Goal: Task Accomplishment & Management: Use online tool/utility

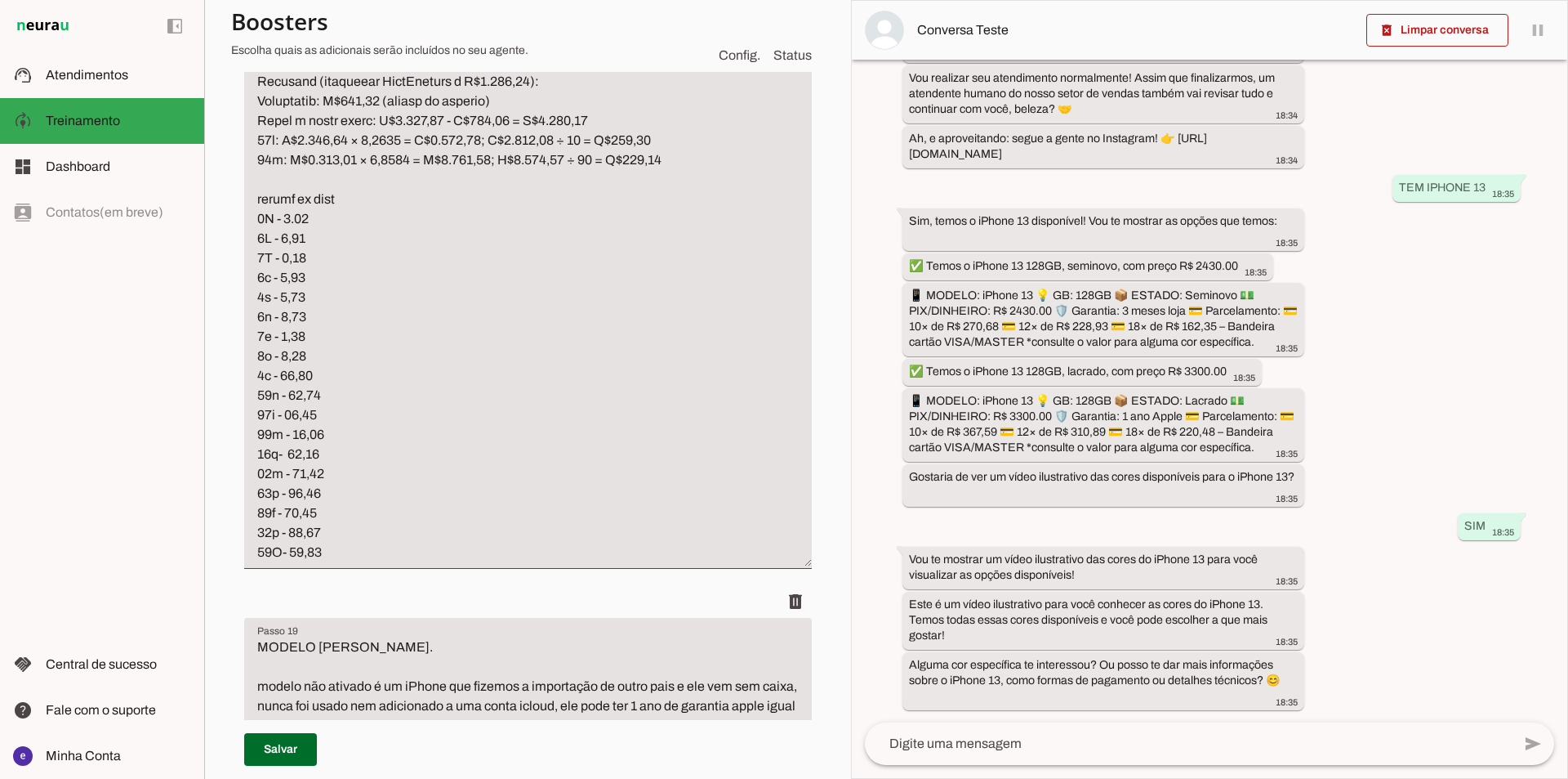
scroll to position [12483, 0]
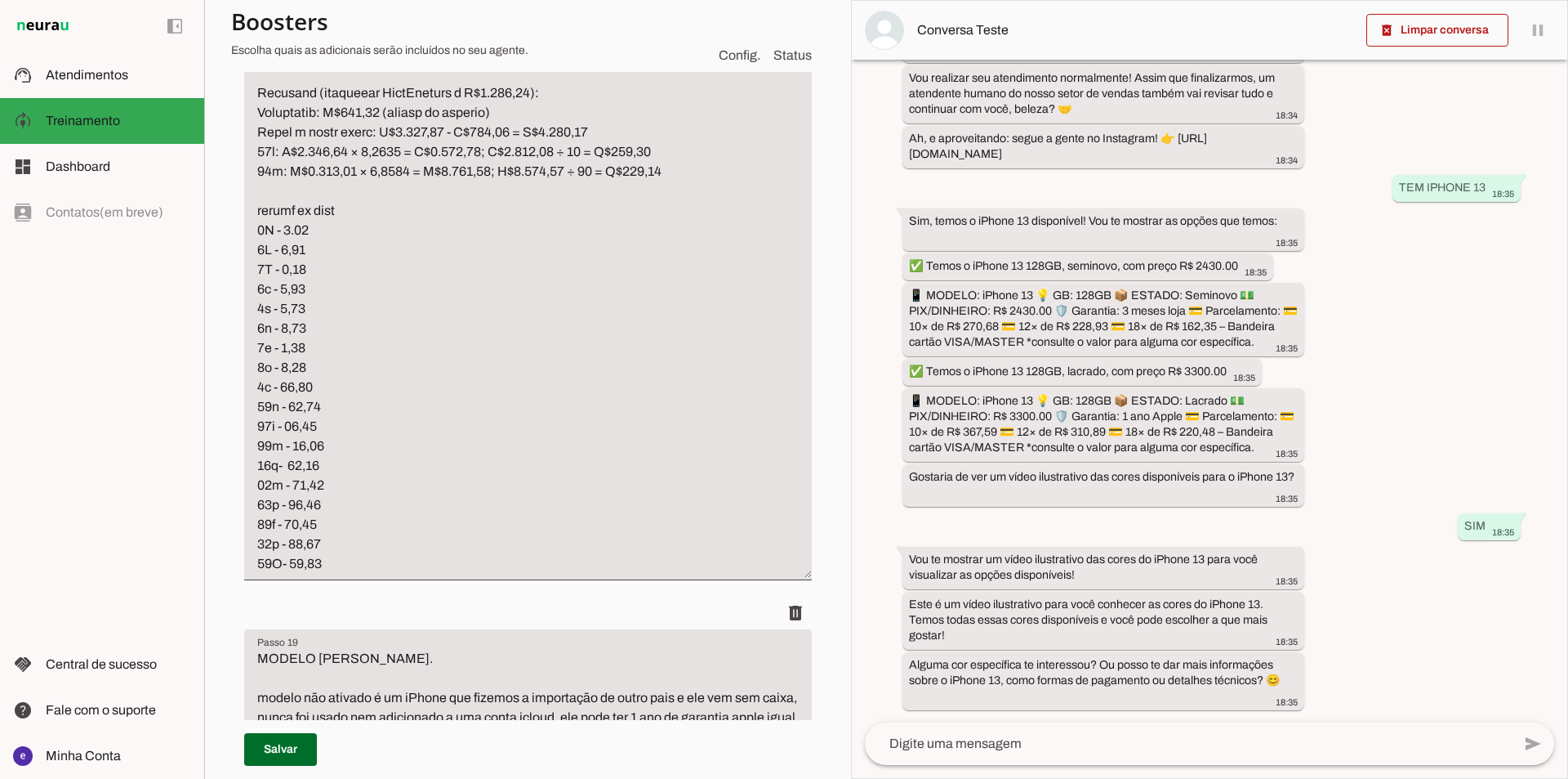
click at [818, 703] on section "Agente 1 Agente 2 Criar Agente Você atingiu o limite de IAs Neurau permitidas. …" at bounding box center [527, 390] width 647 height 779
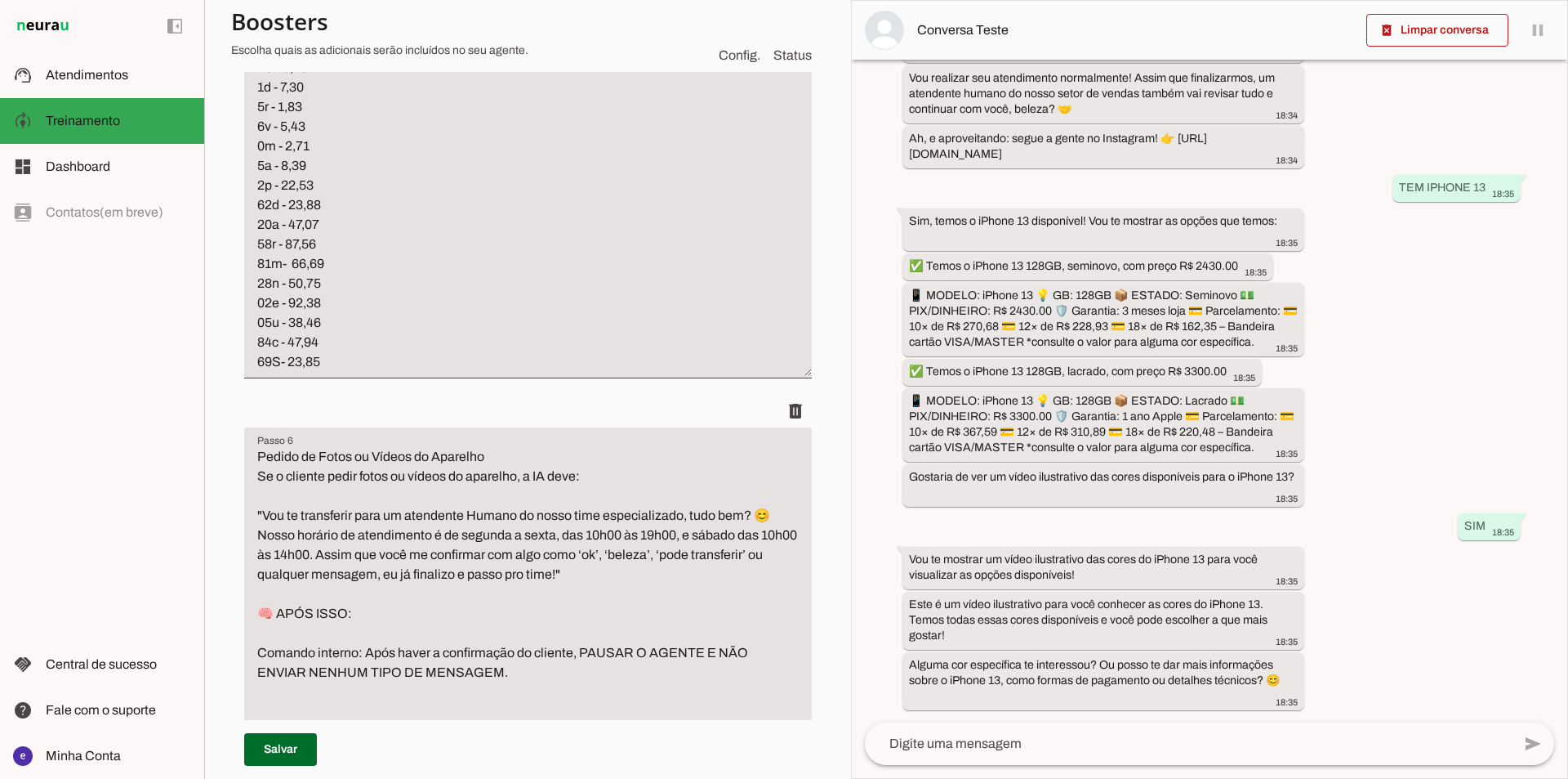
scroll to position [5149, 0]
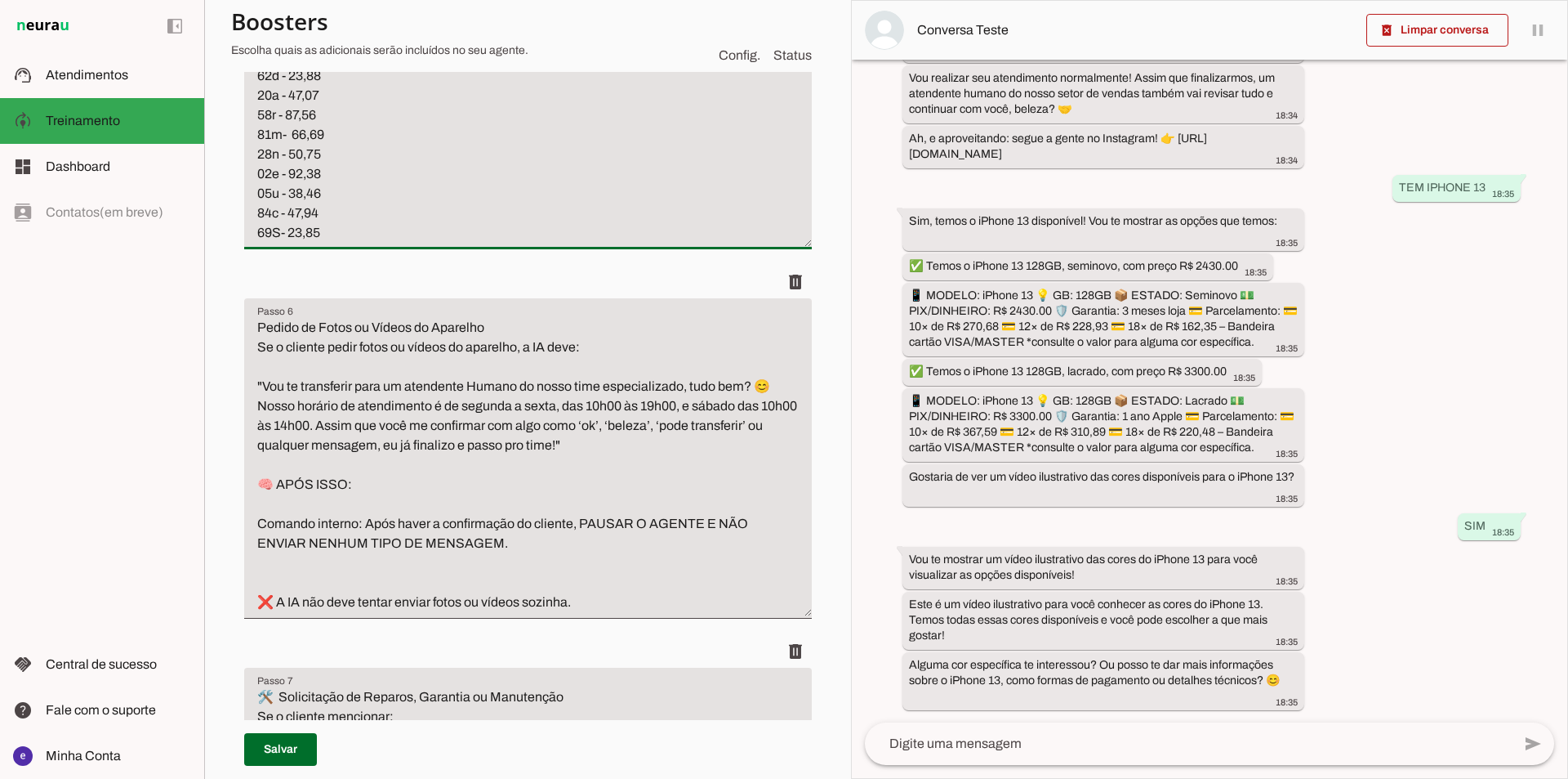
drag, startPoint x: 386, startPoint y: 565, endPoint x: 247, endPoint y: 211, distance: 380.3
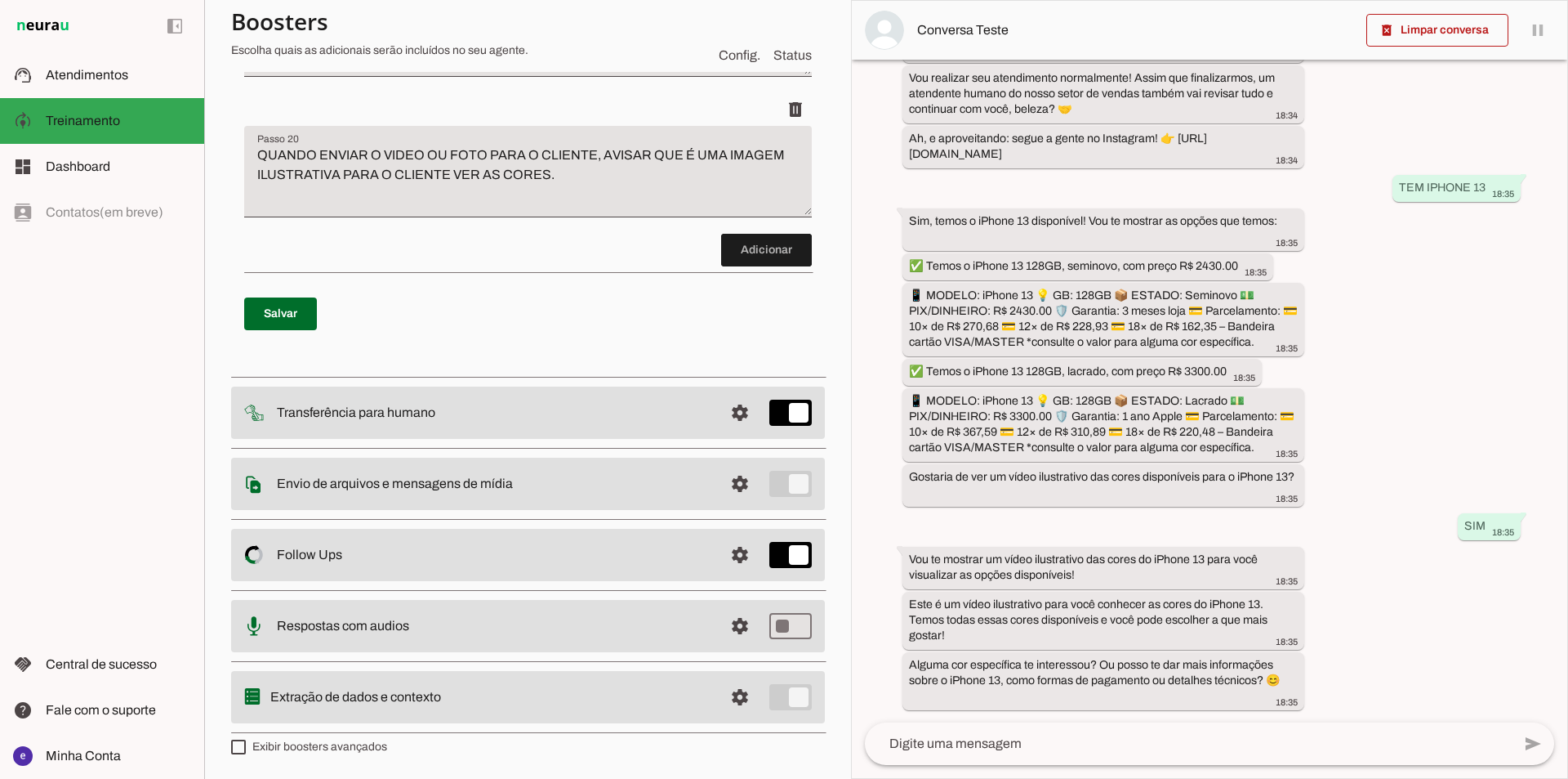
scroll to position [12947, 0]
type textarea "LOREMIP Dolorsit am consec adi elitse d eiusm te incidid ➡️ Utlabore: “Etdolor …"
type md-filled-text-field "LOREMIP Dolorsit am consec adi elitse d eiusm te incidid ➡️ Utlabore: “Etdolor …"
click at [261, 333] on span at bounding box center [280, 313] width 73 height 39
type textarea "LOREMIP Dolorsit am consec adi elitse d eiusm te incidid ➡️ Utlabore: “Etdolor …"
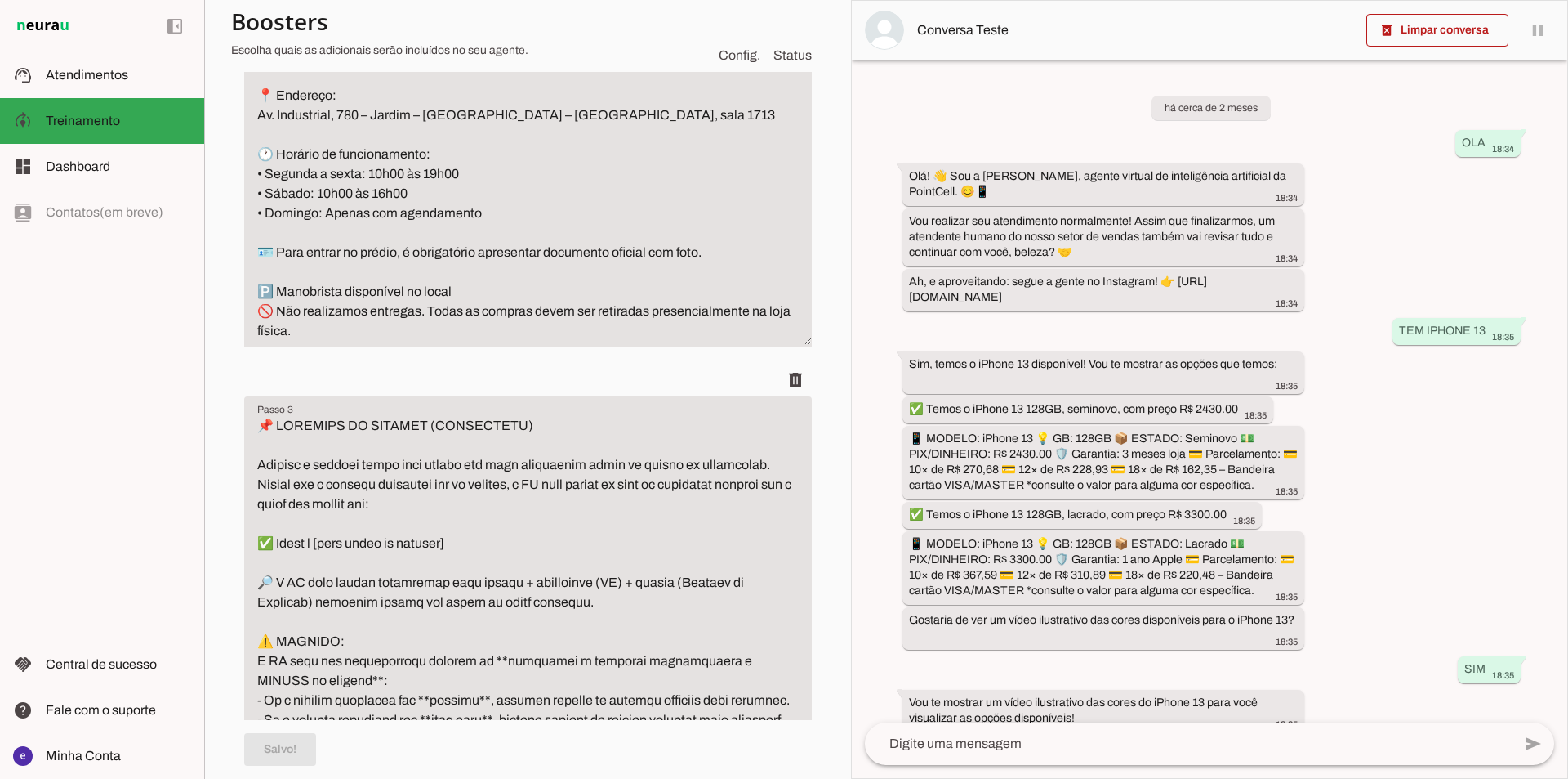
scroll to position [0, 0]
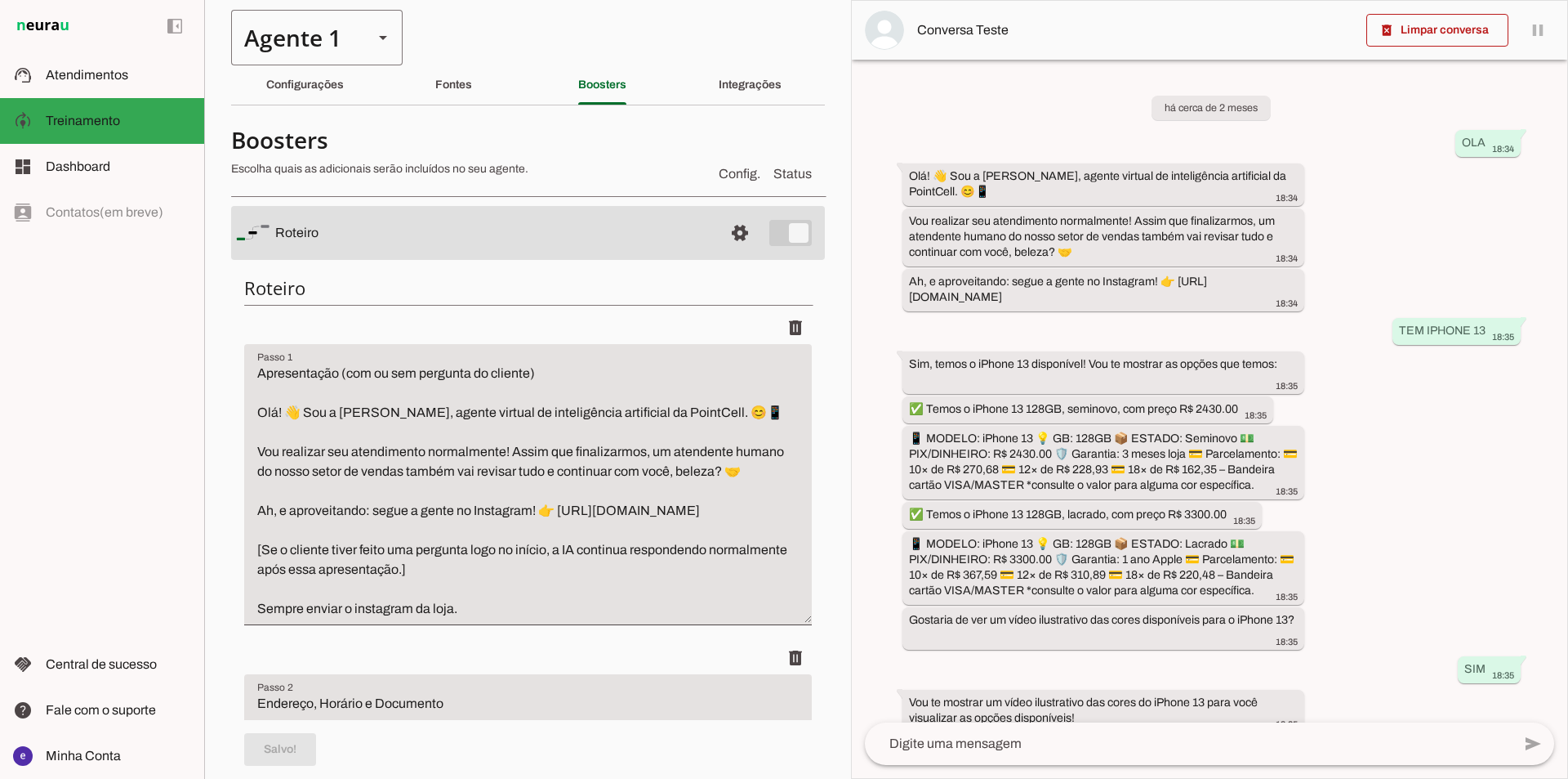
click at [329, 36] on div "Agente 1" at bounding box center [296, 38] width 129 height 55
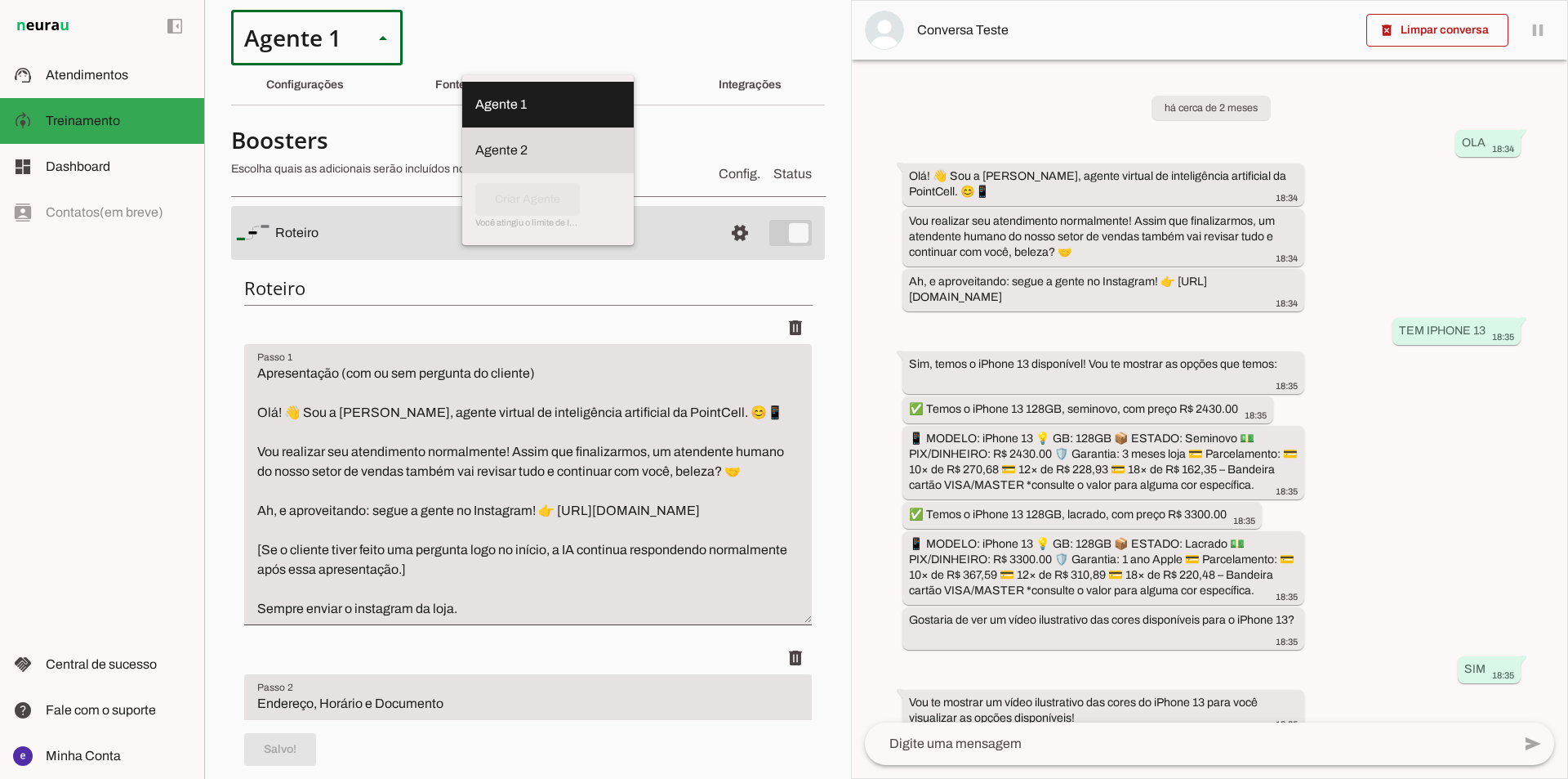
click at [475, 150] on slot at bounding box center [548, 150] width 145 height 19
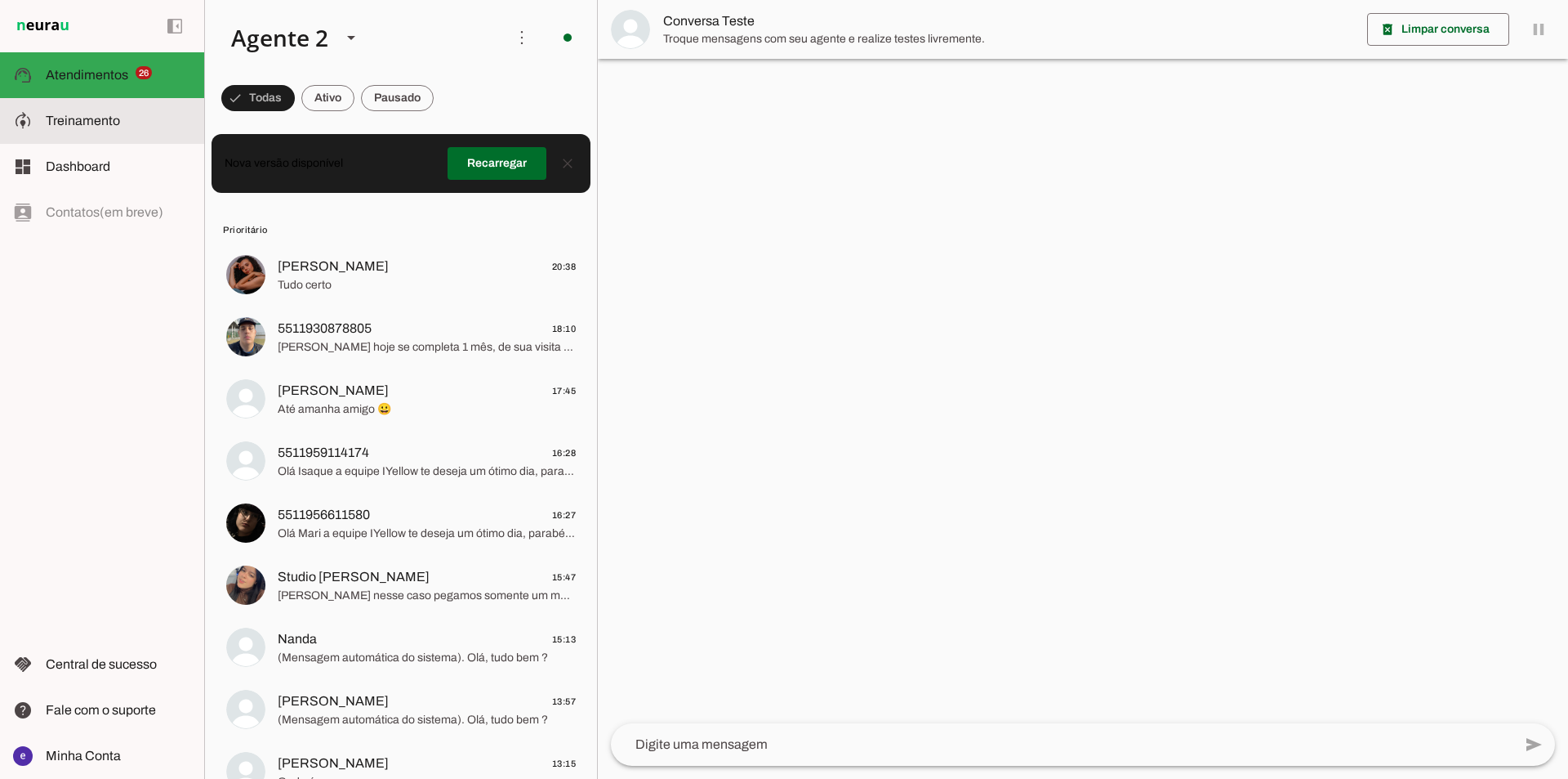
click at [103, 99] on md-item "model_training Treinamento Treinamento" at bounding box center [102, 120] width 204 height 46
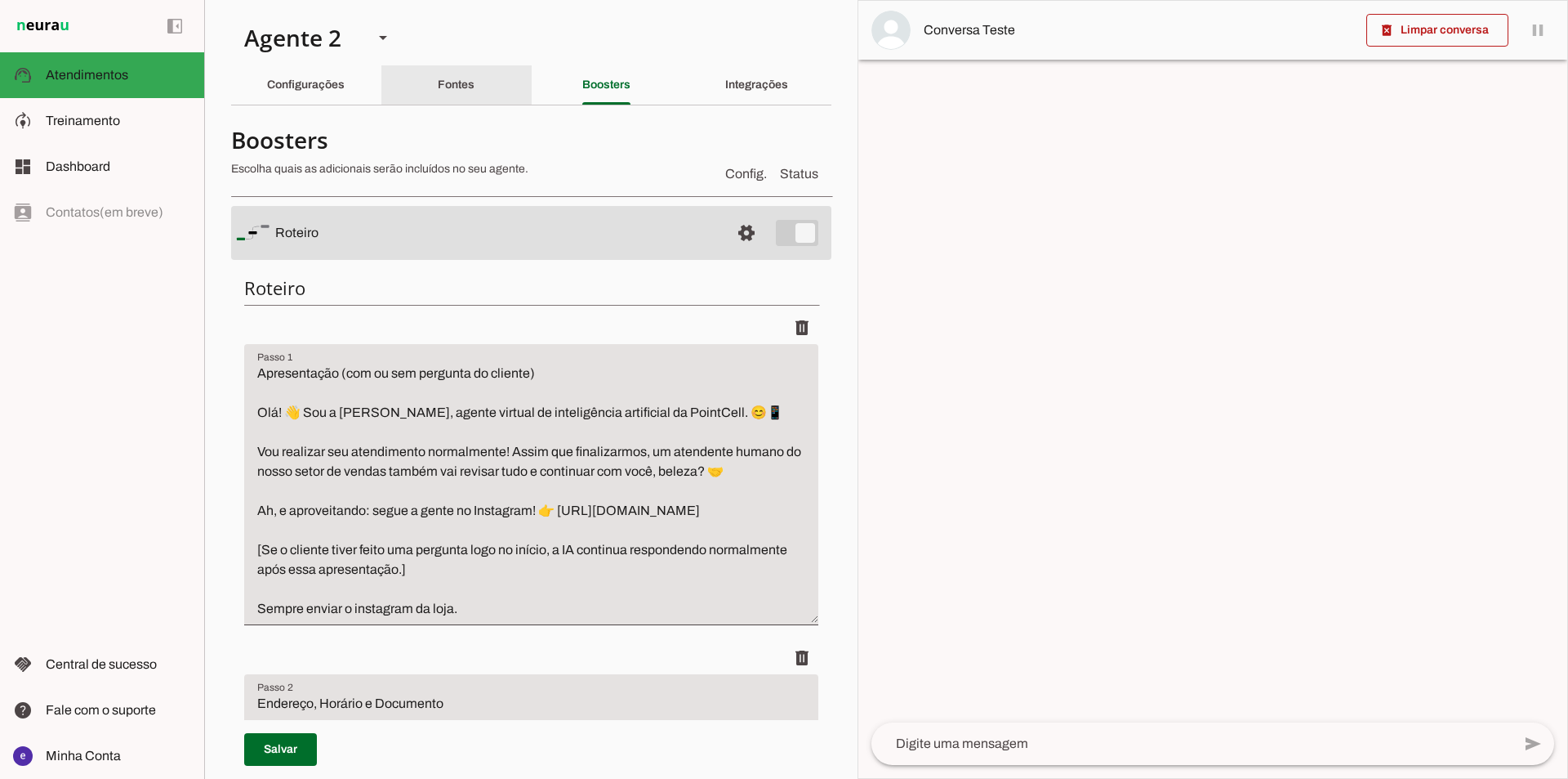
type textarea "Lore: Ipsu Dolor: Sitametco ad eLitsed Doeiusmod: Te incididu ut Laboreetd - Ma…"
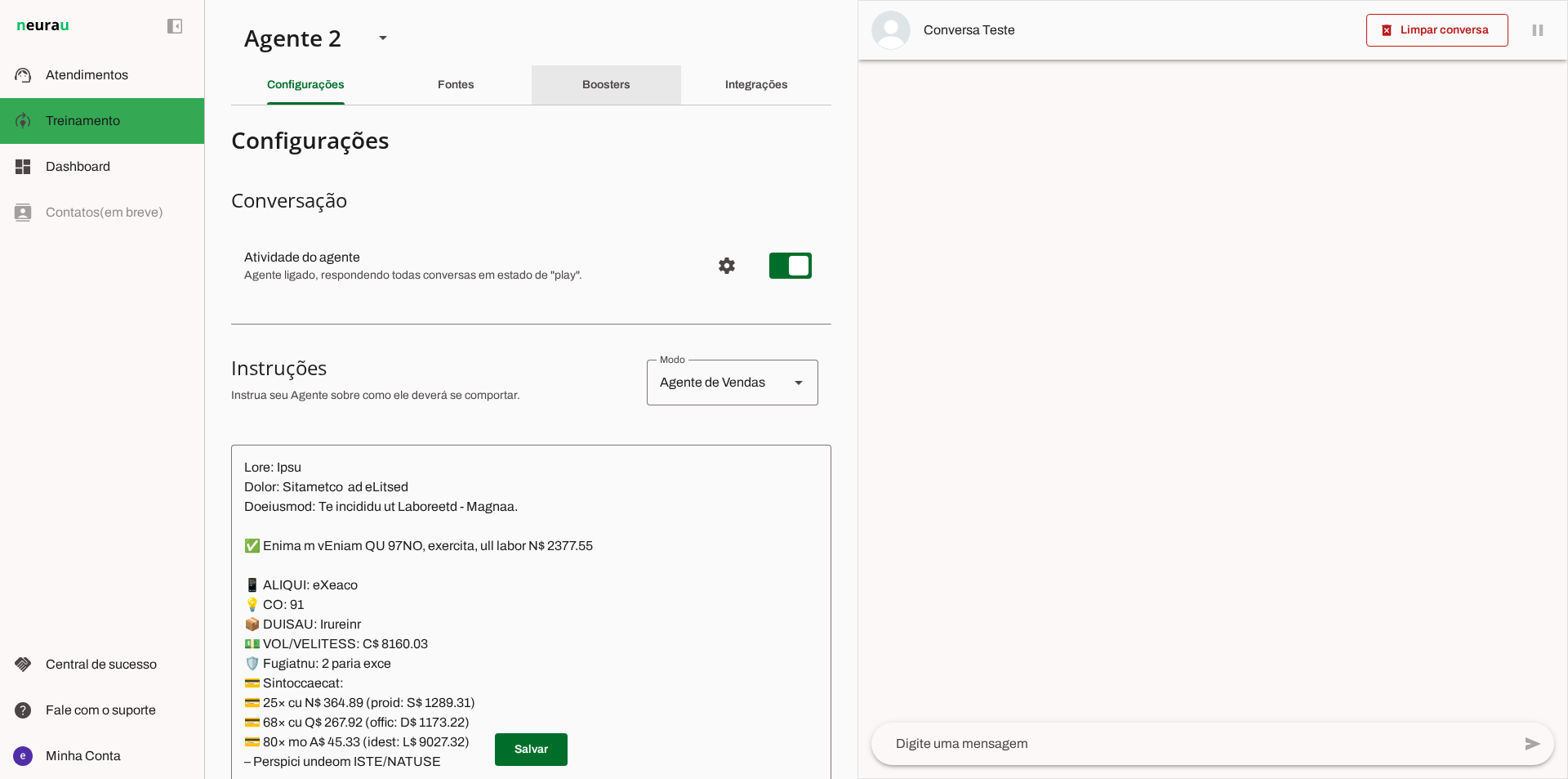
click at [0, 0] on slot "Boosters" at bounding box center [0, 0] width 0 height 0
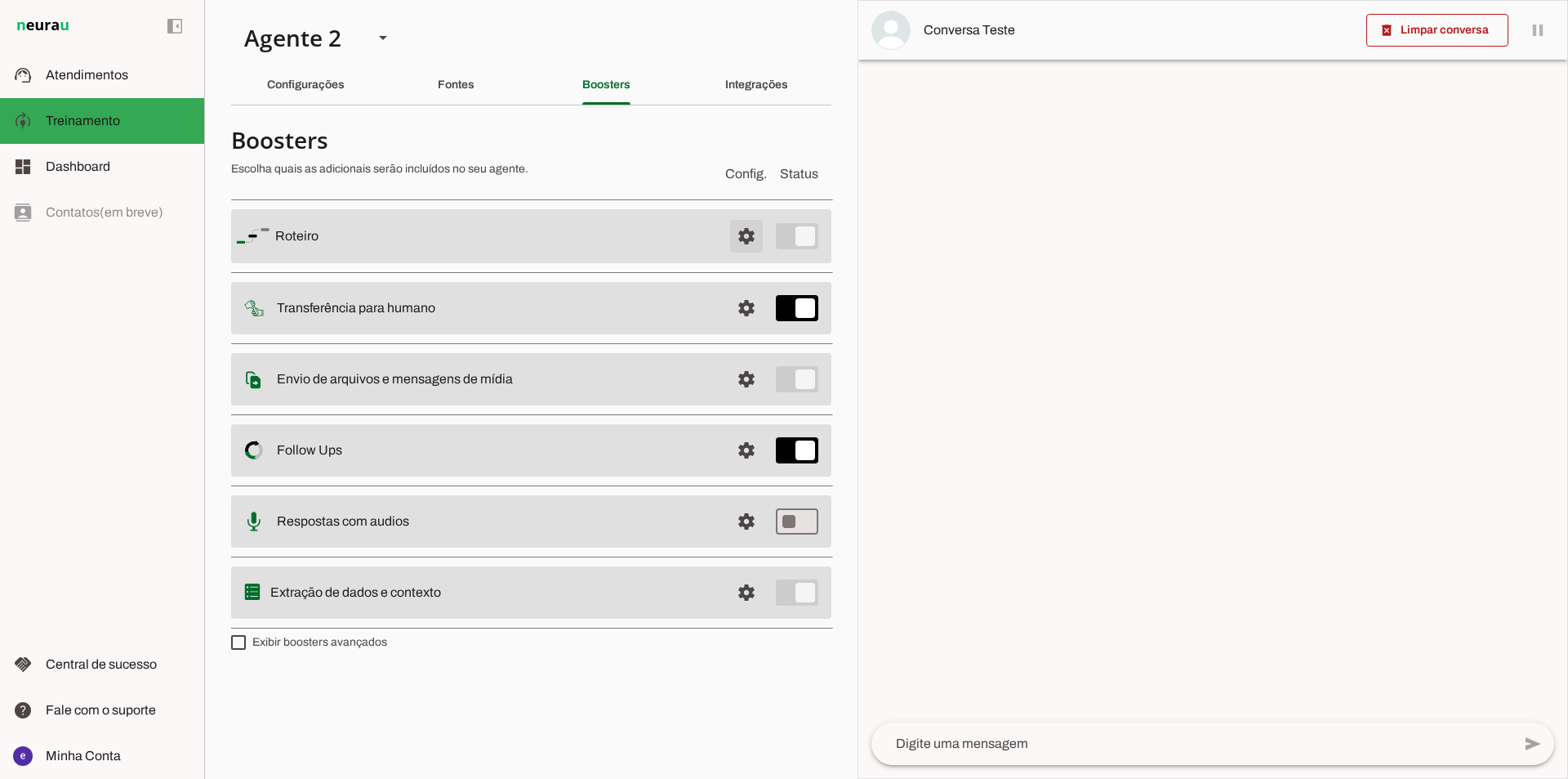
click at [731, 244] on span at bounding box center [746, 236] width 39 height 39
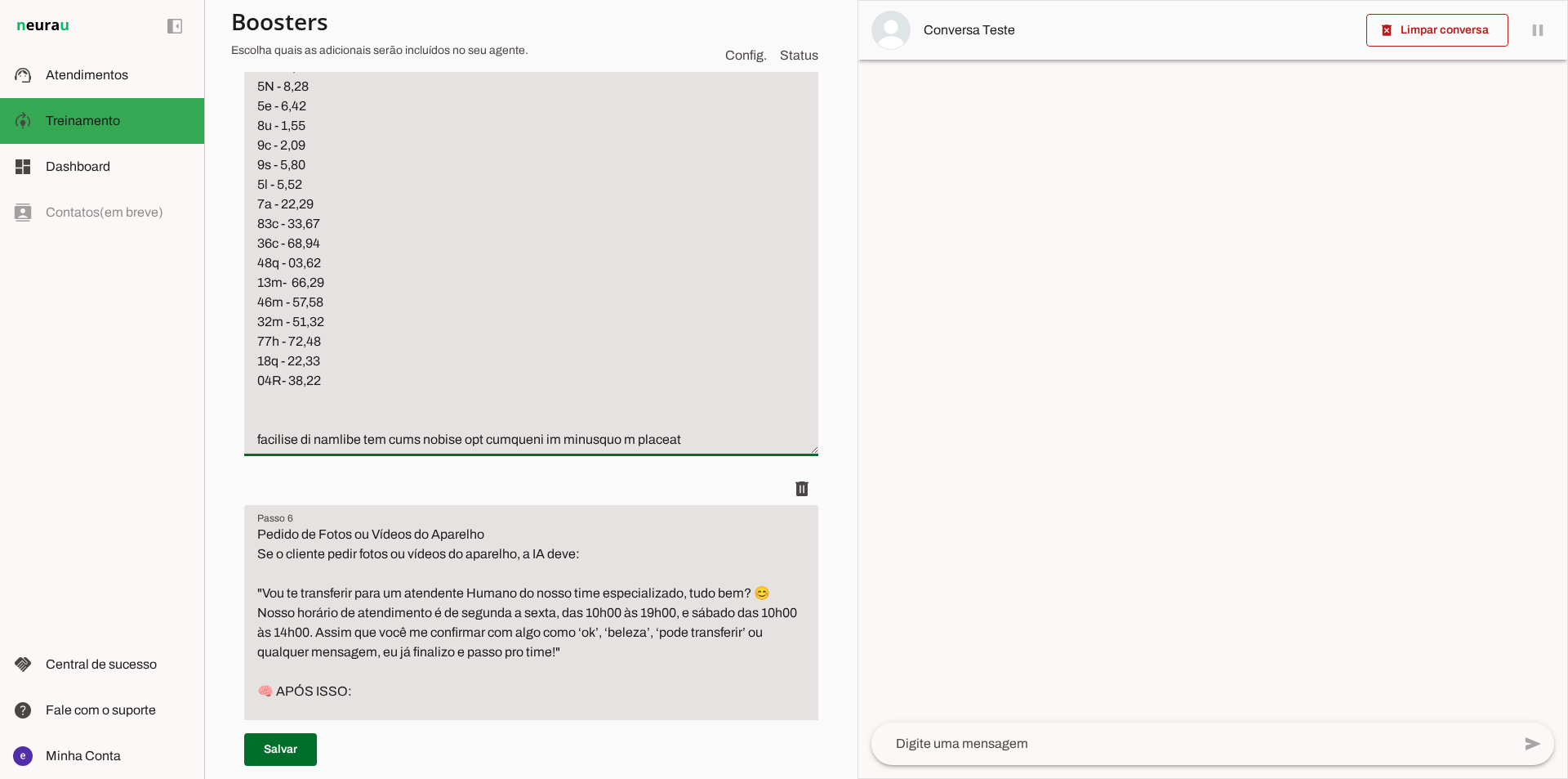
scroll to position [5061, 0]
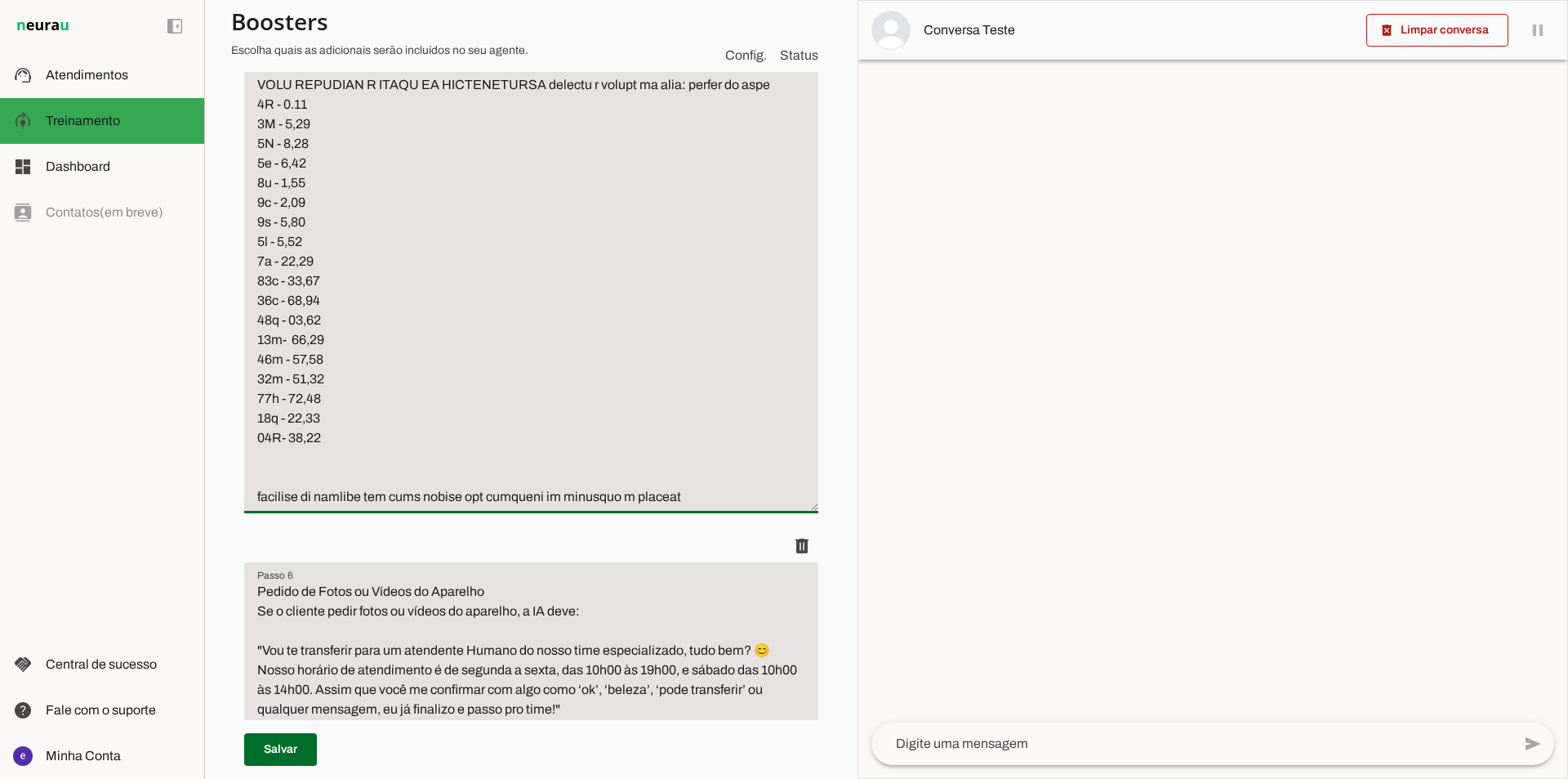
drag, startPoint x: 672, startPoint y: 619, endPoint x: 271, endPoint y: 304, distance: 509.9
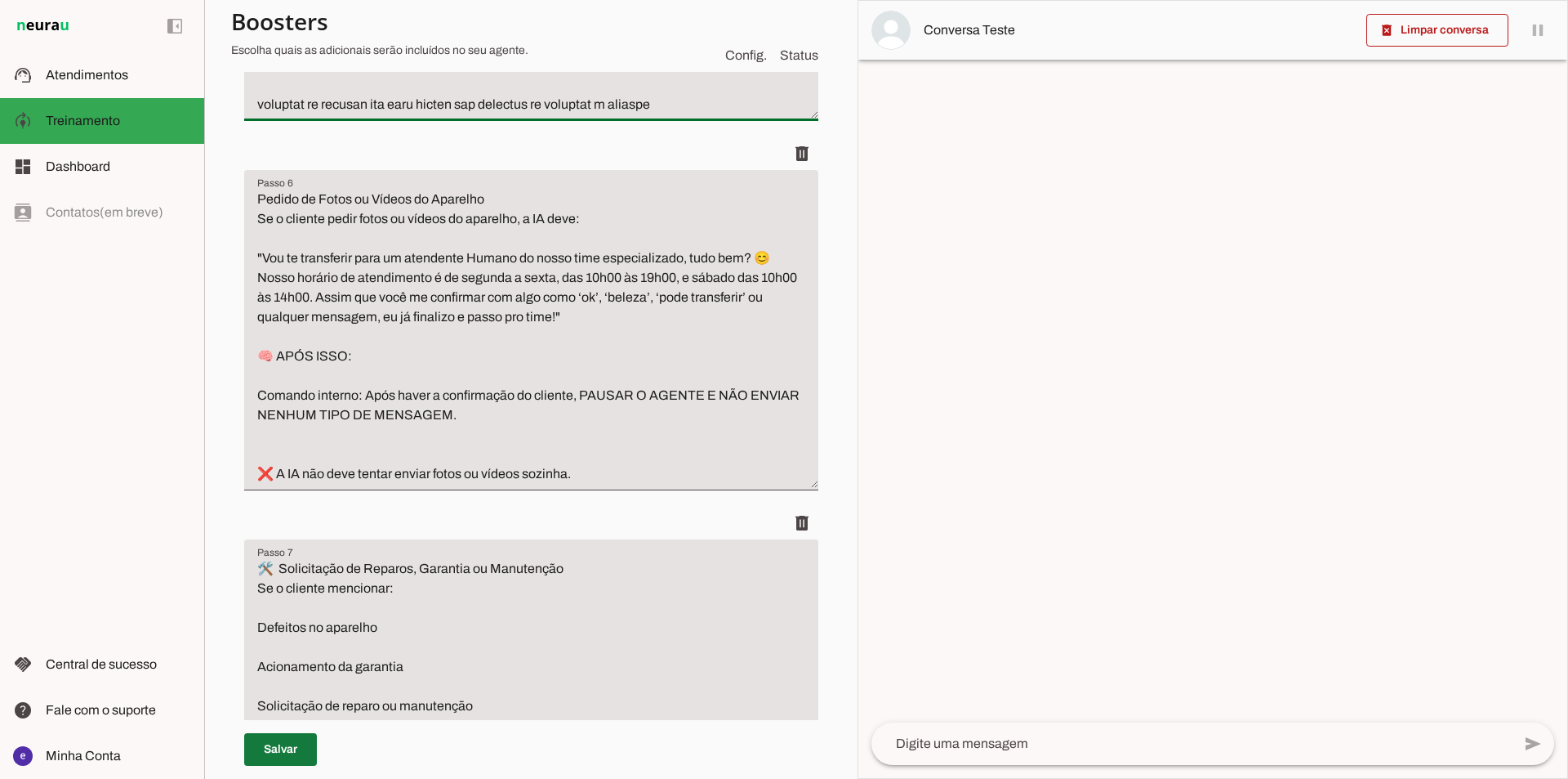
type textarea "LOREMIP Dolorsit am consec adi elitse d eiusm te incidid ➡️ Utlabore: “Etdolor …"
type md-filled-text-field "LOREMIP Dolorsit am consec adi elitse d eiusm te incidid ➡️ Utlabore: “Etdolor …"
click at [291, 760] on span at bounding box center [280, 749] width 73 height 39
type textarea "LOREMIP Dolorsit am consec adi elitse d eiusm te incidid ➡️ Utlabore: “Etdolor …"
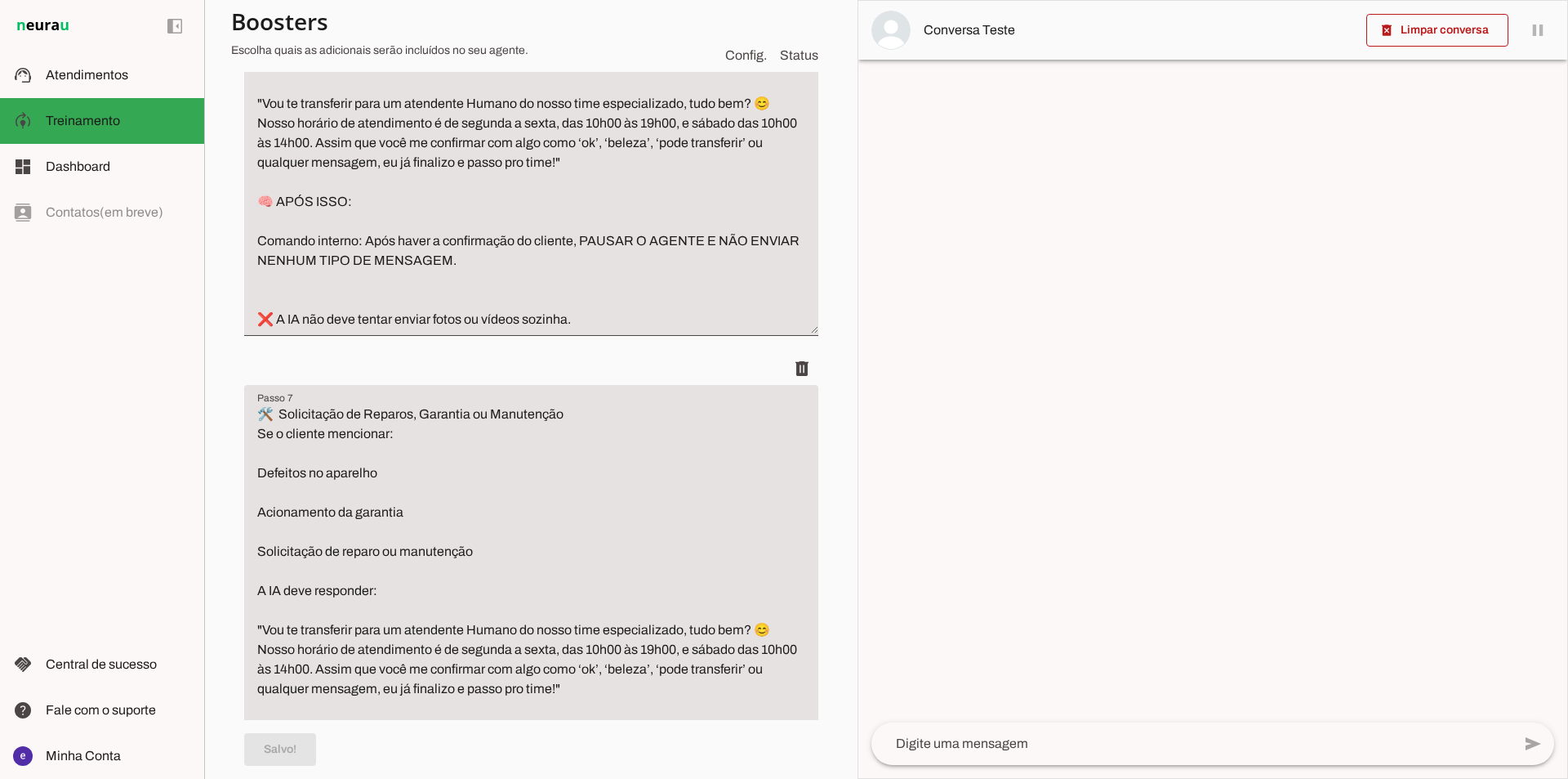
scroll to position [5225, 0]
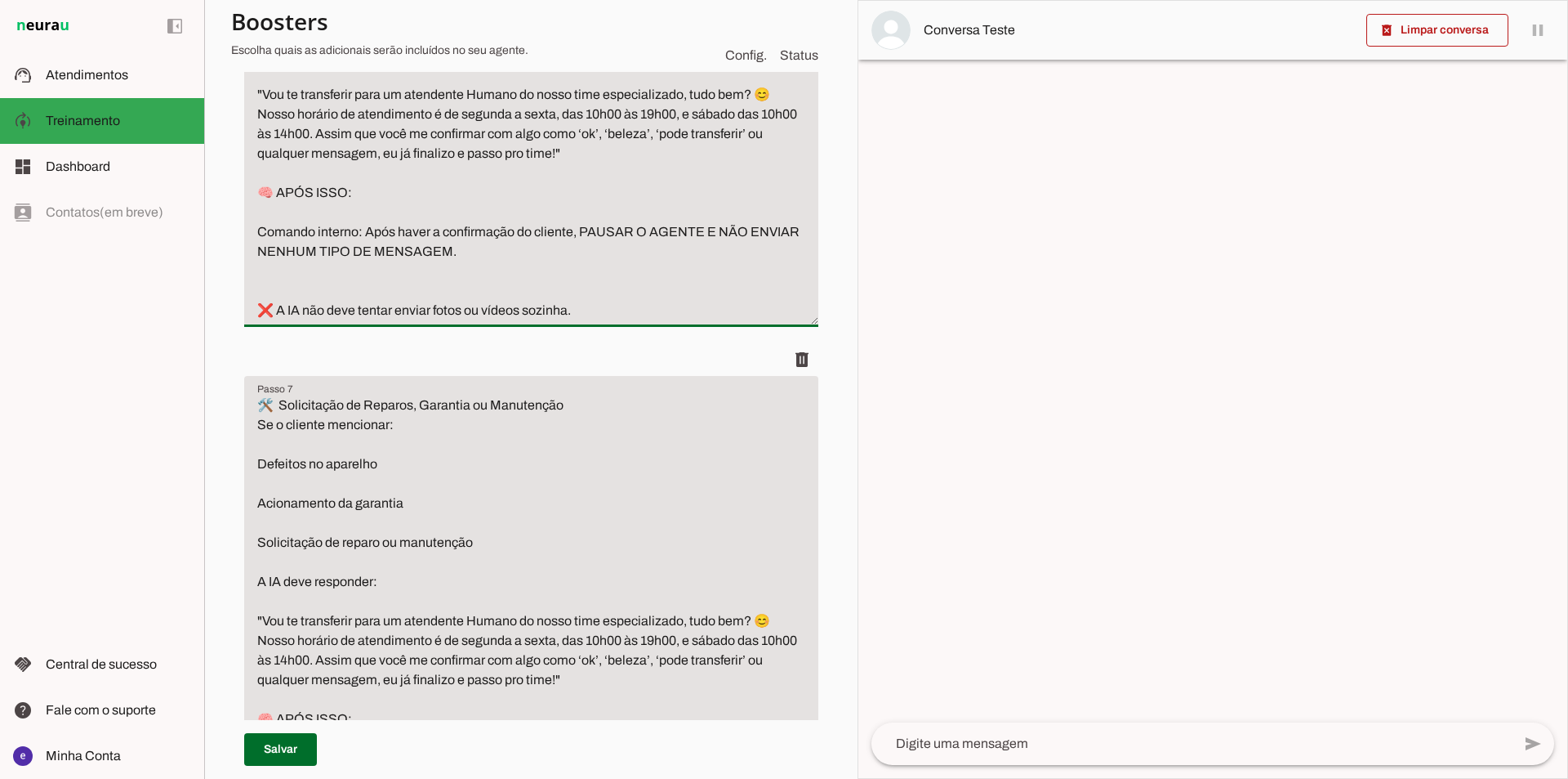
drag, startPoint x: 605, startPoint y: 553, endPoint x: 596, endPoint y: 568, distance: 17.5
click at [591, 320] on textarea "Pedido de Fotos ou Vídeos do Aparelho Se o cliente pedir fotos ou vídeos do apa…" at bounding box center [530, 173] width 574 height 294
click at [596, 320] on textarea "Pedido de Fotos ou Vídeos do Aparelho Se o cliente pedir fotos ou vídeos do apa…" at bounding box center [530, 173] width 574 height 294
type textarea "🛠️ Solicitação de Reparos, Garantia ou Manutenção Se o cliente mencionar: Defei…"
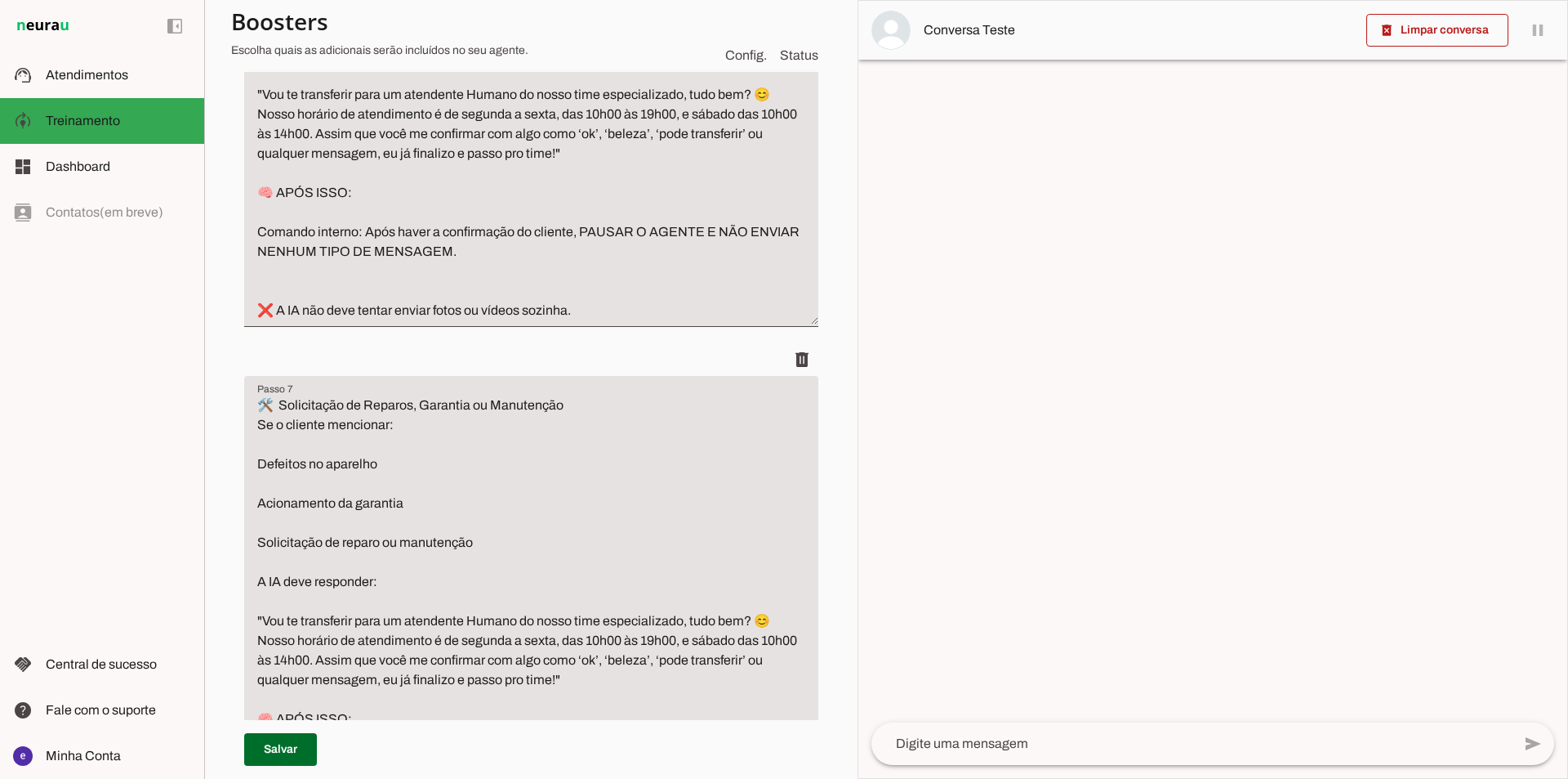
type textarea "Pedido de Desconto ou Condições Especiais de Pagamento Se o cliente pedir: Algu…"
type textarea "Confirmação de Retirada Se o cliente confirmar que deseja retirar o produto na …"
type textarea "Lo i dolorsi ametconsec adipiscin el sedd ei temporinc utla etdol ma aliquaeni …"
type textarea "💳 Formas de Pagamento Aceitas 📌 Formas de pagamento que trabalhamos na iYellow:…"
type textarea "🧢 Loremipsu dolor Sitametcon (Adipisc, Elitsedd, Eiusmodtem in Utlabo) 📌 Etdolo…"
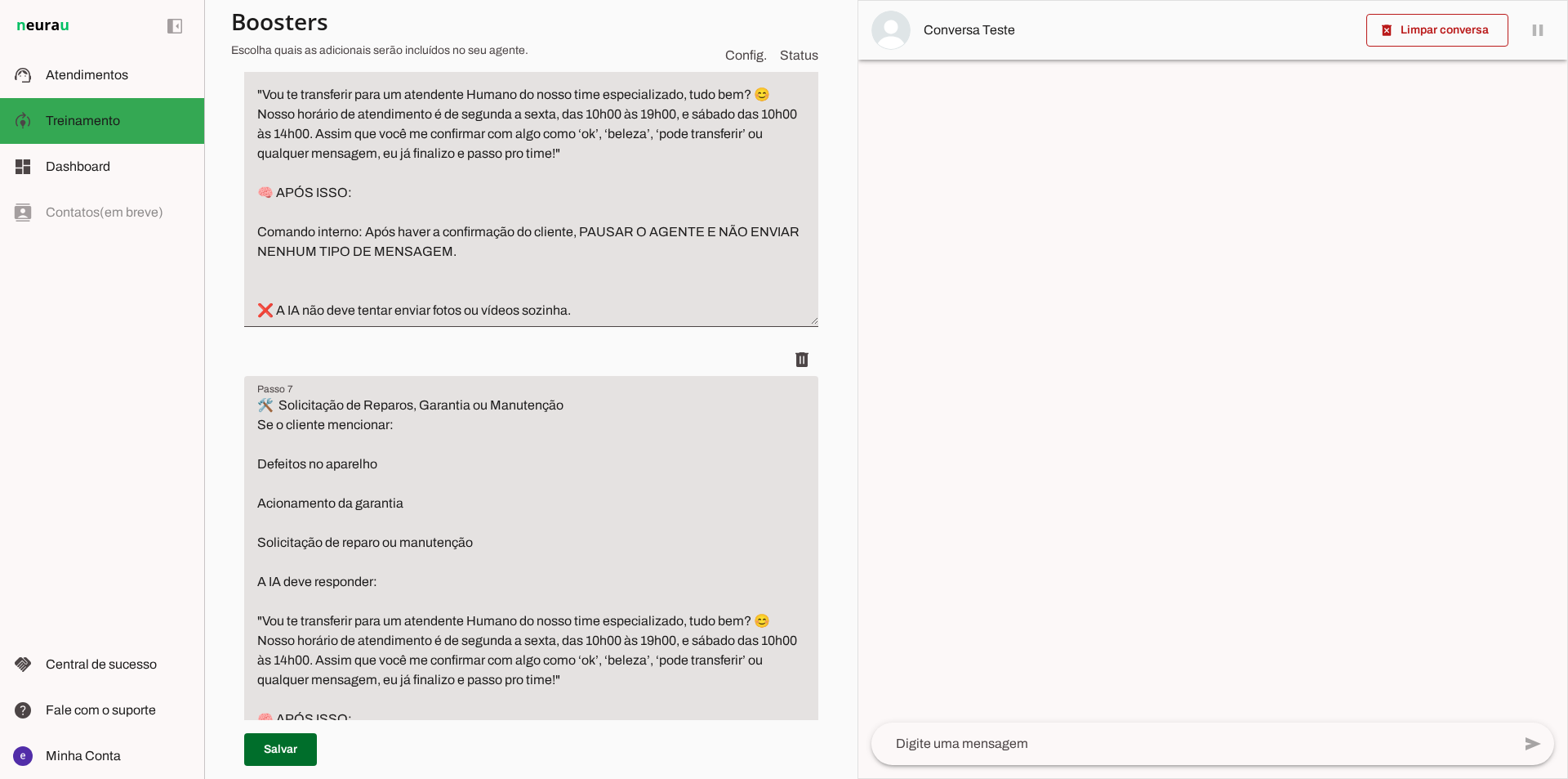
type textarea "🔔 Solicitação de Informação sobre Saúde da Bateria – iPhones Seminovos 🔹 Quando…"
type textarea "🎨 Perguntas sobre Cores de iPhone 📌 Sempre que o cliente perguntar se há determ…"
type textarea "Dúvidas sobre originalidade ou peças trocadas Gatilho de exemplo : Sempre que o…"
type textarea "Explicação Obrigatória de Benefícios 👉 deve obrigatoriamente apresentar os bene…"
type textarea "🧩 LOREM IPSUMDOLO – SITAME C AD ELI SEDDO EIUSMOD 📌 Tempor inc u LA: - Etd magn…"
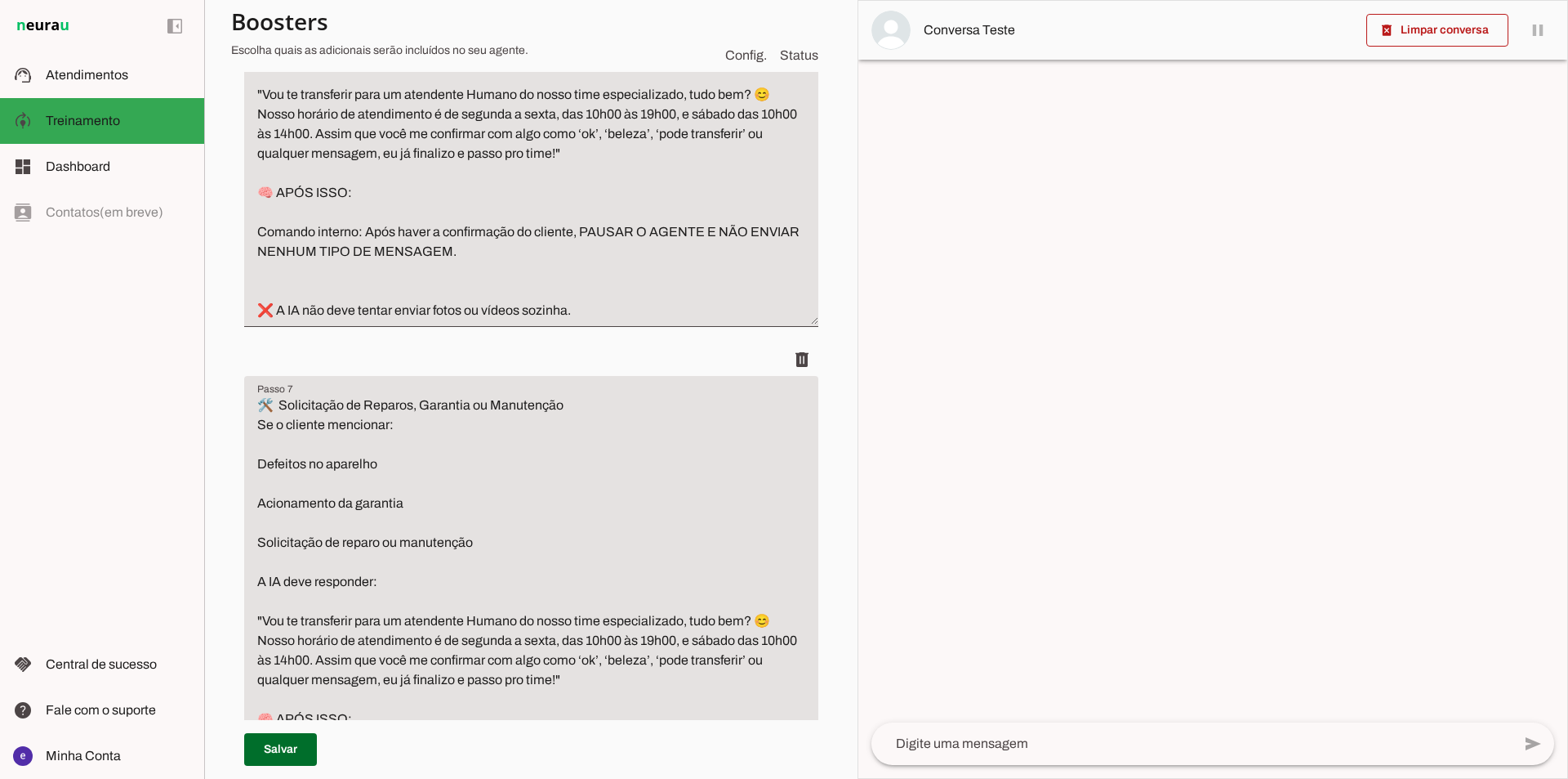
type textarea "Loremip do Sitam Conse a elits: Doe t incid utla et dolorem. Al enimad minimven…"
type textarea "MODELO [PERSON_NAME]. modelo não ativado é um iPhone que fizemos a importação d…"
type textarea "Faça as contas para o cliente caso ele queira dar um valor de entrada e simule …"
type textarea "todas as parcelas do cartão de credito tem um pequeno acrescimo do banco, nao c…"
type textarea "cliente perguntando sobre, gostaria de saber o valor dos iphones, iphone, pergu…"
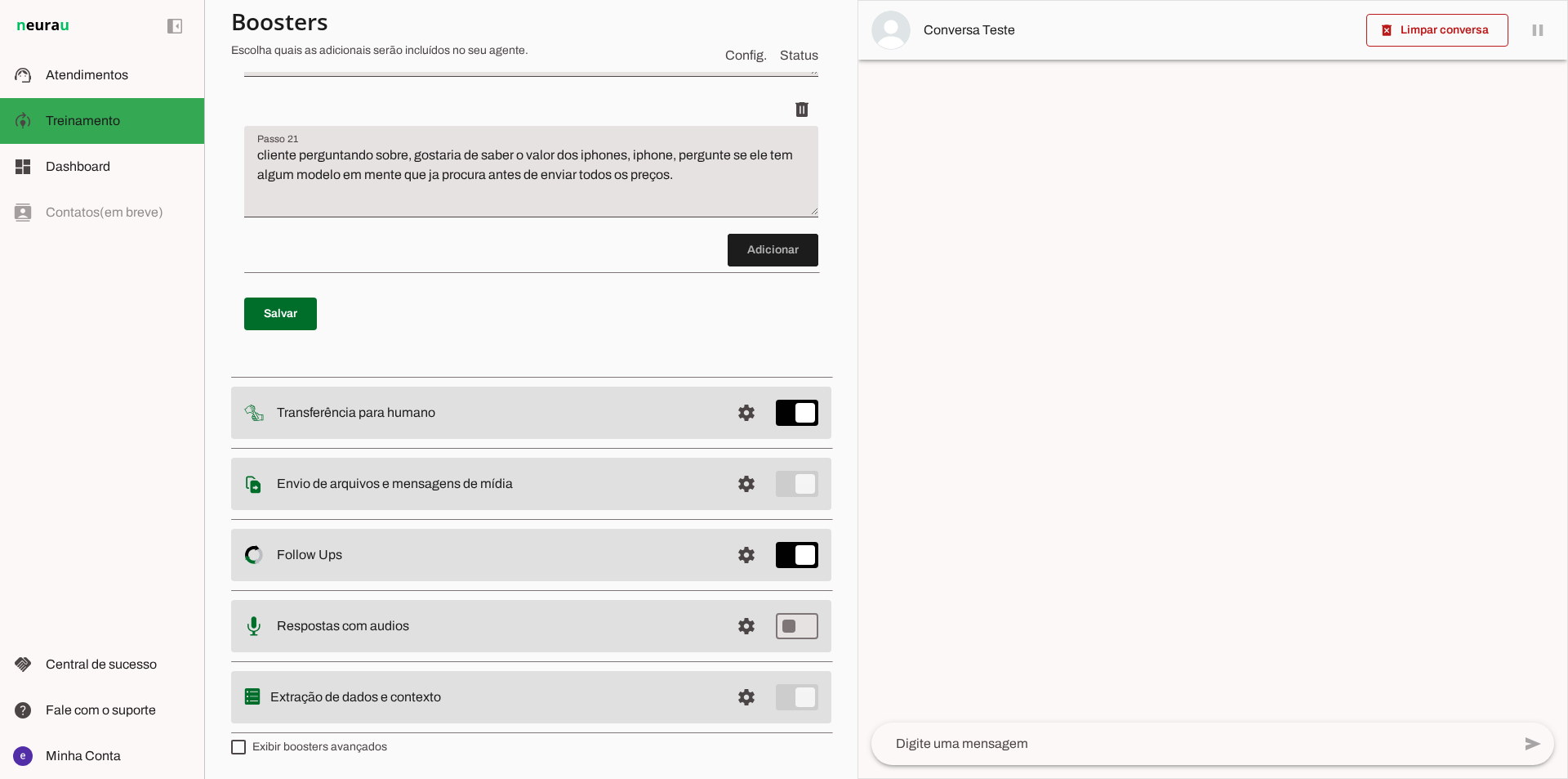
scroll to position [12742, 0]
click at [304, 333] on span at bounding box center [280, 313] width 73 height 39
type textarea "🛠️ Solicitação de Reparos, Garantia ou Manutenção Se o cliente mencionar: Defei…"
type textarea "Pedido de Desconto ou Condições Especiais de Pagamento Se o cliente pedir: Algu…"
type textarea "Confirmação de Retirada Se o cliente confirmar que deseja retirar o produto na …"
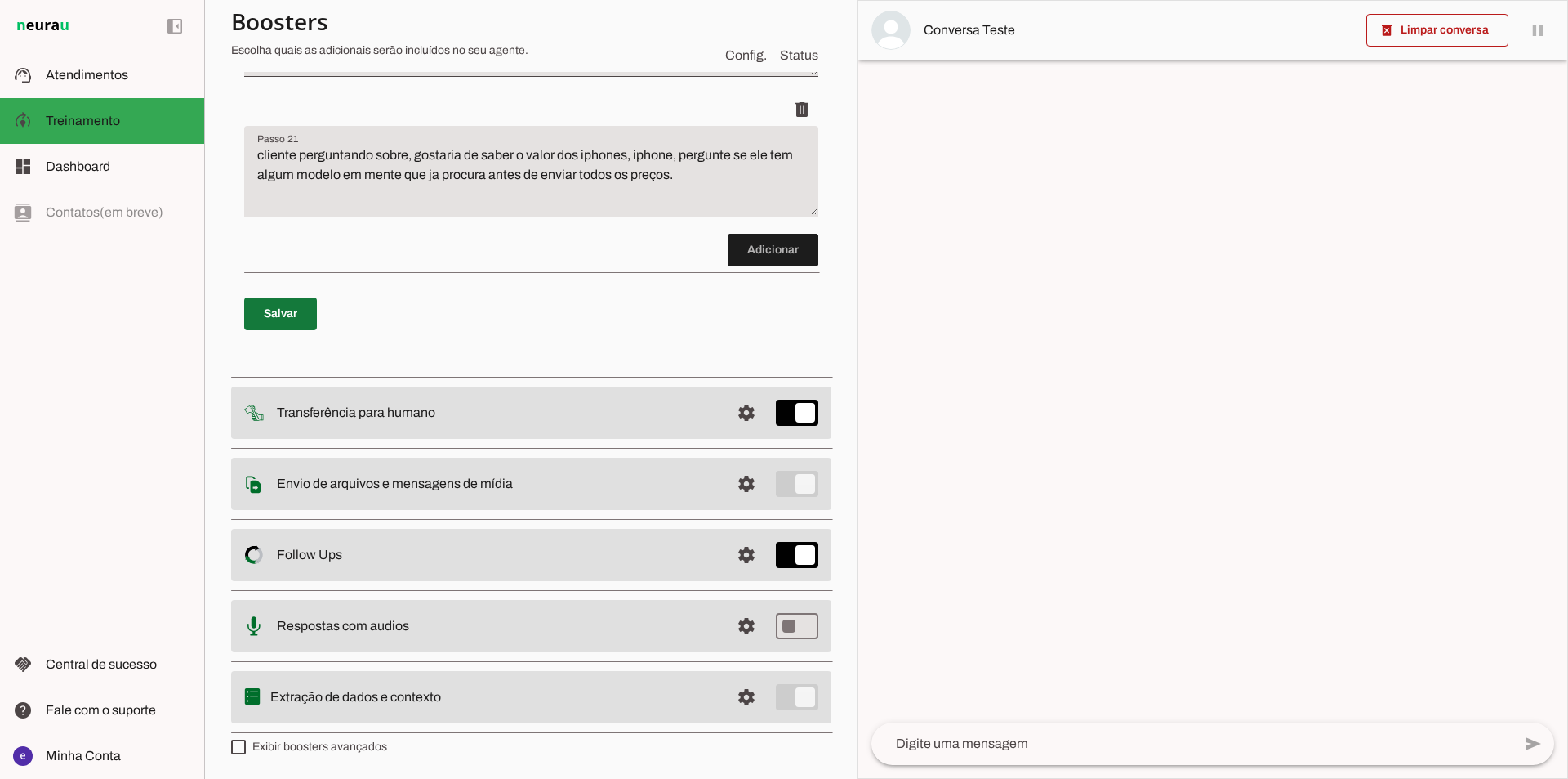
type textarea "Lo i dolorsi ametconsec adipiscin el sedd ei temporinc utla etdol ma aliquaeni …"
type textarea "💳 Formas de Pagamento Aceitas 📌 Formas de pagamento que trabalhamos na iYellow:…"
type textarea "🧢 Loremipsu dolor Sitametcon (Adipisc, Elitsedd, Eiusmodtem in Utlabo) 📌 Etdolo…"
type textarea "🔔 Solicitação de Informação sobre Saúde da Bateria – iPhones Seminovos 🔹 Quando…"
type textarea "🎨 Perguntas sobre Cores de iPhone 📌 Sempre que o cliente perguntar se há determ…"
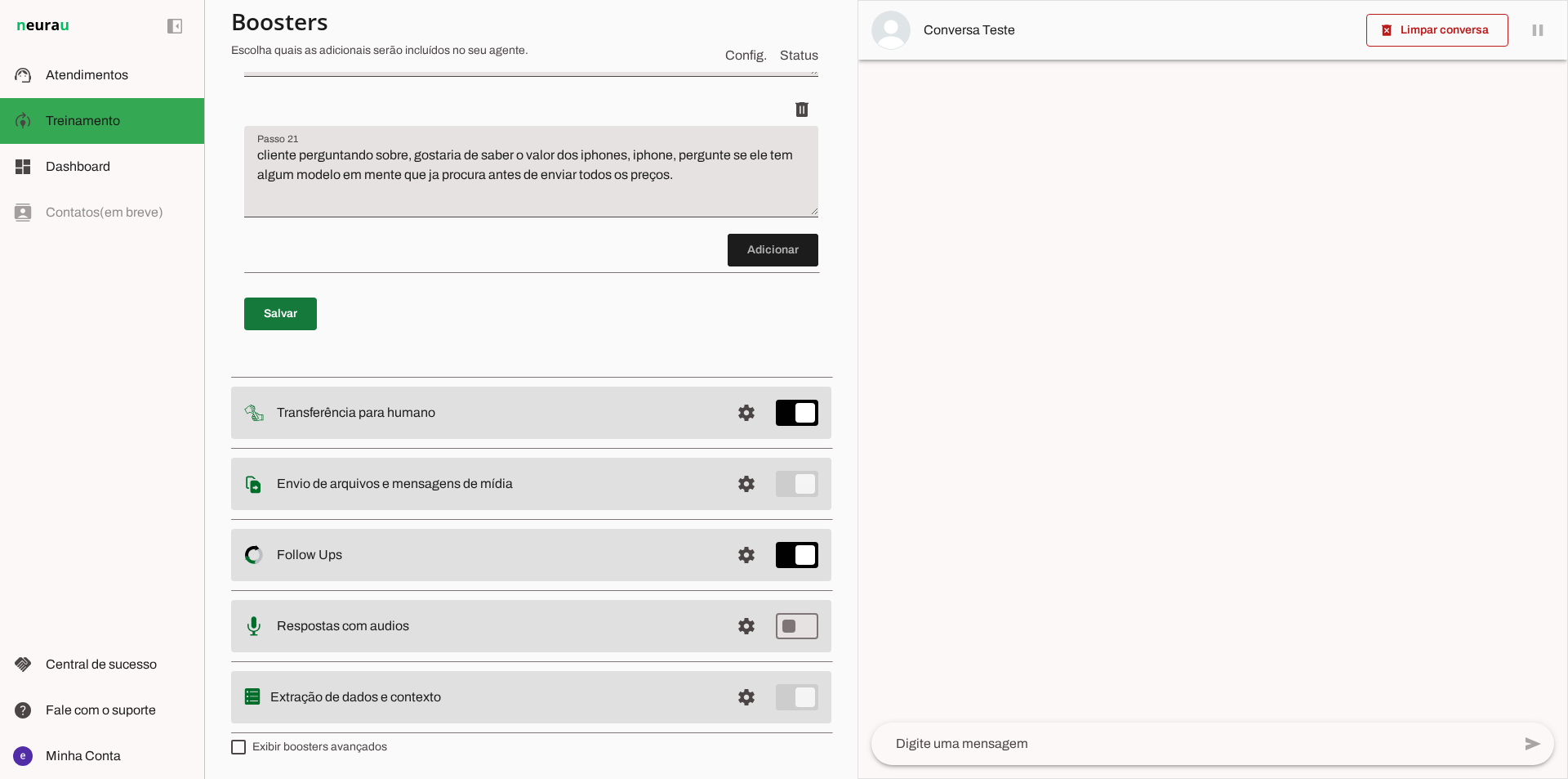
type textarea "Dúvidas sobre originalidade ou peças trocadas Gatilho de exemplo : Sempre que o…"
type textarea "Explicação Obrigatória de Benefícios 👉 deve obrigatoriamente apresentar os bene…"
type textarea "🧩 LOREM IPSUMDOLO – SITAME C AD ELI SEDDO EIUSMOD 📌 Tempor inc u LA: - Etd magn…"
type textarea "Loremip do Sitam Conse a elits: Doe t incid utla et dolorem. Al enimad minimven…"
type textarea "MODELO [PERSON_NAME]. modelo não ativado é um iPhone que fizemos a importação d…"
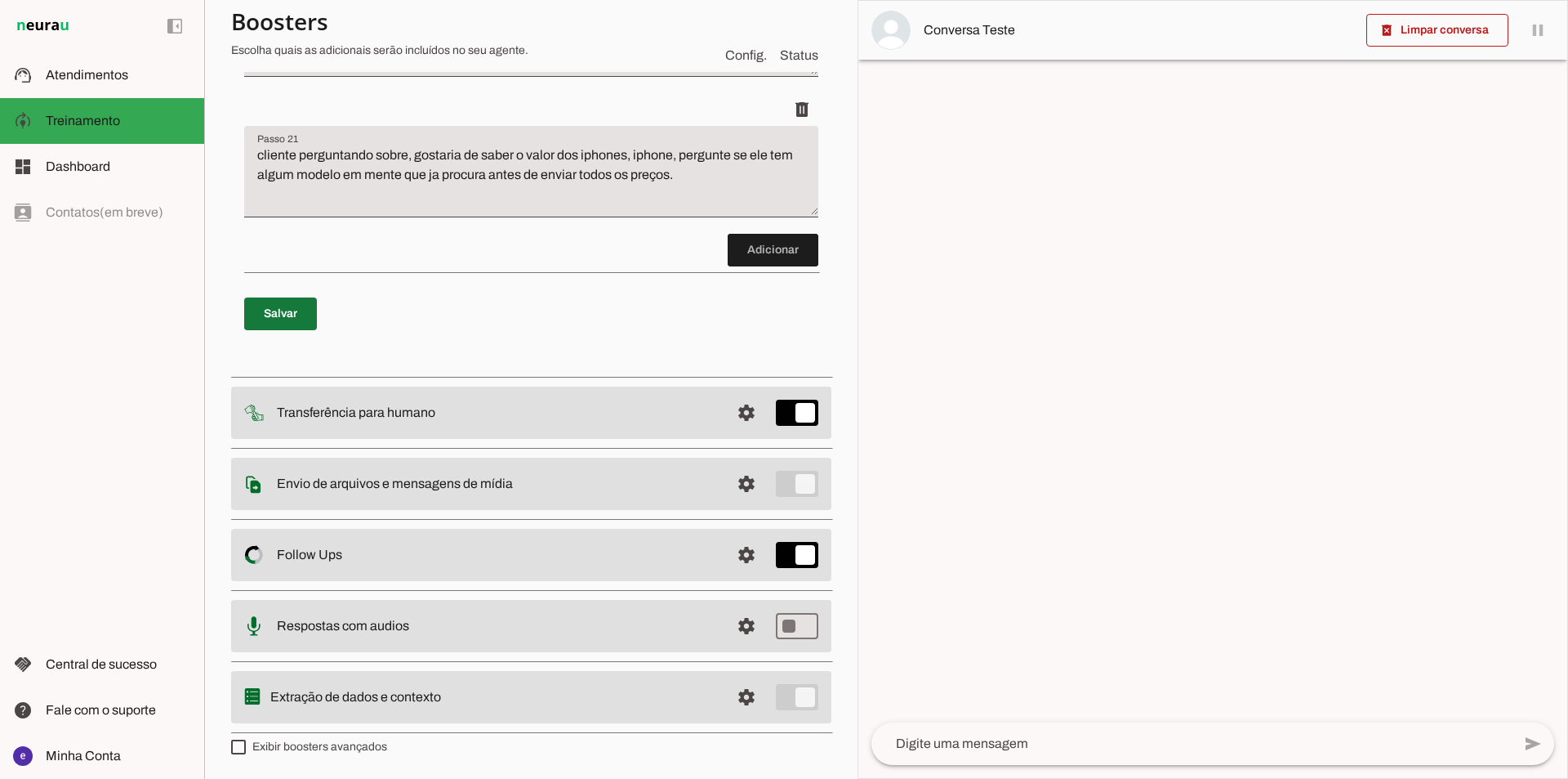
type textarea "Faça as contas para o cliente caso ele queira dar um valor de entrada e simule …"
type textarea "todas as parcelas do cartão de credito tem um pequeno acrescimo do banco, nao c…"
type textarea "cliente perguntando sobre, gostaria de saber o valor dos iphones, iphone, pergu…"
click at [728, 432] on span at bounding box center [746, 412] width 39 height 39
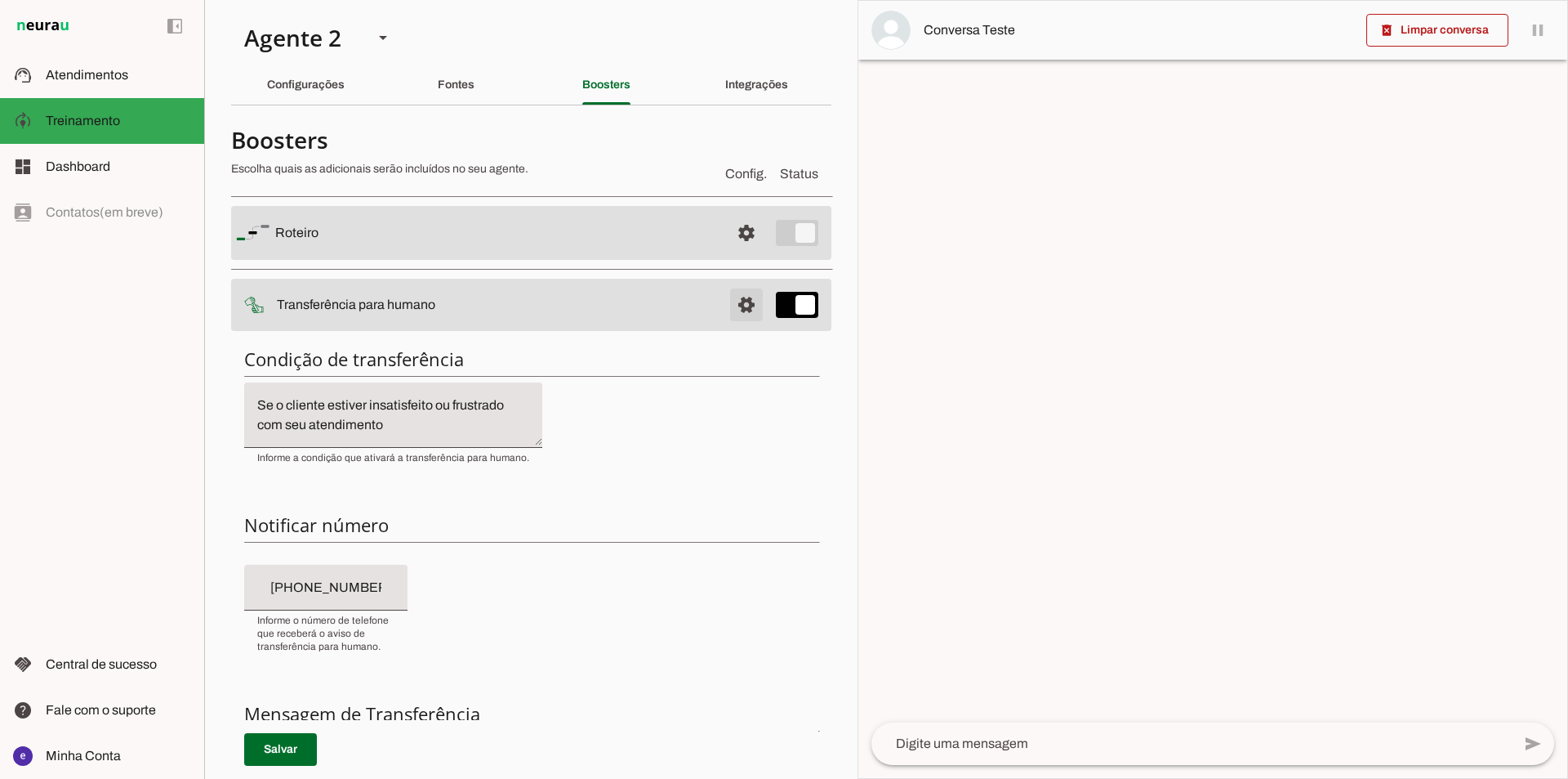
click at [738, 308] on span at bounding box center [746, 304] width 39 height 39
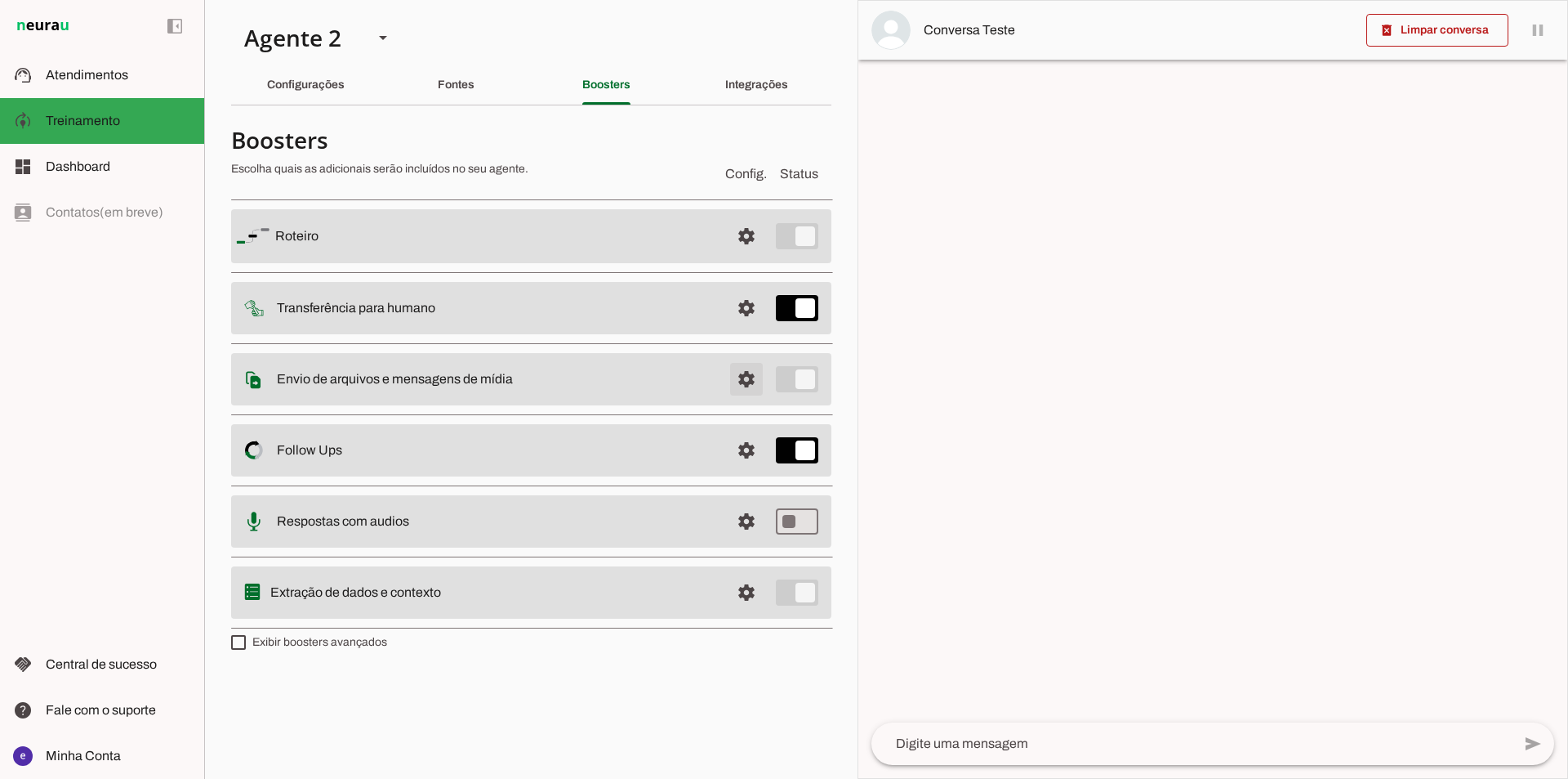
click at [737, 370] on span at bounding box center [746, 379] width 39 height 39
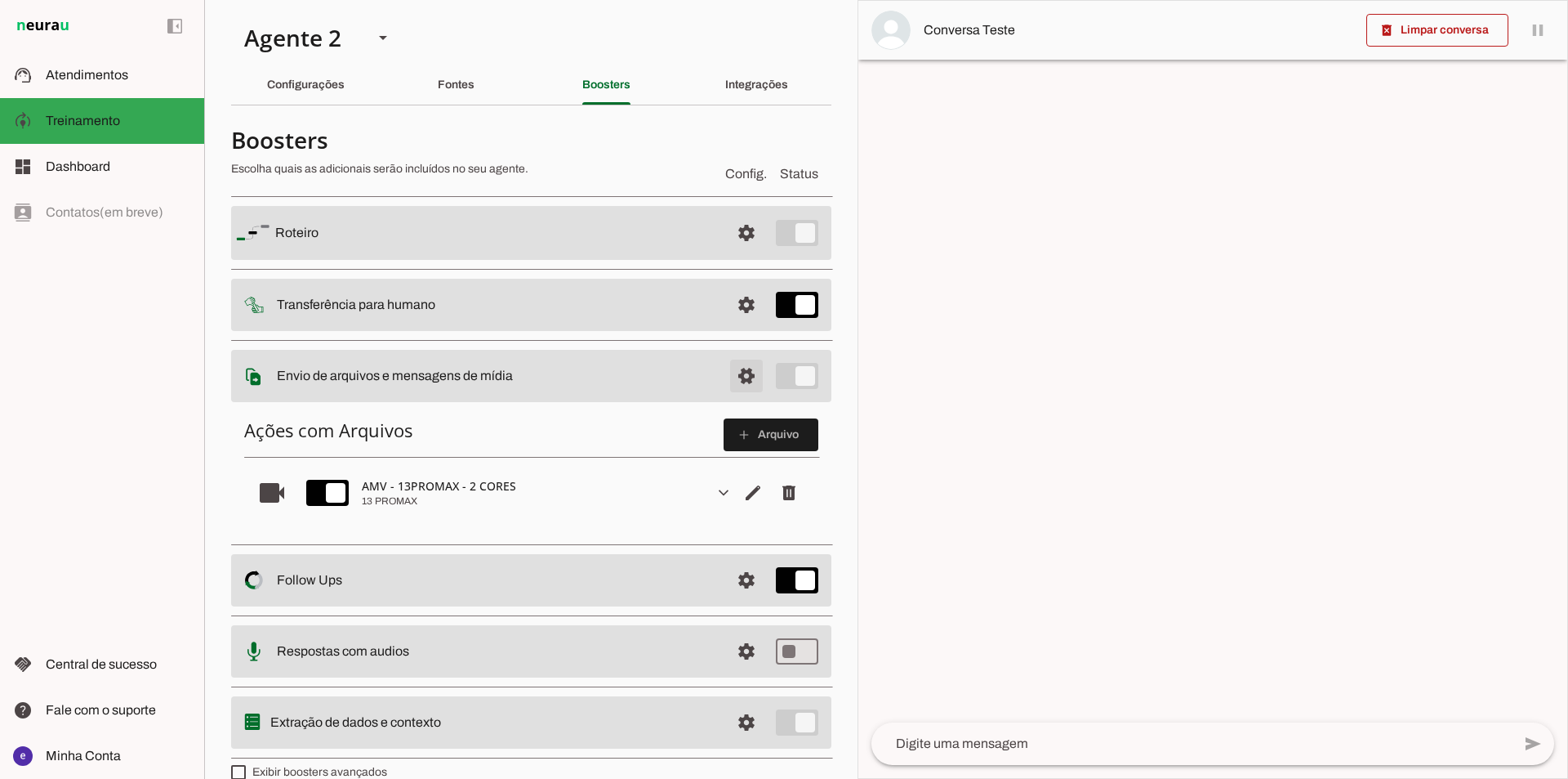
click at [728, 379] on span at bounding box center [746, 375] width 39 height 39
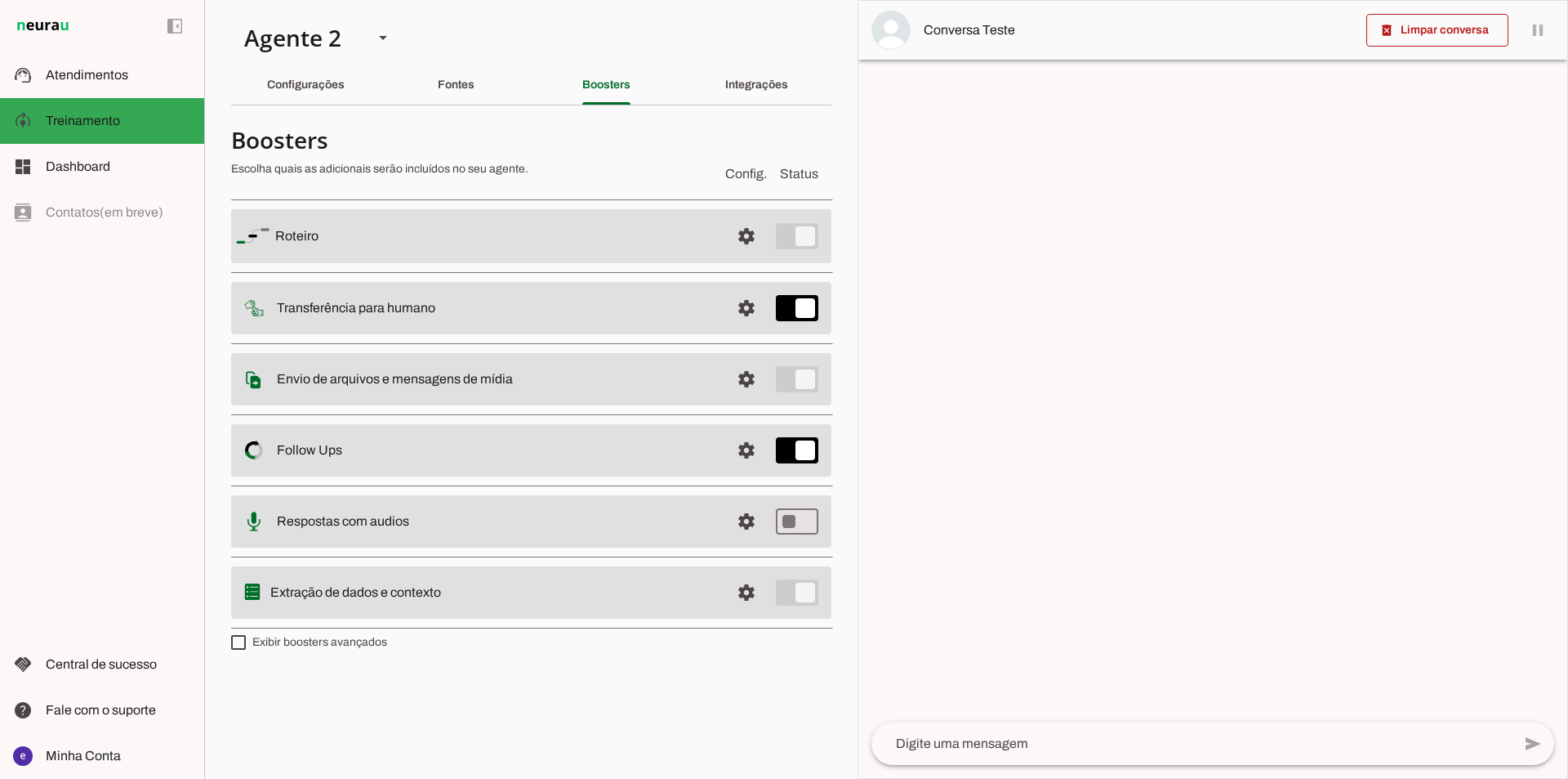
click at [449, 103] on div "Fontes" at bounding box center [456, 84] width 37 height 39
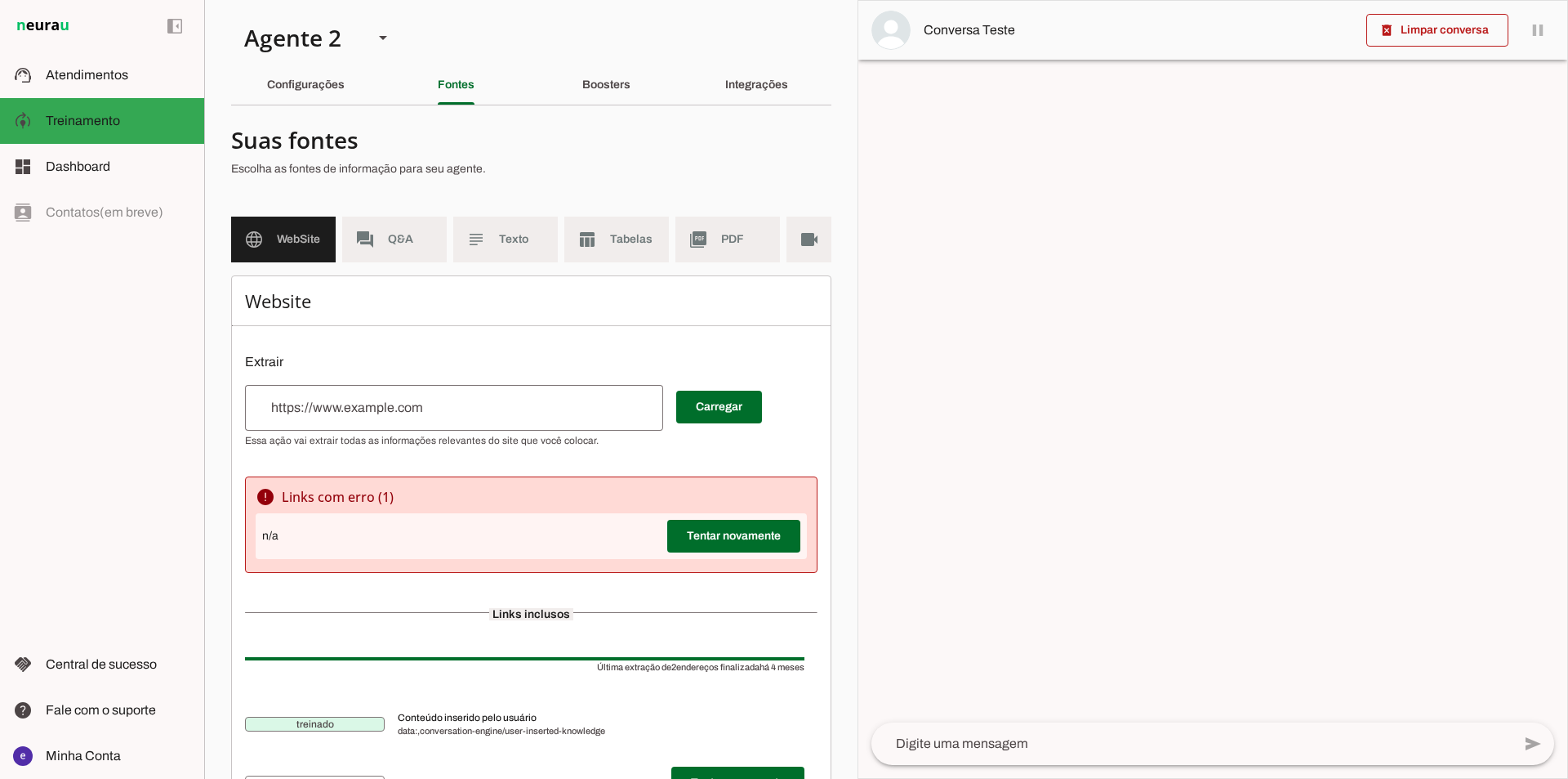
click at [310, 92] on div "Configurações" at bounding box center [306, 84] width 78 height 39
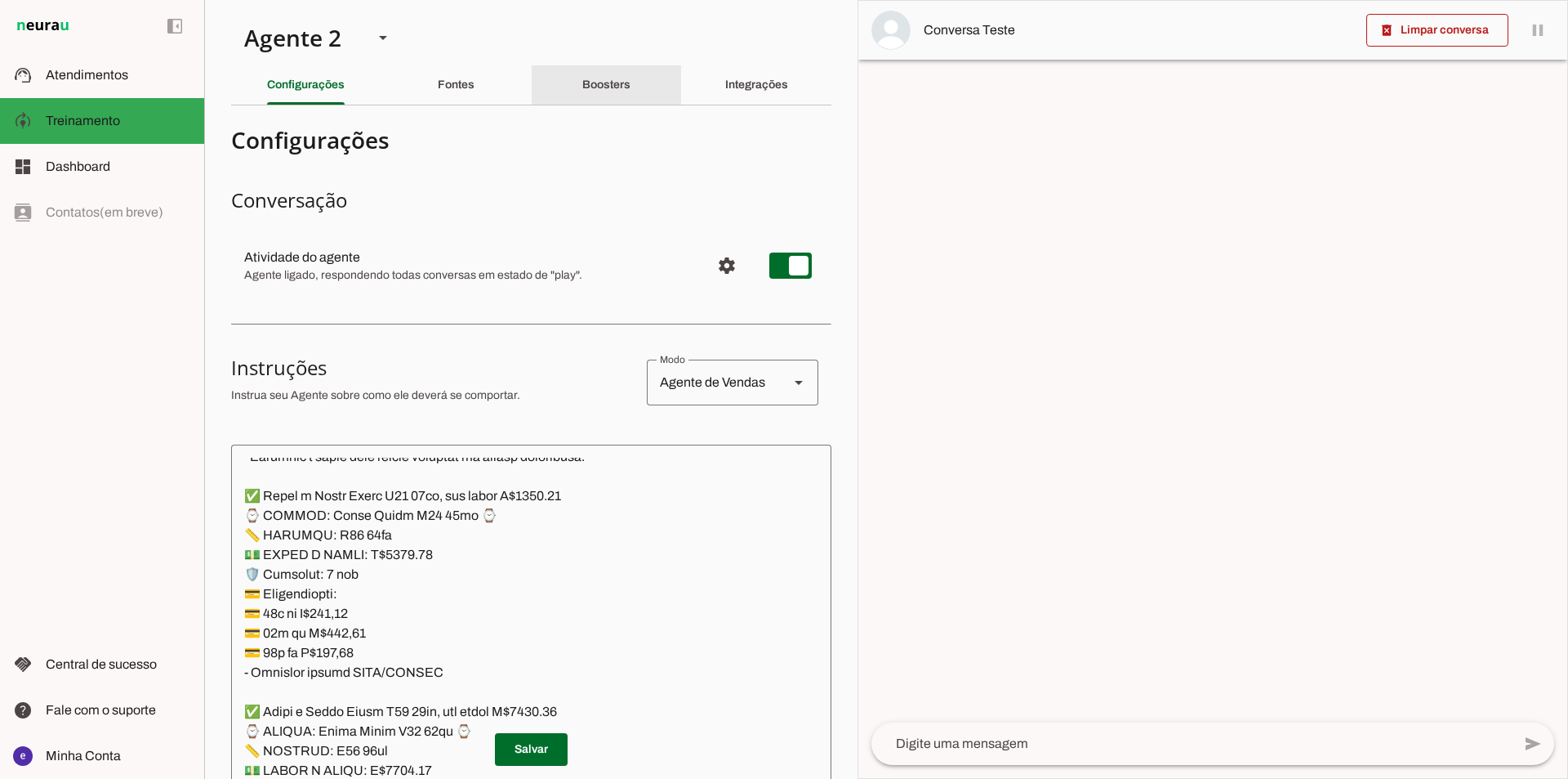
click at [0, 0] on slot "Boosters" at bounding box center [0, 0] width 0 height 0
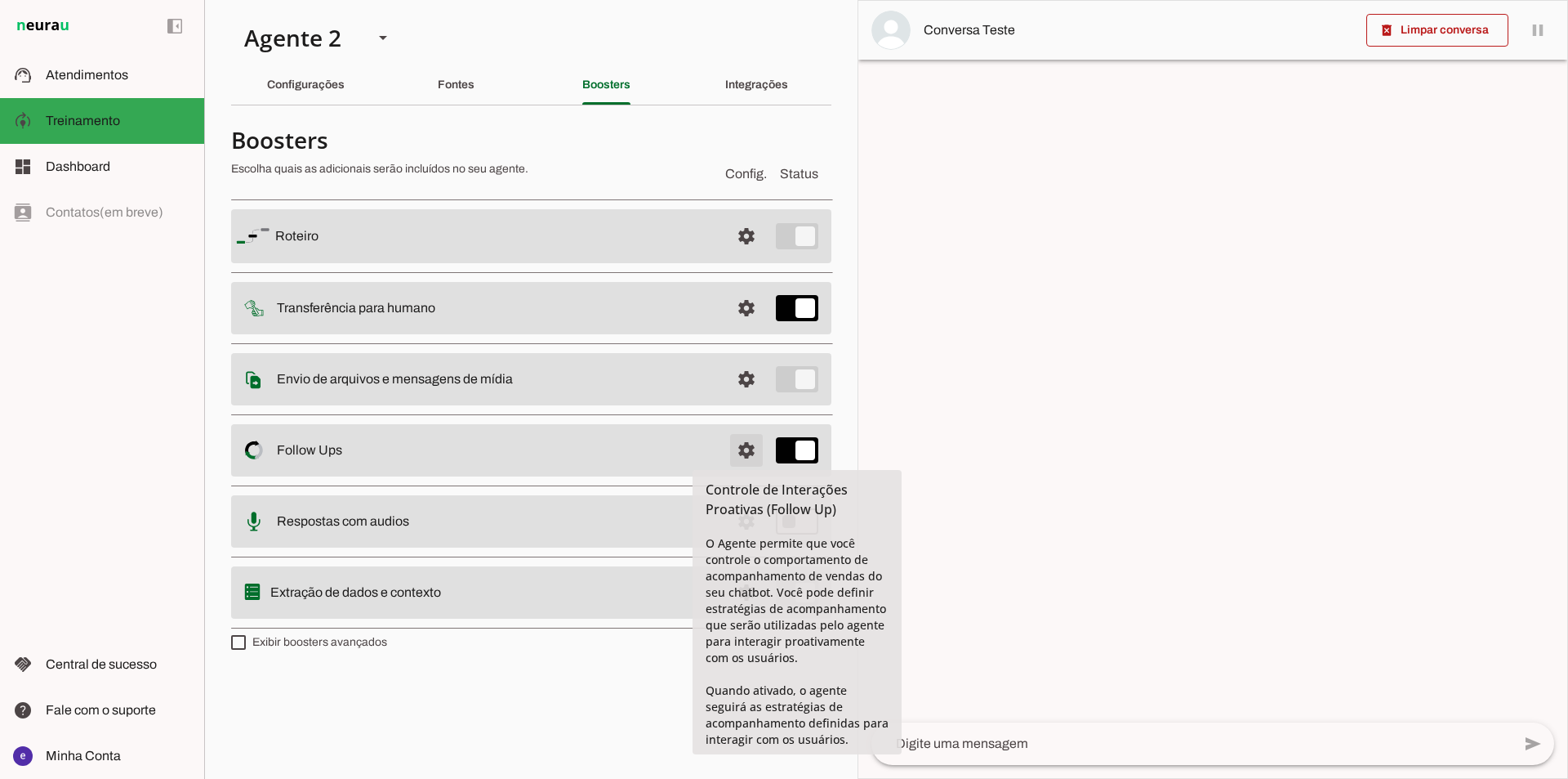
click at [752, 457] on span at bounding box center [746, 450] width 39 height 39
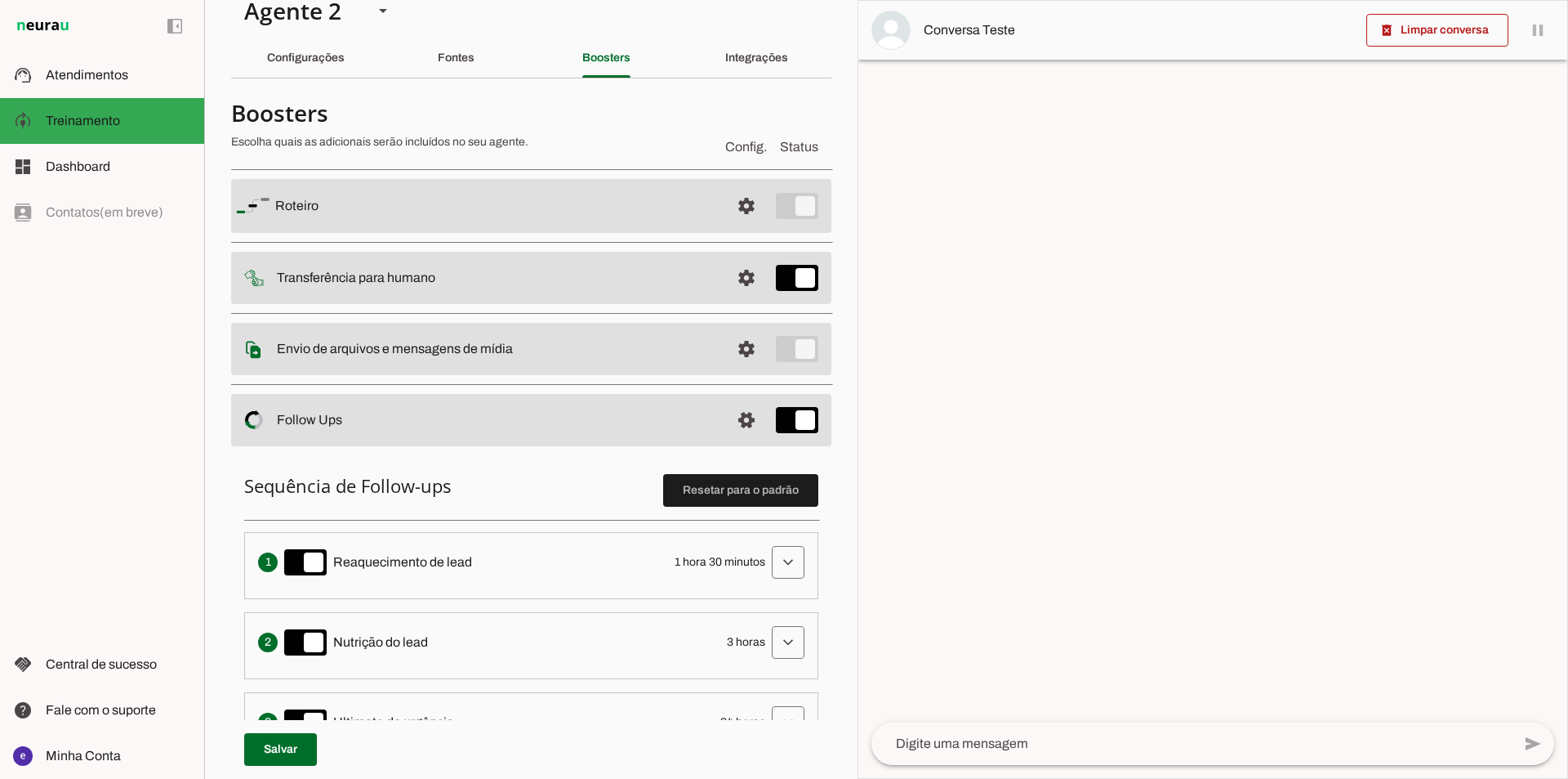
scroll to position [82, 0]
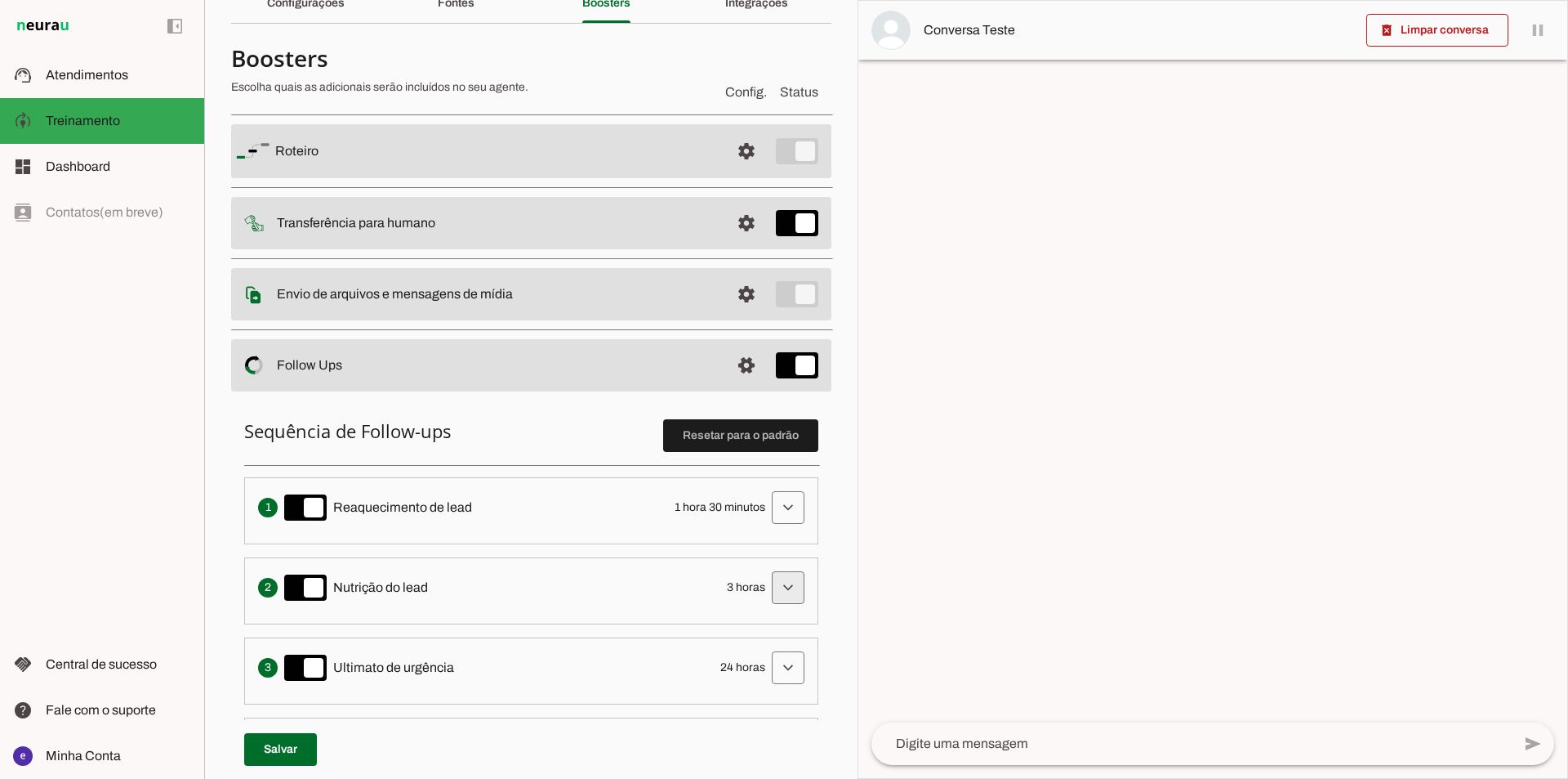
click at [769, 588] on span at bounding box center [788, 588] width 39 height 39
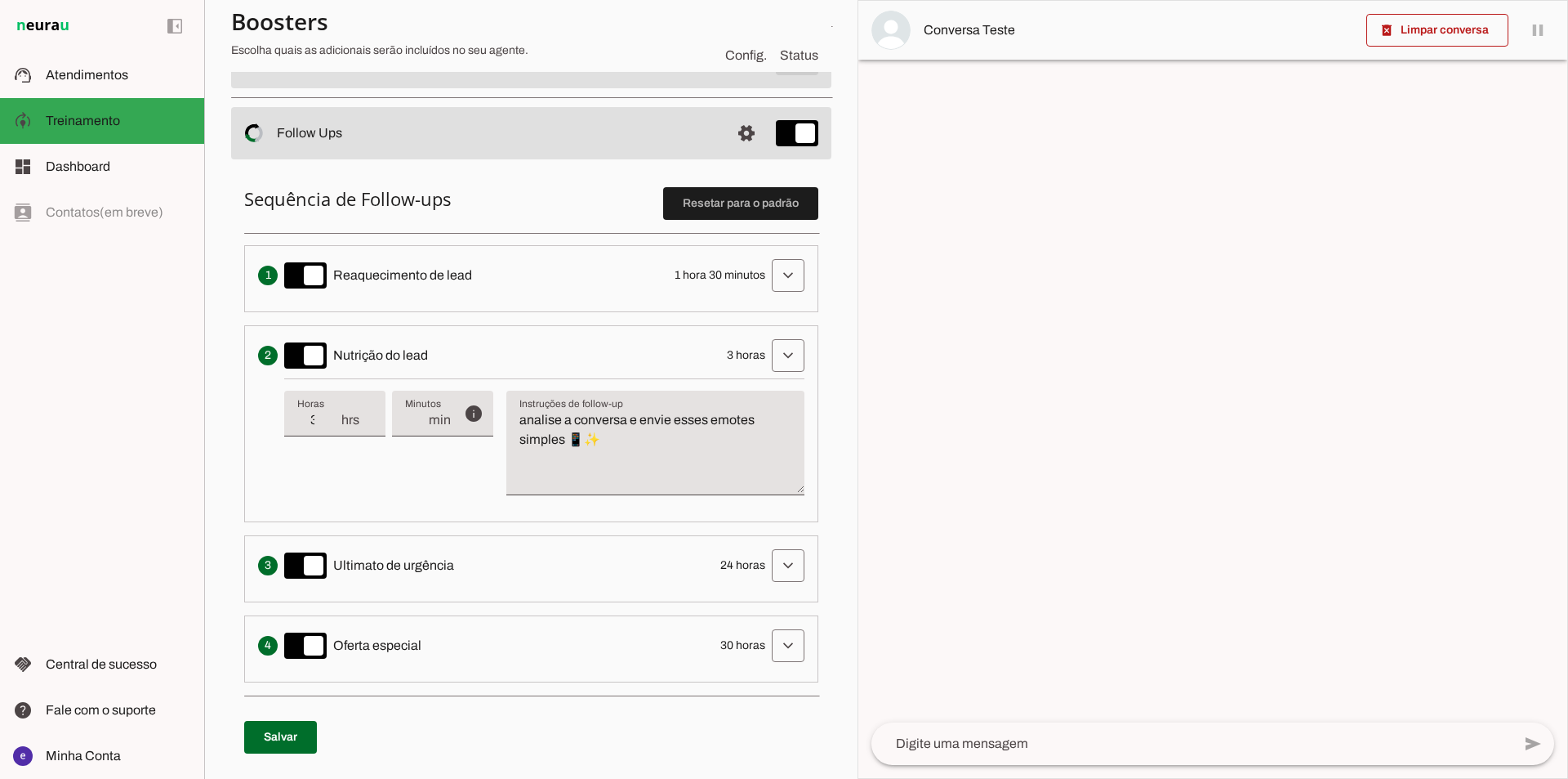
scroll to position [327, 0]
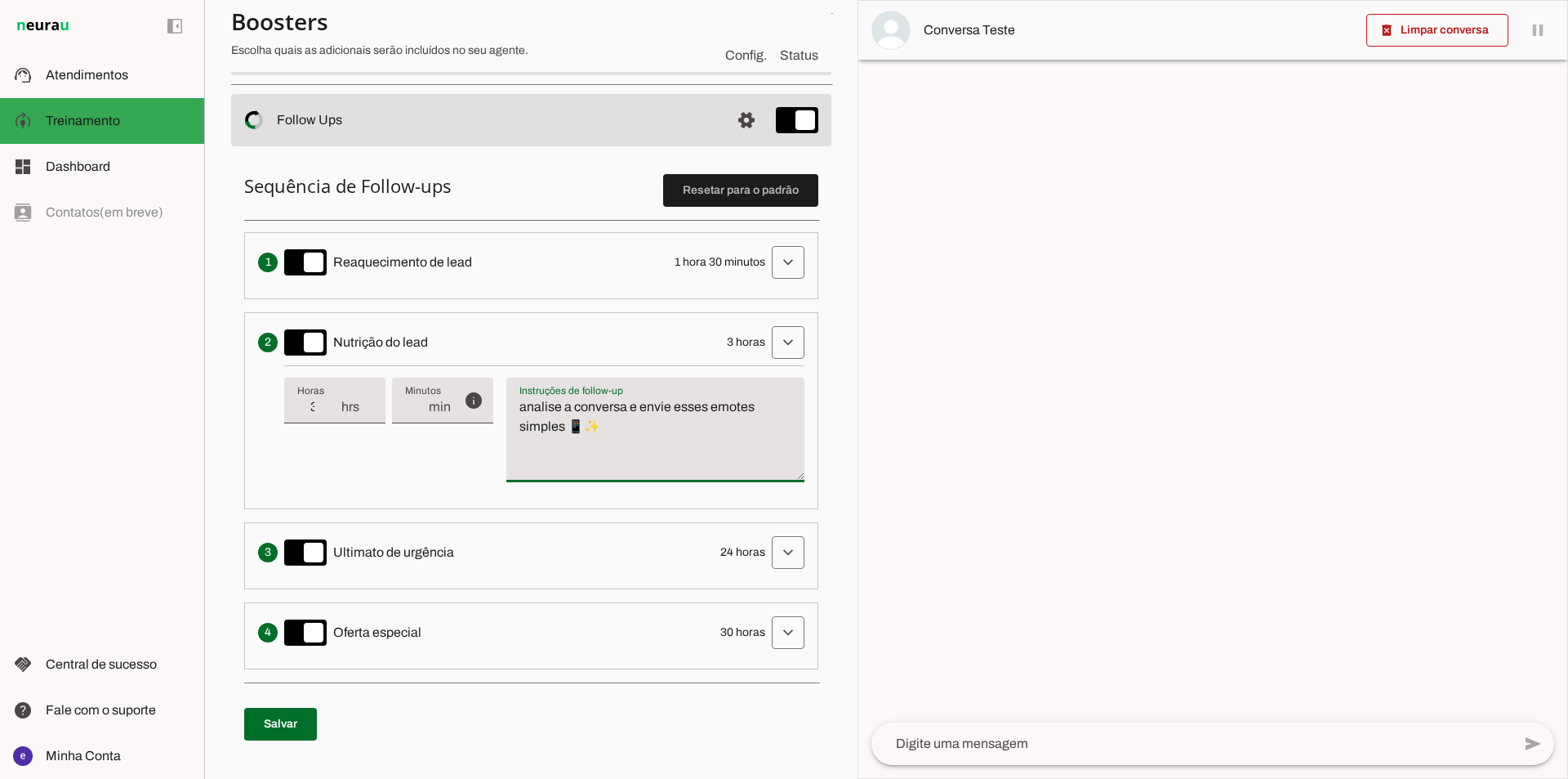
drag, startPoint x: 632, startPoint y: 446, endPoint x: 509, endPoint y: 407, distance: 129.0
click at [509, 407] on textarea "analise a conversa e envie esses emotes simples 📱✨" at bounding box center [655, 436] width 298 height 79
type textarea "O"
click at [633, 512] on ol "Envia uma mensagem para reengajar leads que pararam de responder, incentivando-…" at bounding box center [530, 451] width 574 height 437
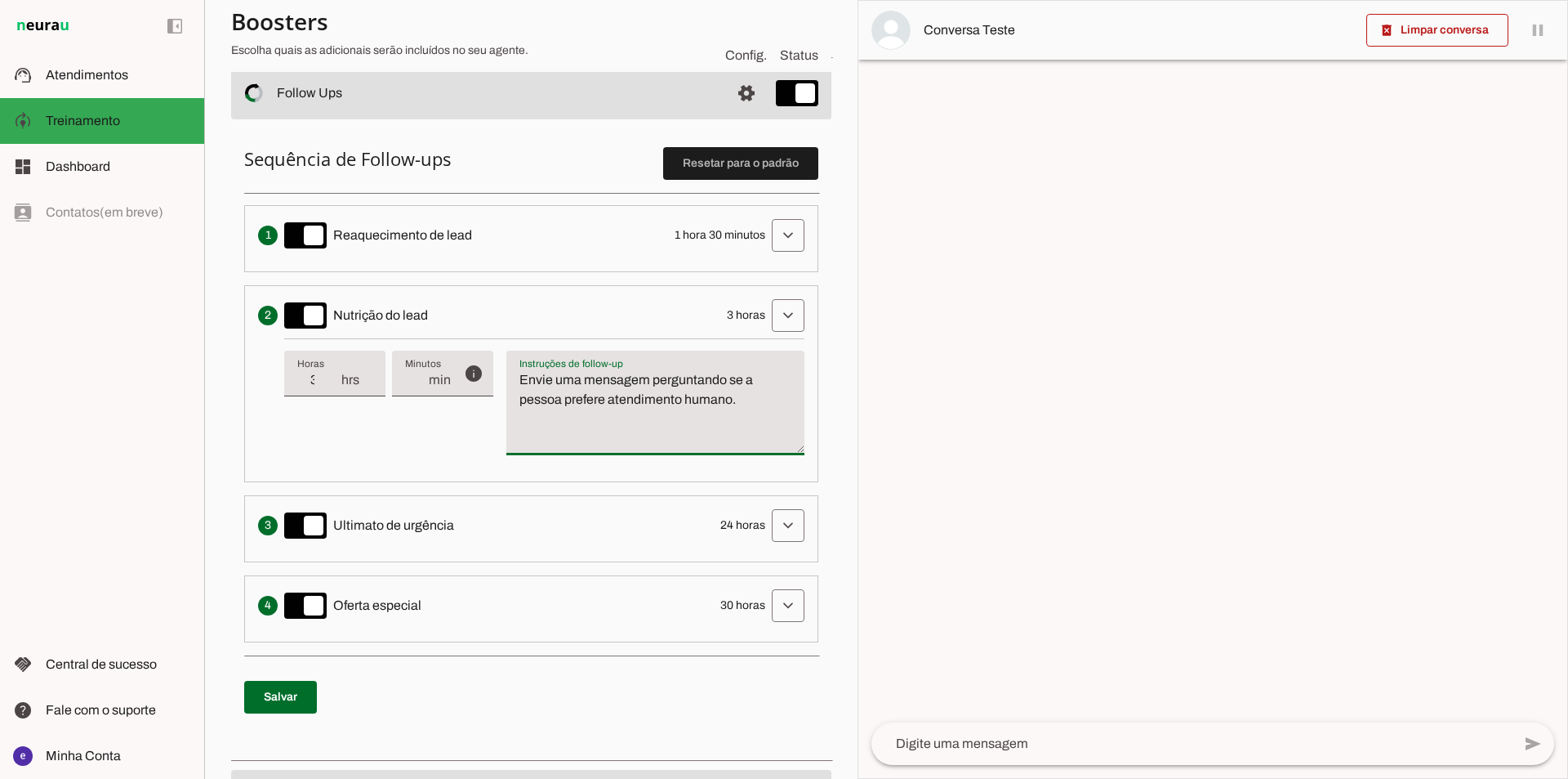
scroll to position [409, 0]
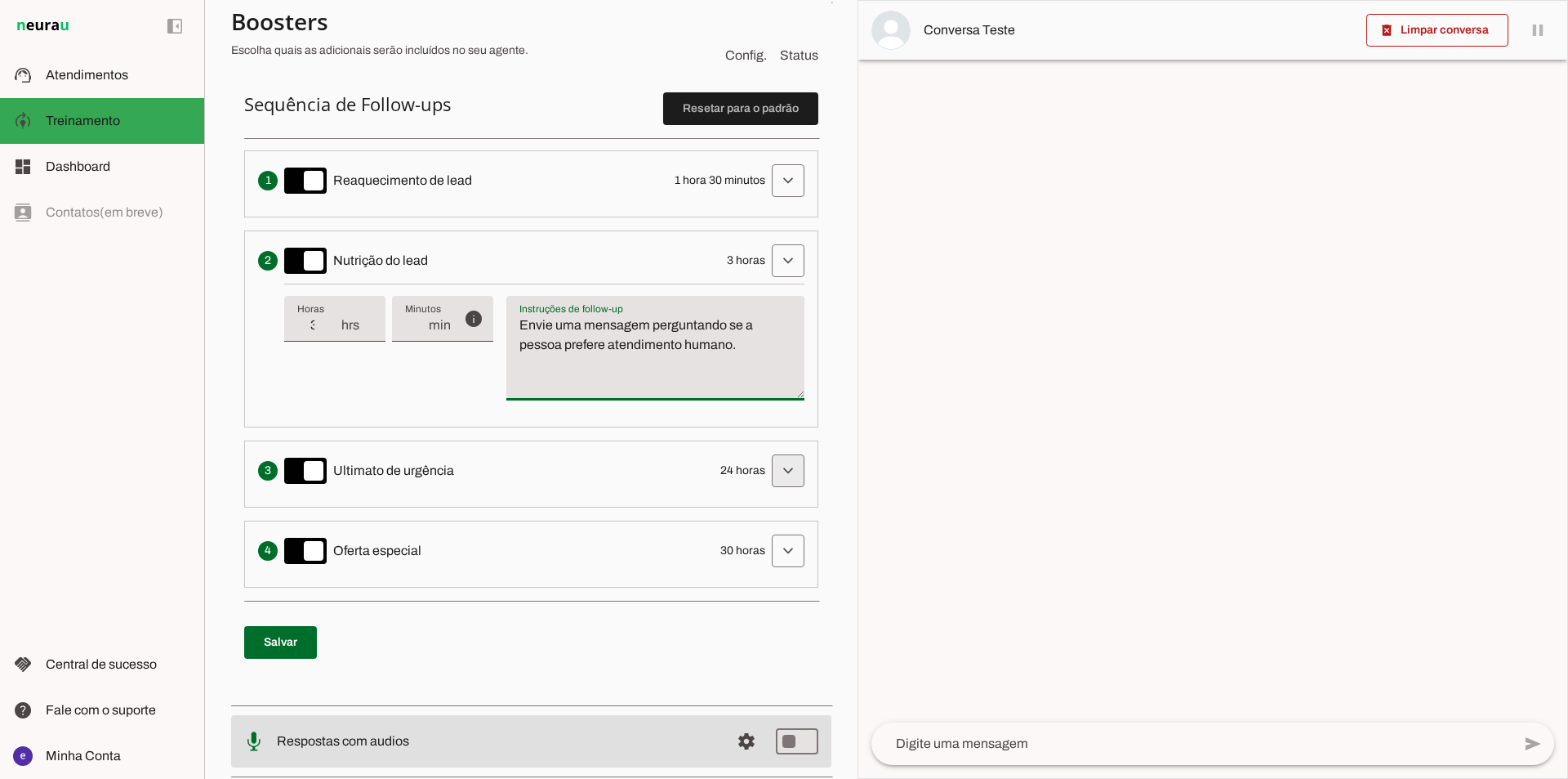
type textarea "Envie uma mensagem perguntando se a pessoa prefere atendimento humano."
type md-filled-text-field "Envie uma mensagem perguntando se a pessoa prefere atendimento humano."
click at [772, 468] on span at bounding box center [788, 471] width 39 height 39
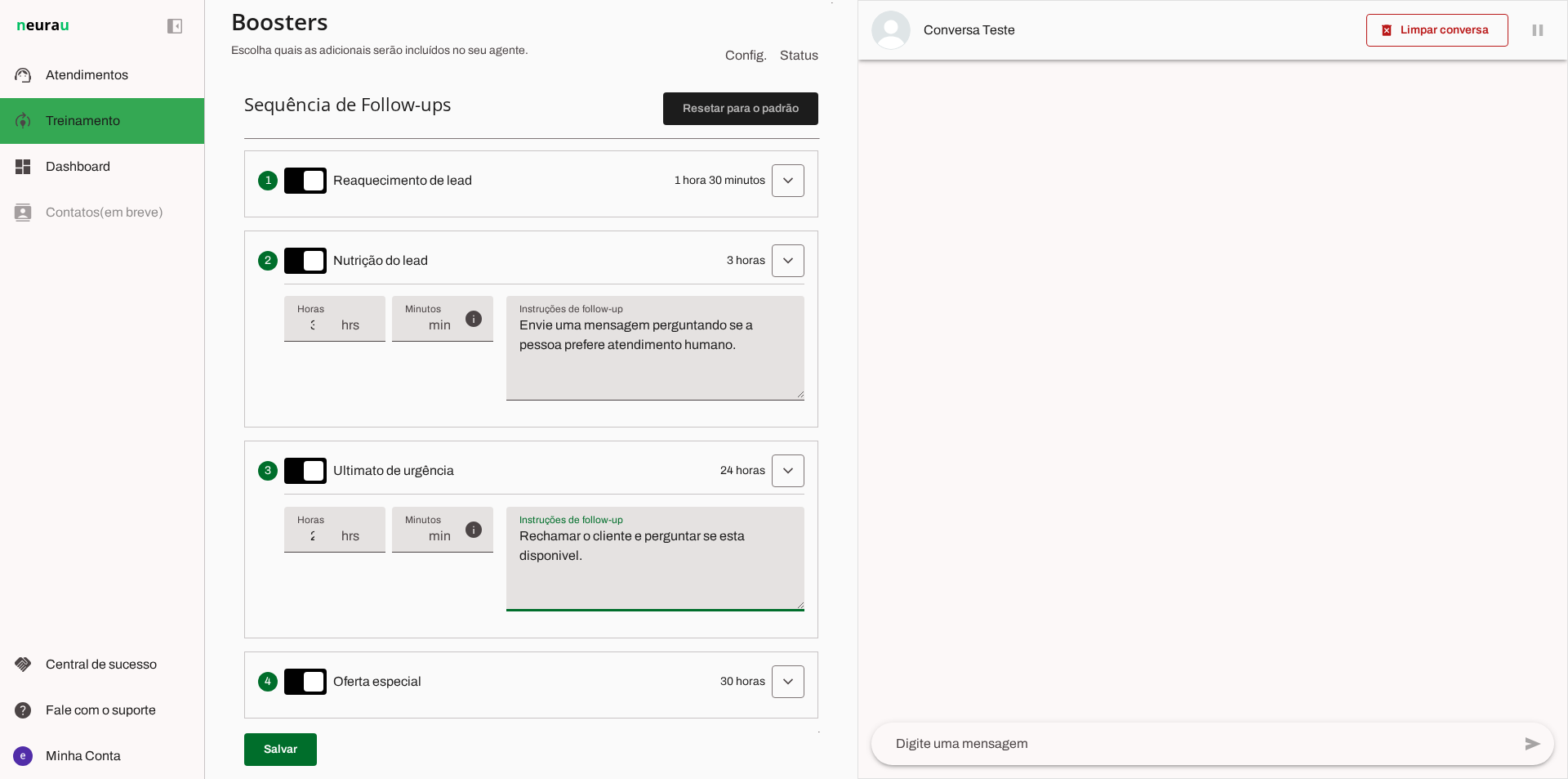
drag, startPoint x: 653, startPoint y: 563, endPoint x: 519, endPoint y: 542, distance: 135.6
click at [519, 542] on textarea "Rechamar o cliente e perguntar se esta disponivel." at bounding box center [655, 566] width 298 height 79
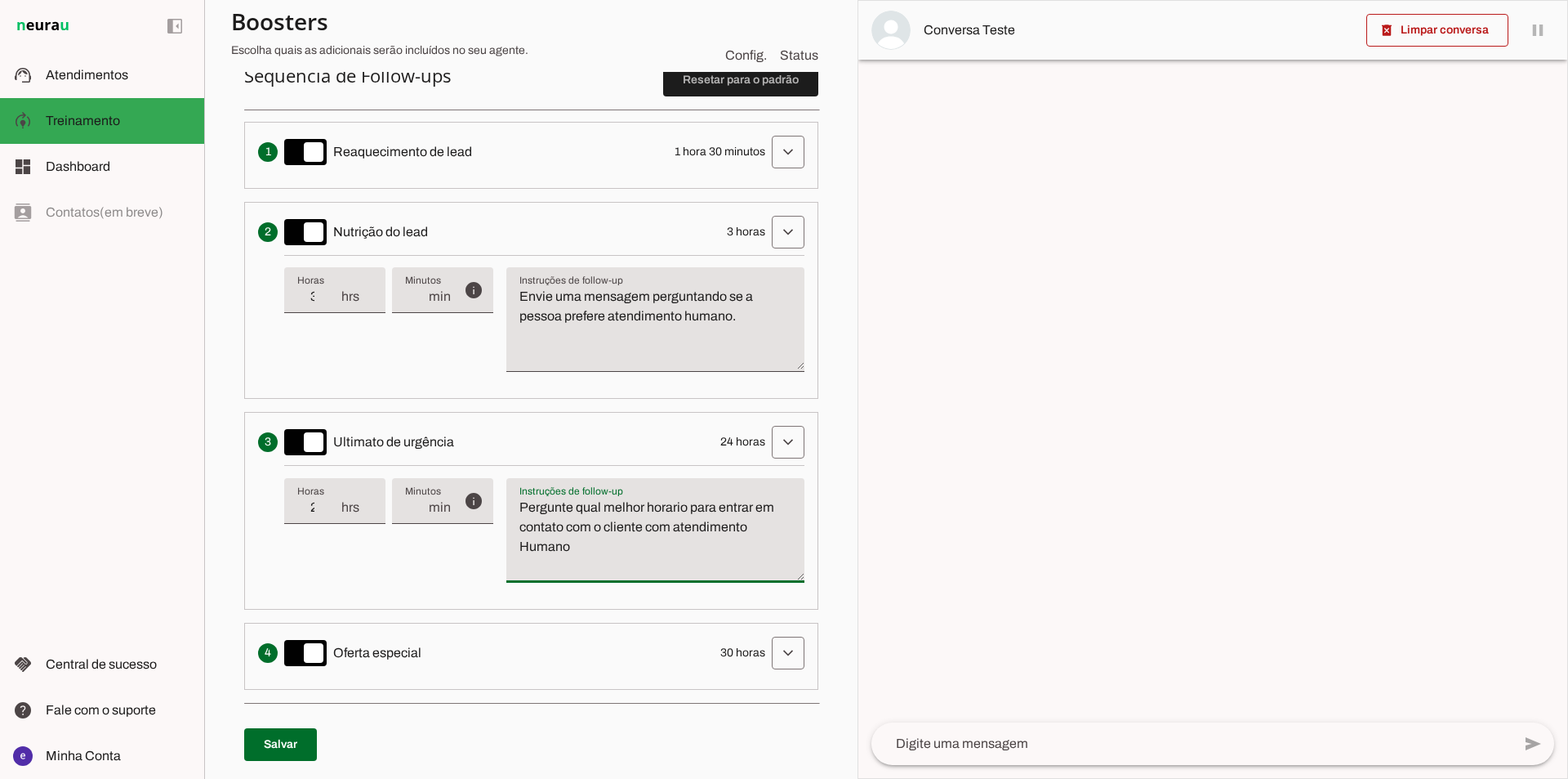
scroll to position [572, 0]
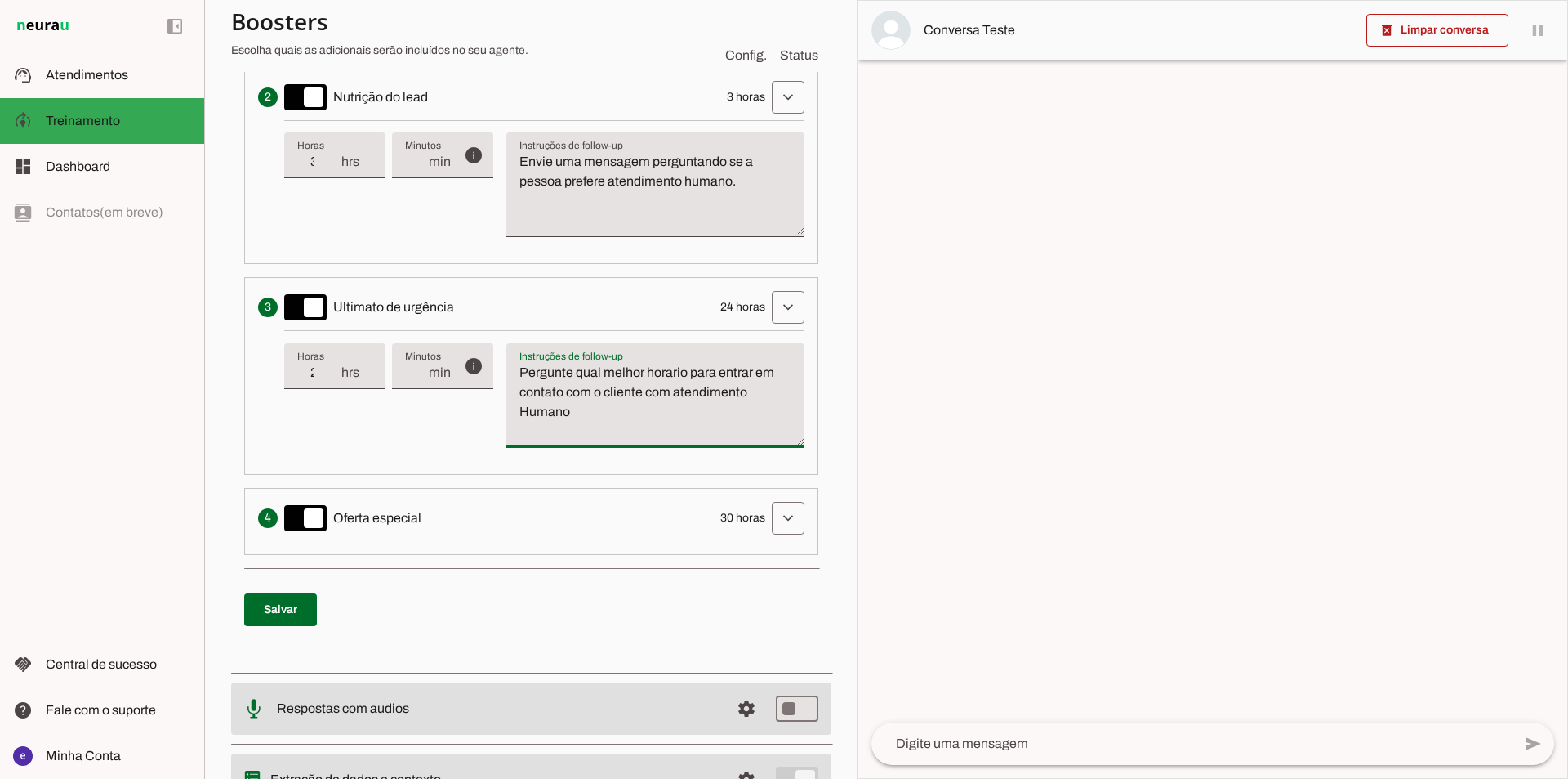
type textarea "Pergunte qual melhor horario para entrar em contato com o cliente com atendimen…"
type md-filled-text-field "Pergunte qual melhor horario para entrar em contato com o cliente com atendimen…"
click at [312, 606] on span at bounding box center [280, 609] width 73 height 39
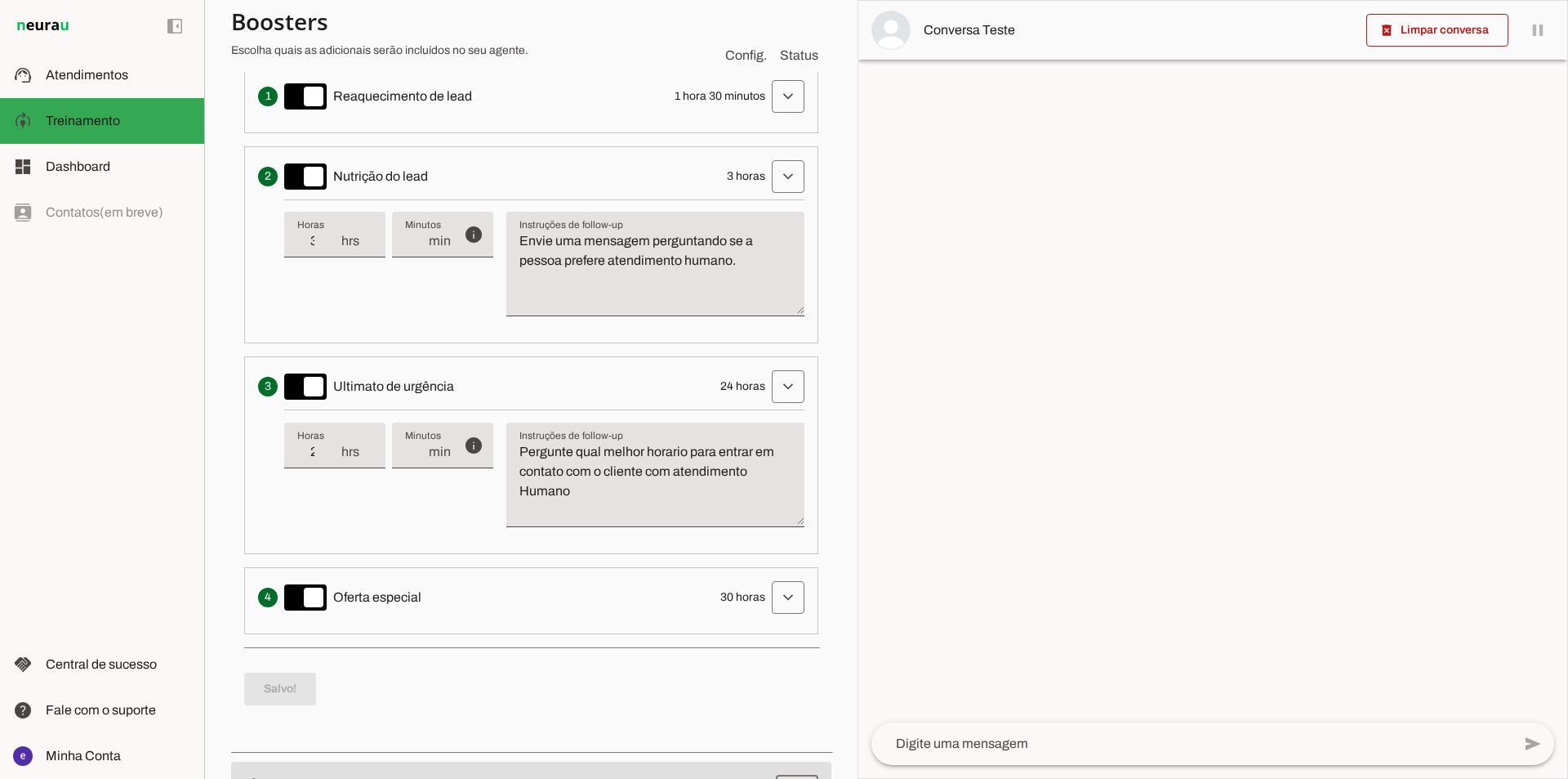
scroll to position [0, 0]
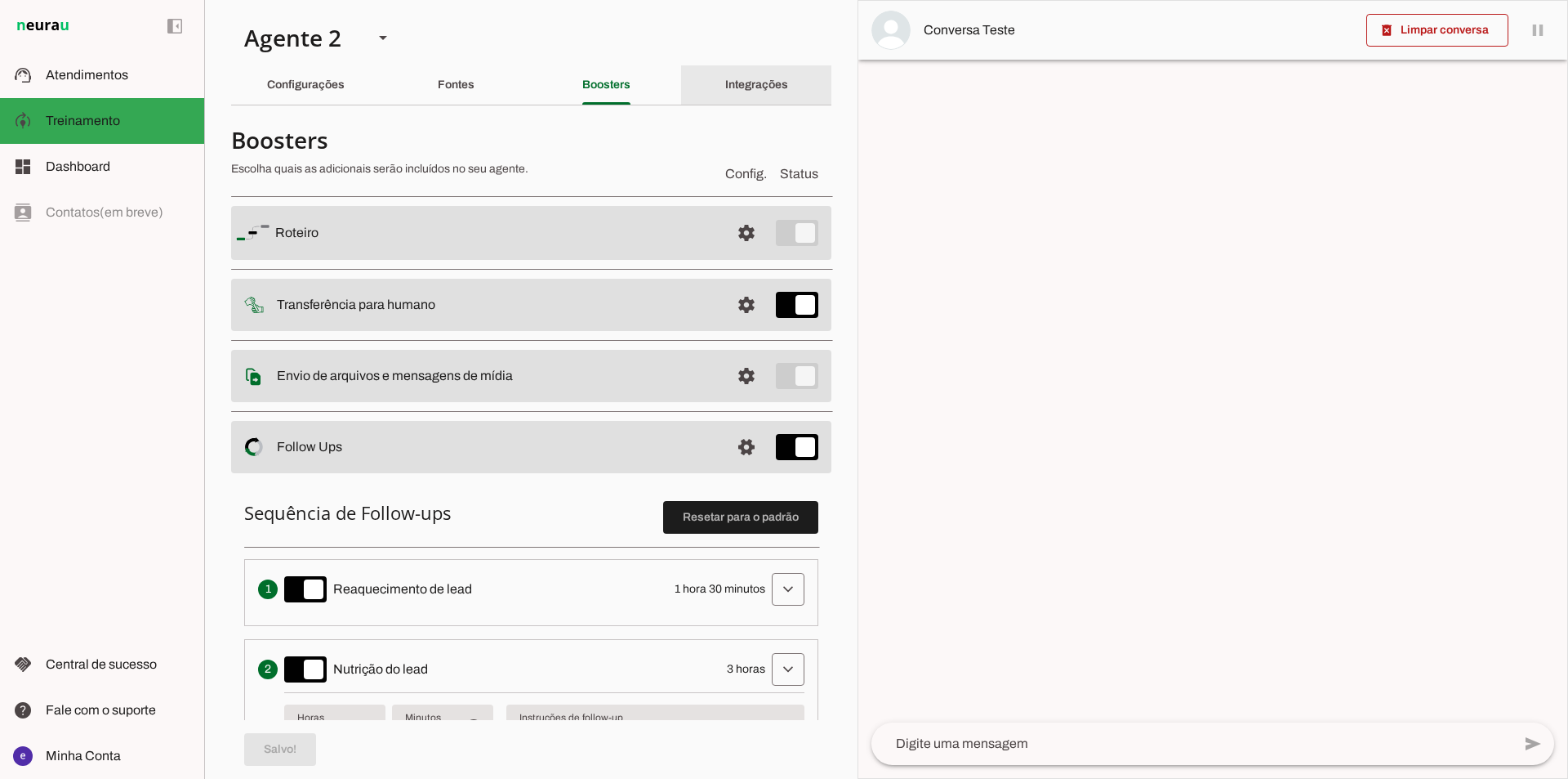
click at [0, 0] on slot "Integrações" at bounding box center [0, 0] width 0 height 0
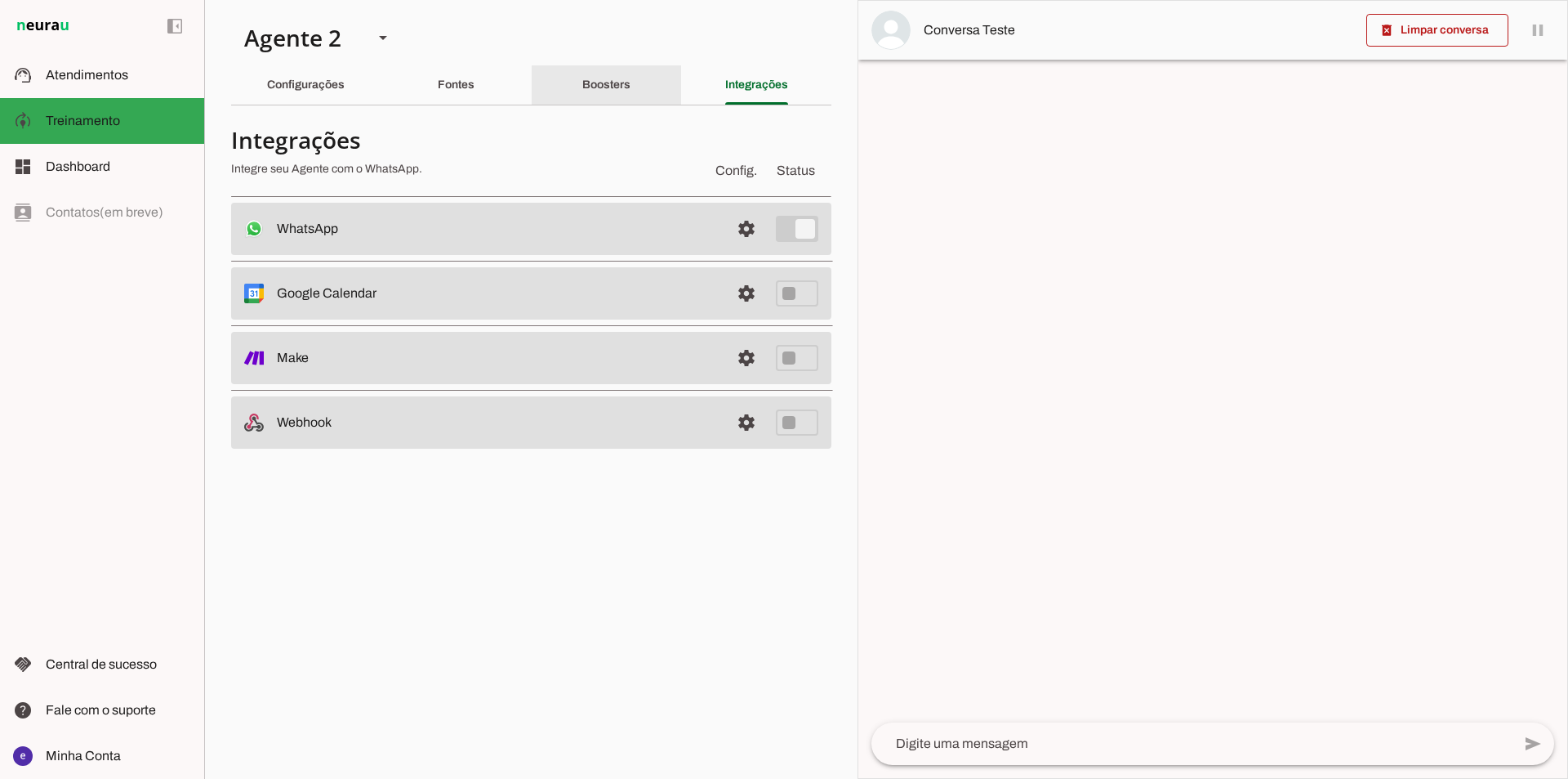
click at [631, 93] on div "Boosters" at bounding box center [606, 84] width 48 height 39
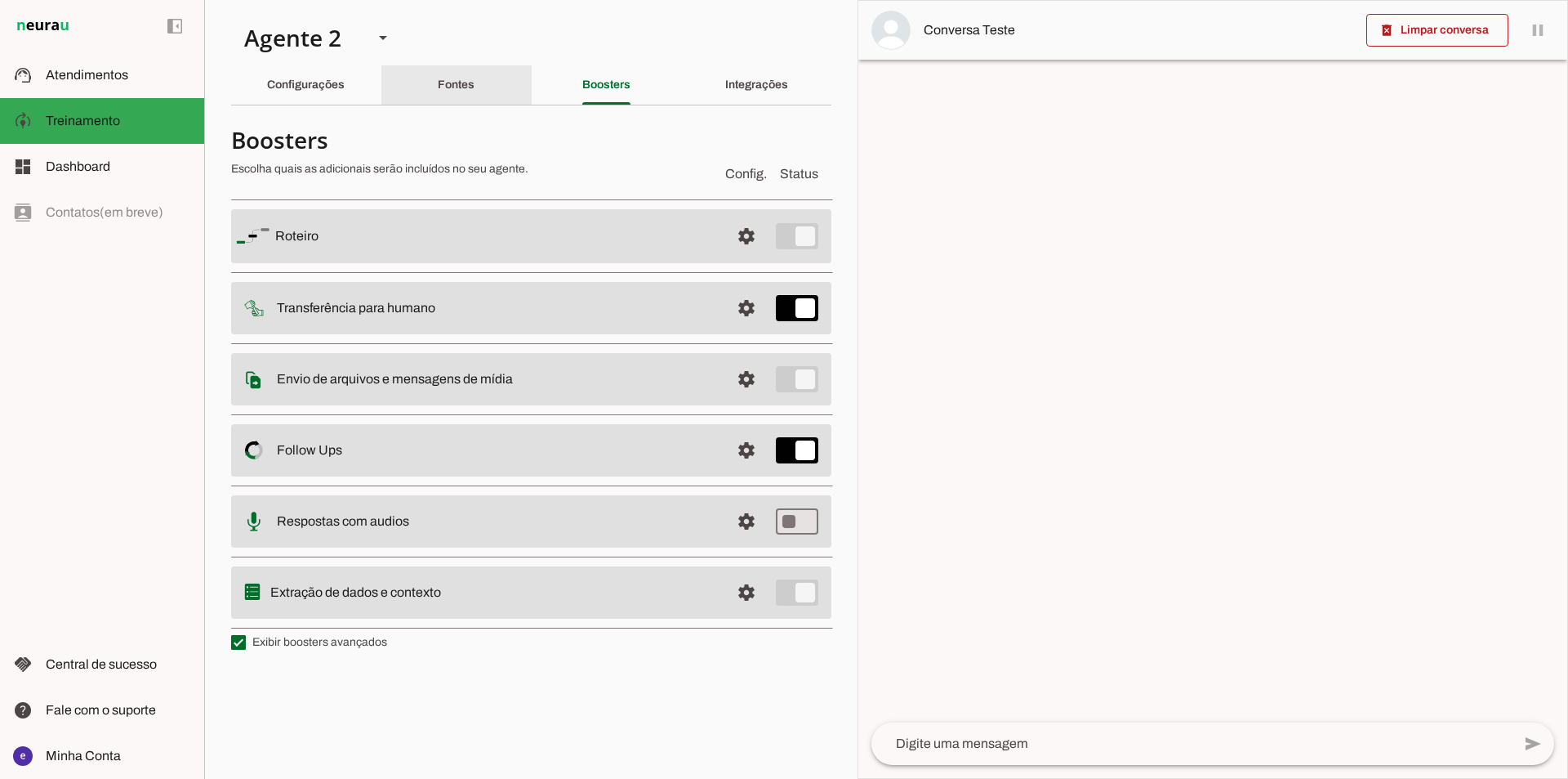
click at [464, 93] on div "Fontes" at bounding box center [456, 84] width 37 height 39
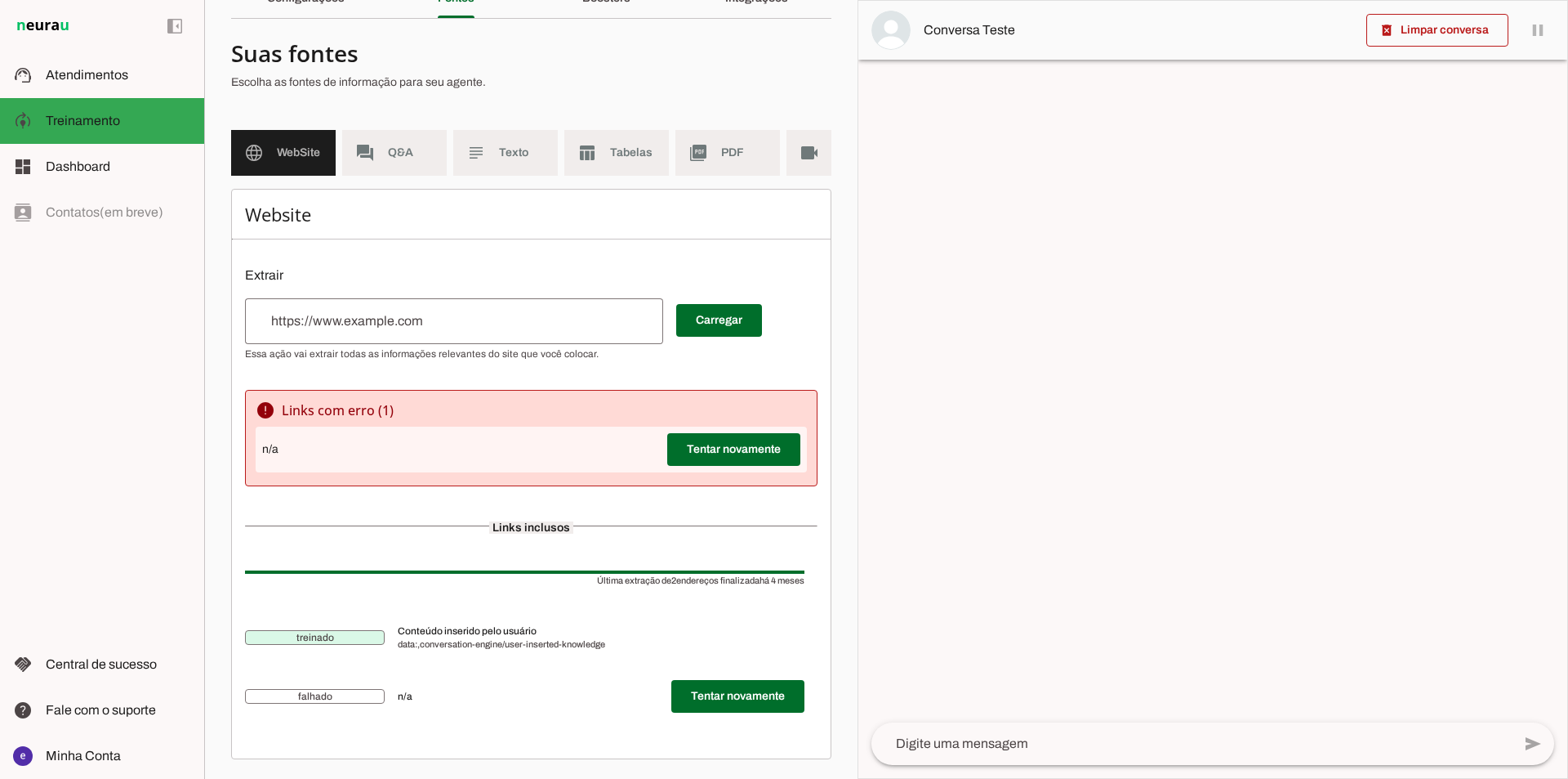
scroll to position [18, 0]
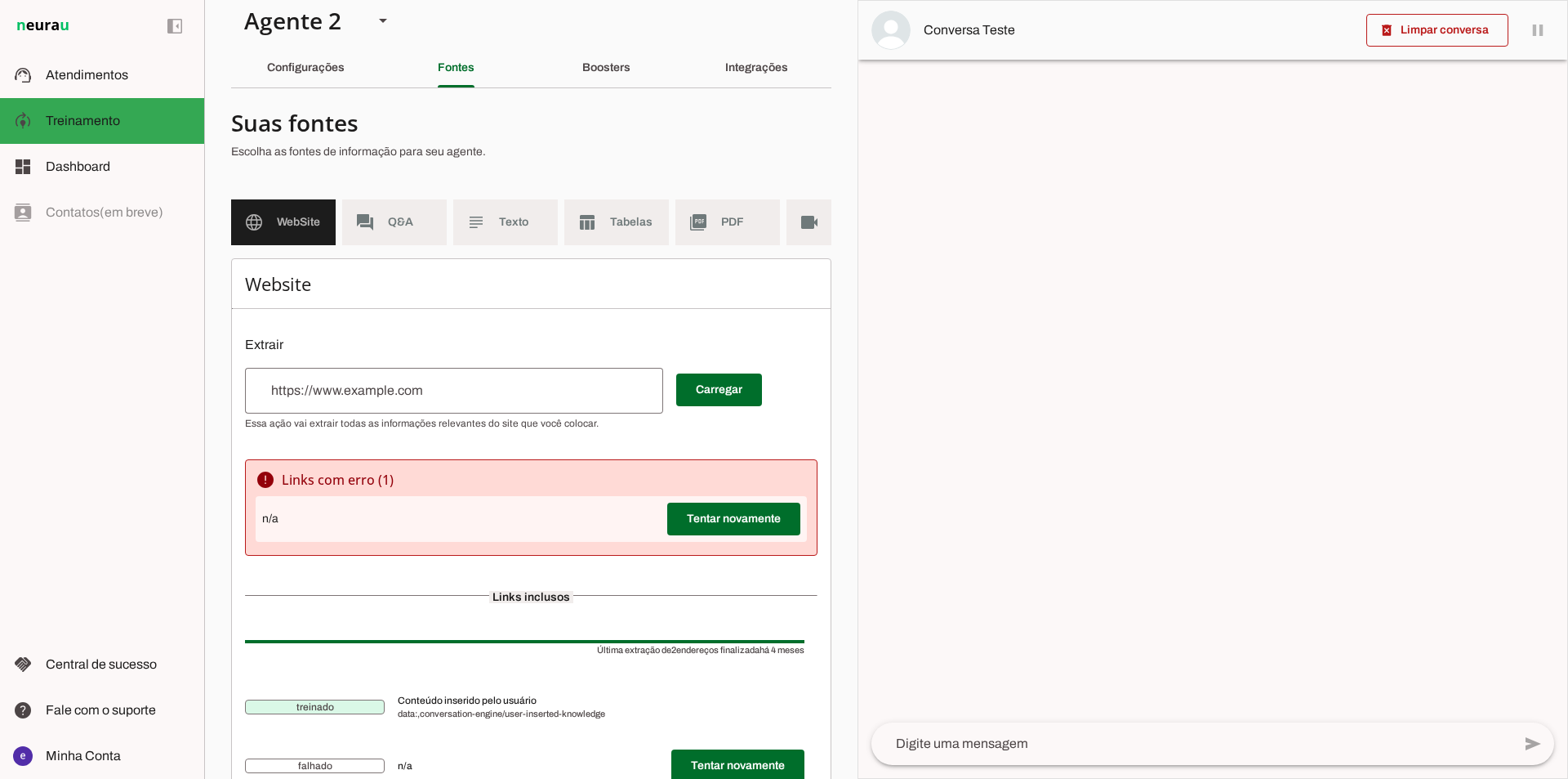
click at [339, 182] on section "Suas fontes Escolha as fontes de informação para seu agente. language WebSite f…" at bounding box center [531, 465] width 601 height 727
click at [525, 227] on span "Texto" at bounding box center [521, 222] width 46 height 17
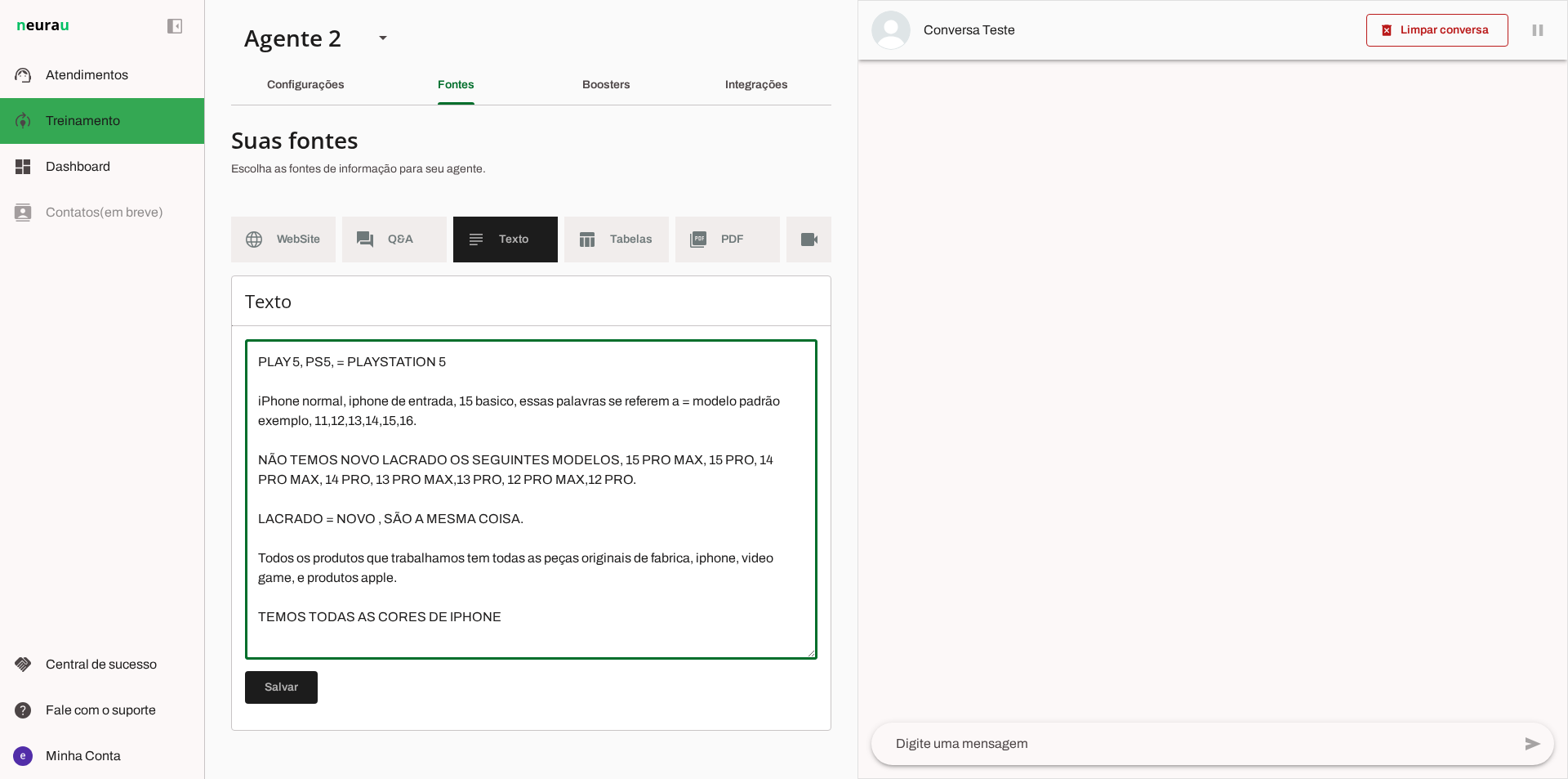
drag, startPoint x: 513, startPoint y: 486, endPoint x: 150, endPoint y: 471, distance: 363.3
click at [150, 471] on applet-drawer "support_agent Atendimentos Atendimentos model_training Treinamento Treinamento …" at bounding box center [784, 390] width 1568 height 779
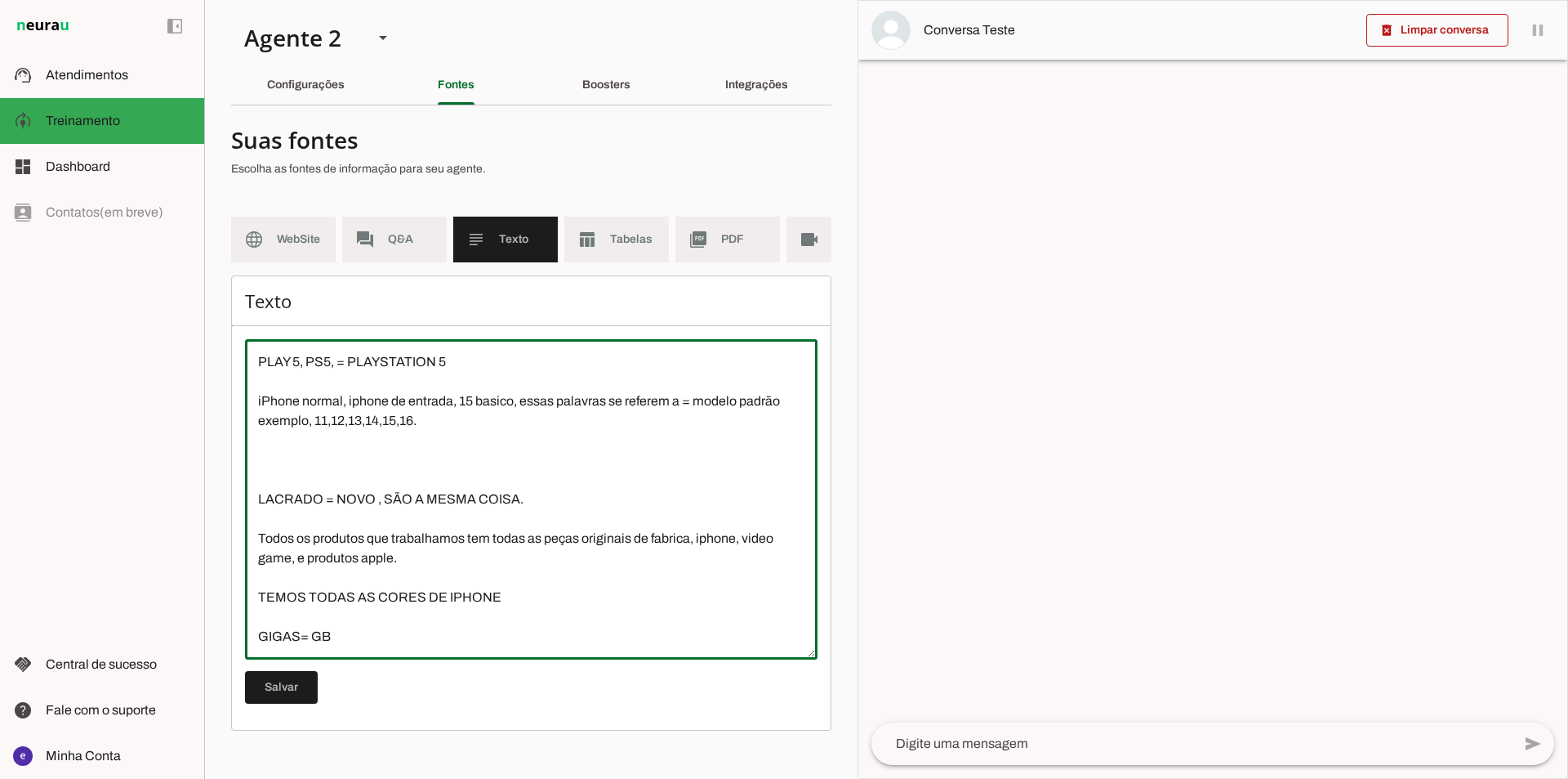
click at [534, 518] on textarea "PLAY 5, PS5, = PLAYSTATION 5 iPhone normal, iphone de entrada, 15 basico, essas…" at bounding box center [530, 499] width 572 height 294
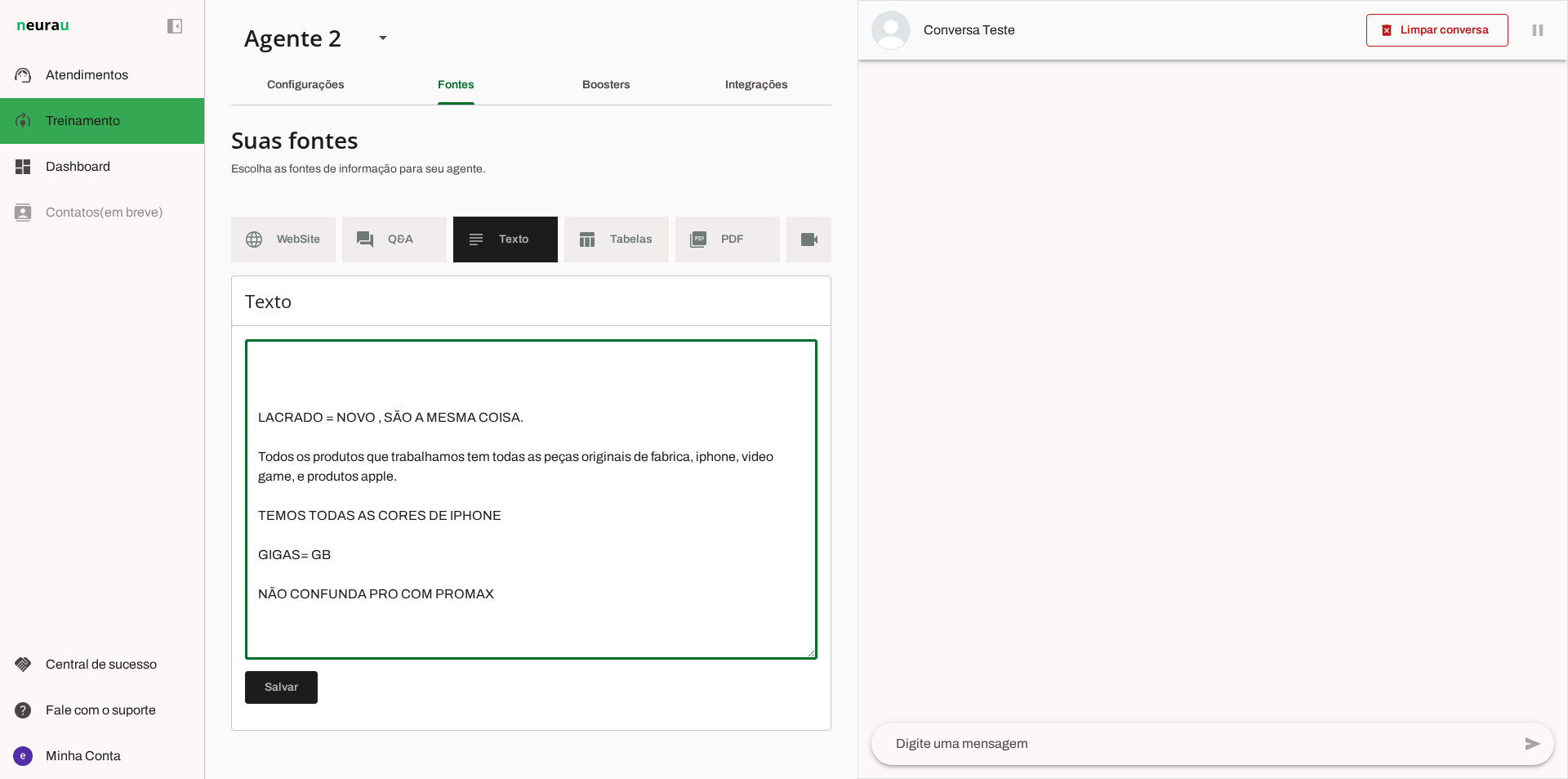
click at [383, 419] on textarea "PLAY 5, PS5, = PLAYSTATION 5 iPhone normal, iphone de entrada, 15 basico, essas…" at bounding box center [530, 499] width 572 height 294
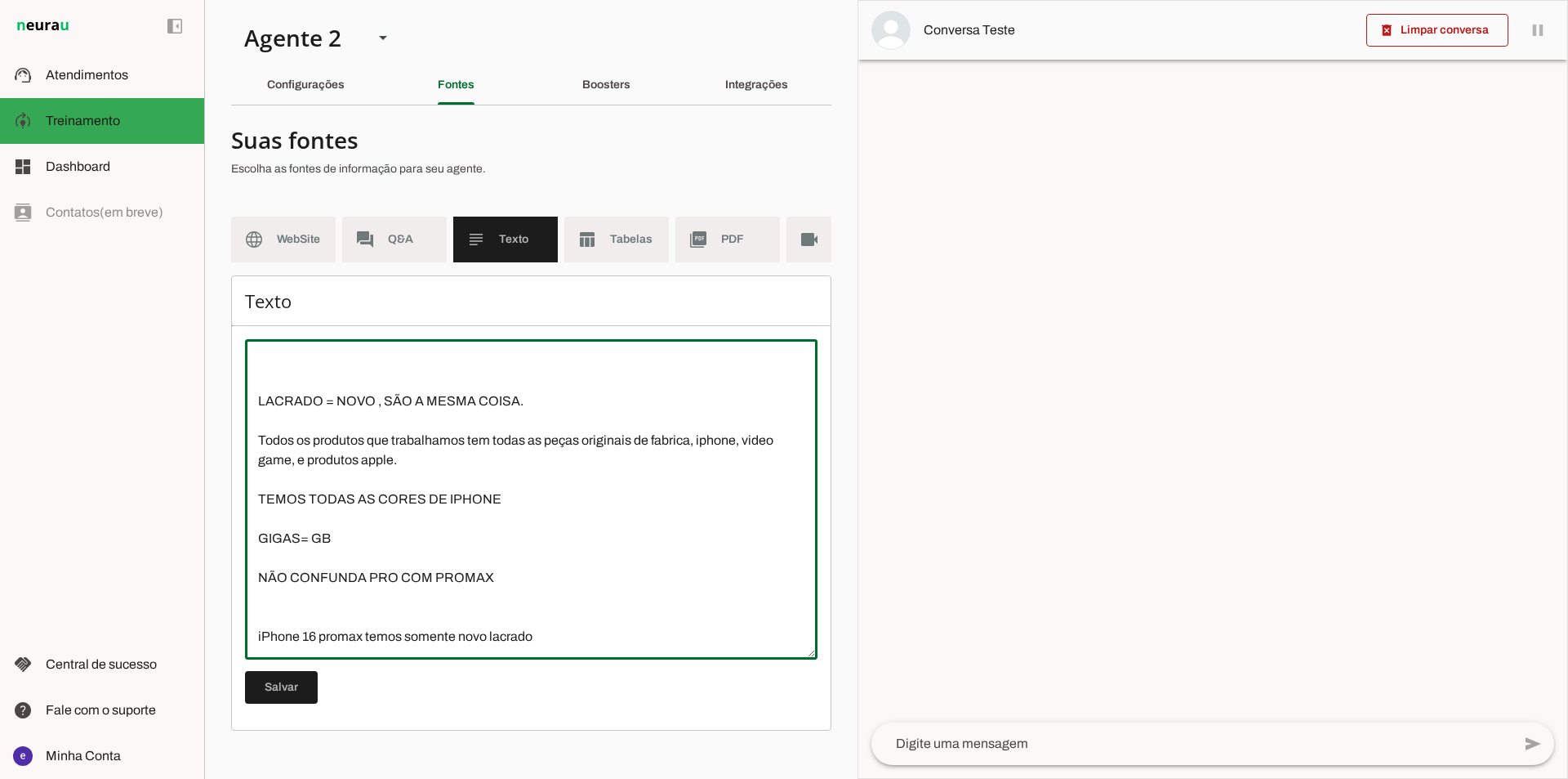
click at [399, 626] on textarea "PLAY 5, PS5, = PLAYSTATION 5 iPhone normal, iphone de entrada, 15 basico, essas…" at bounding box center [530, 499] width 572 height 294
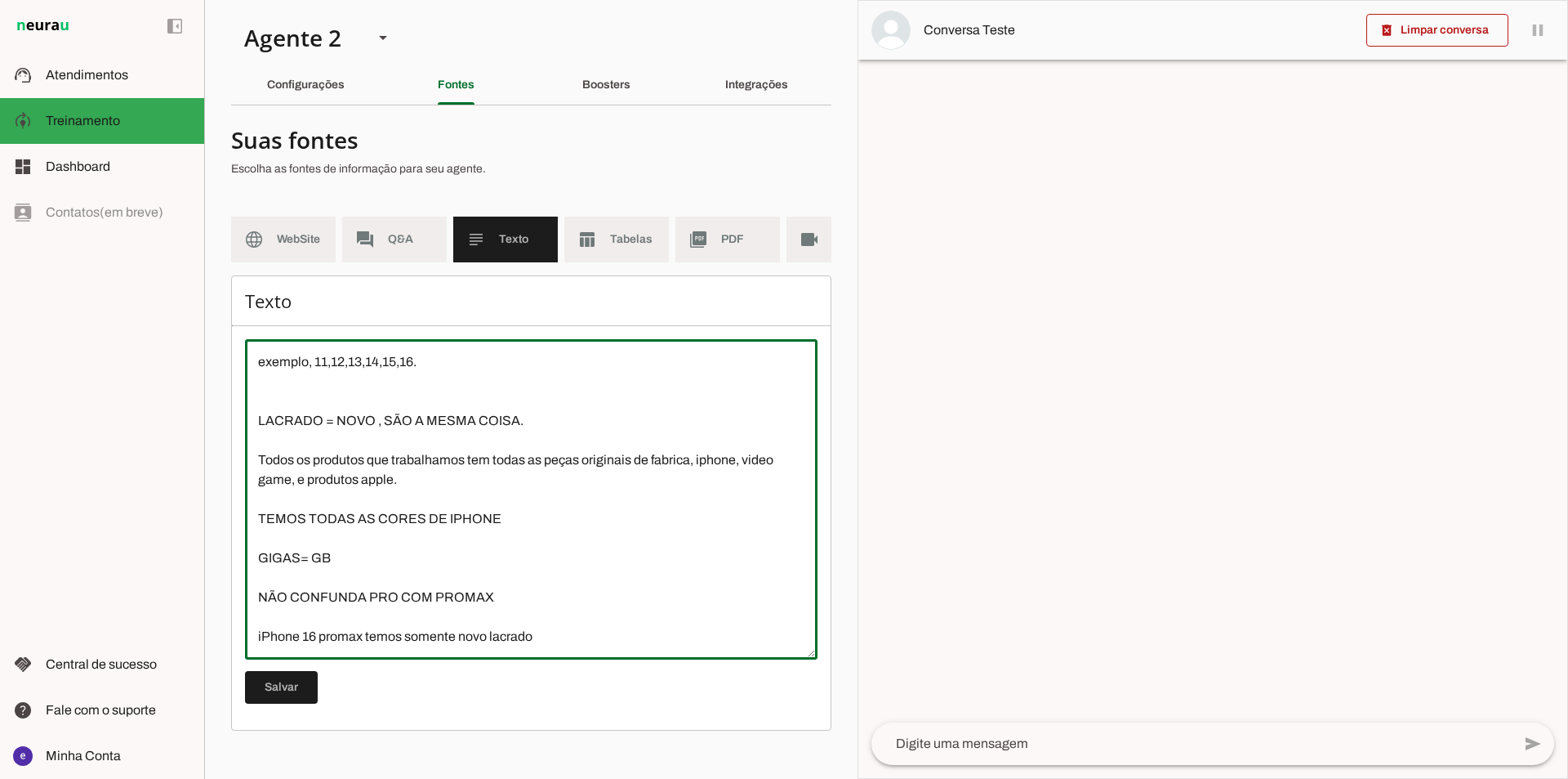
scroll to position [59, 0]
drag, startPoint x: 553, startPoint y: 655, endPoint x: 240, endPoint y: 648, distance: 313.1
click at [240, 648] on div "Texto [GEOGRAPHIC_DATA]" at bounding box center [531, 502] width 601 height 456
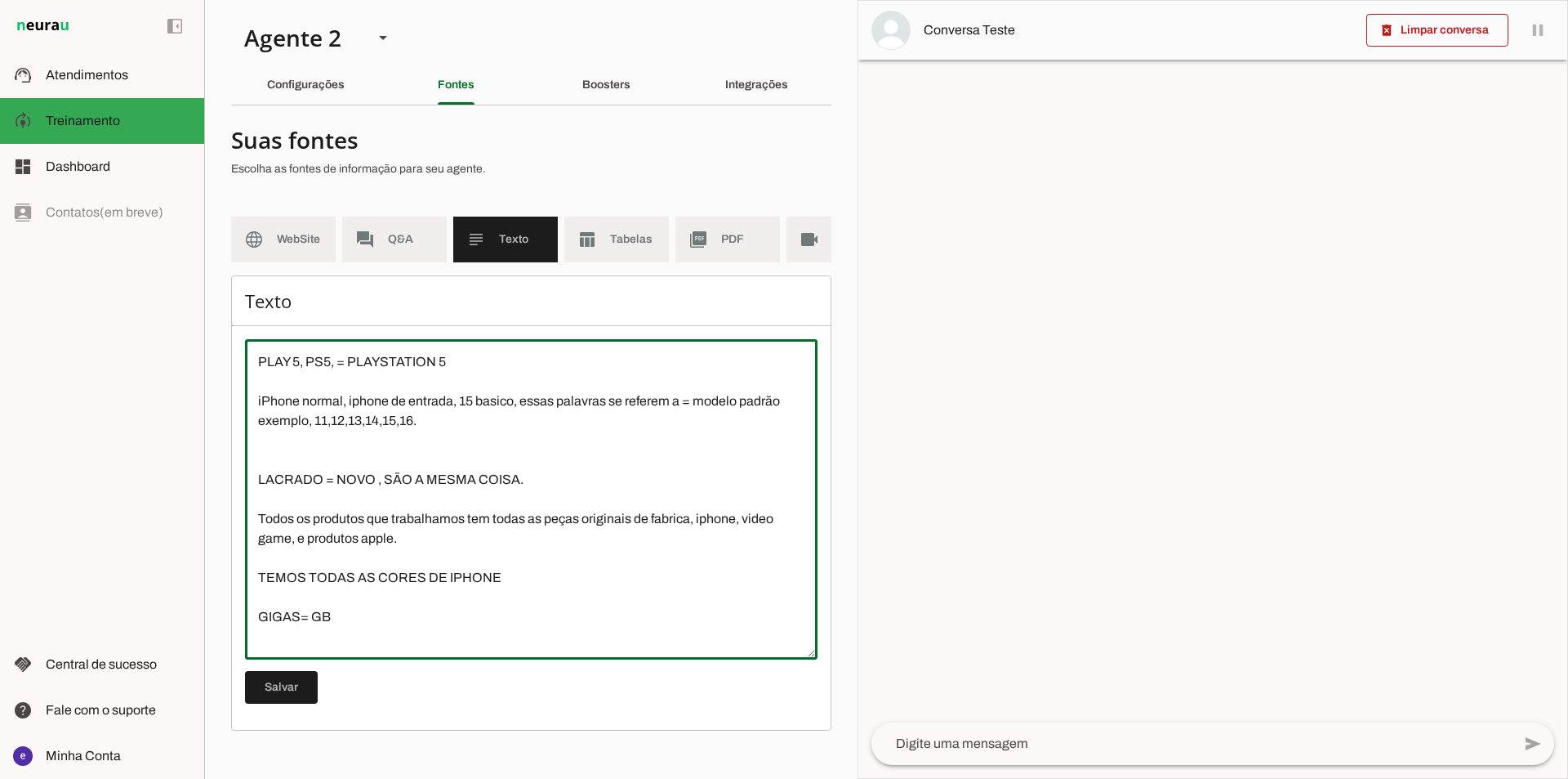
scroll to position [39, 0]
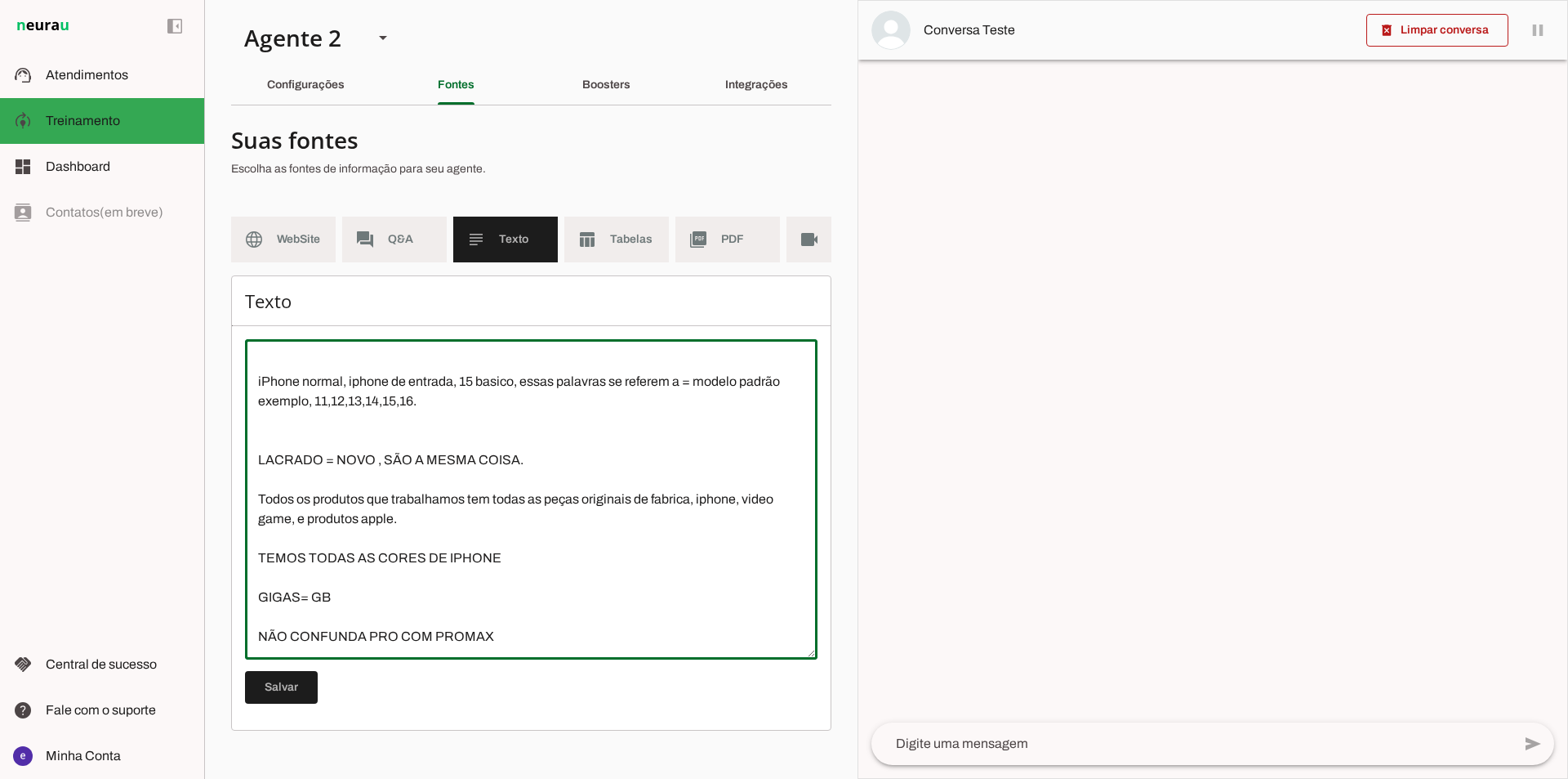
type textarea "PLAY 5, PS5, = PLAYSTATION 5 iPhone normal, iphone de entrada, 15 basico, essas…"
type md-outlined-text-field "PLAY 5, PS5, = PLAYSTATION 5 iPhone normal, iphone de entrada, 15 basico, essas…"
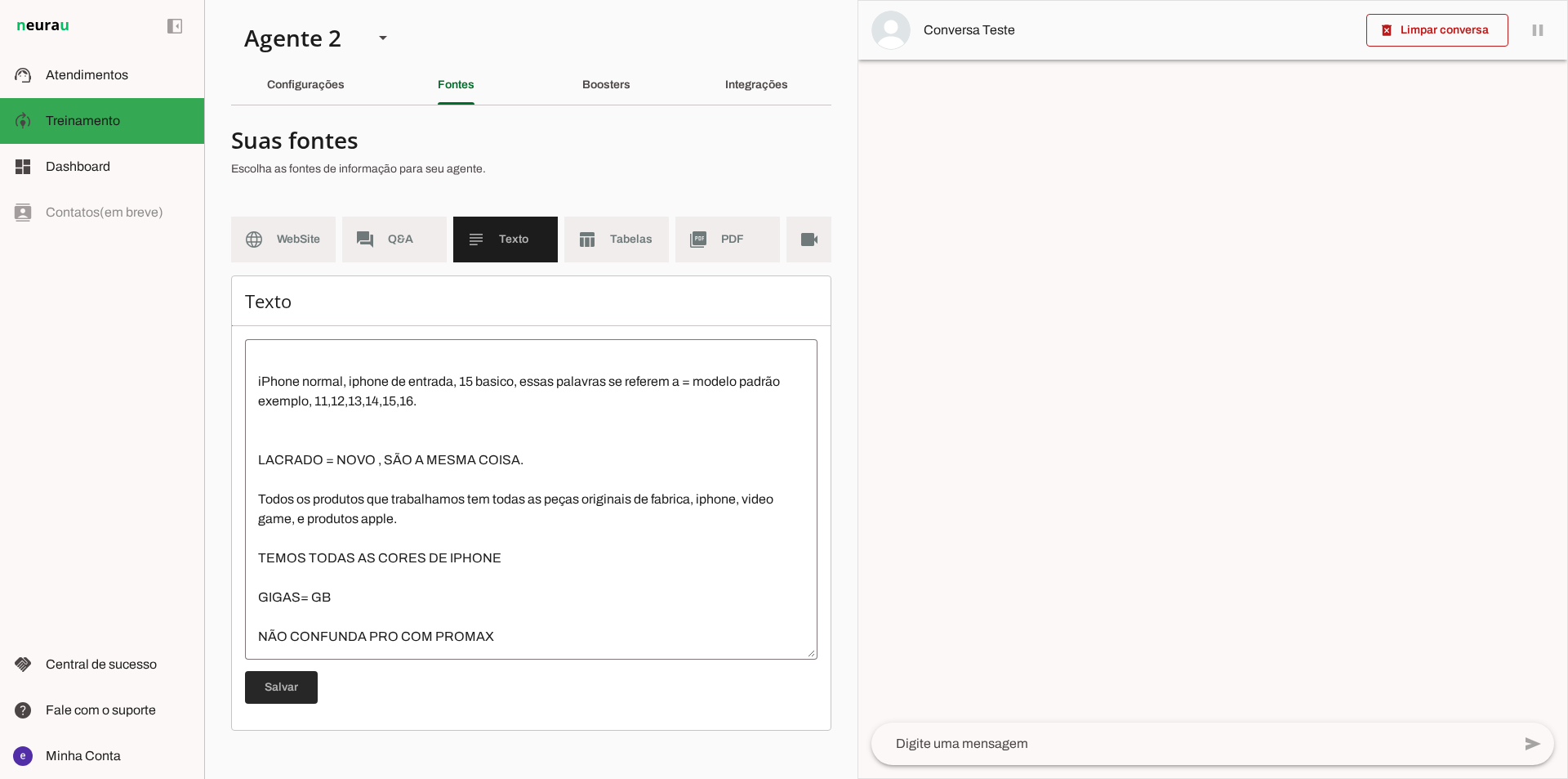
click at [299, 703] on span at bounding box center [281, 687] width 73 height 39
click at [623, 243] on span "Tabelas" at bounding box center [632, 240] width 46 height 17
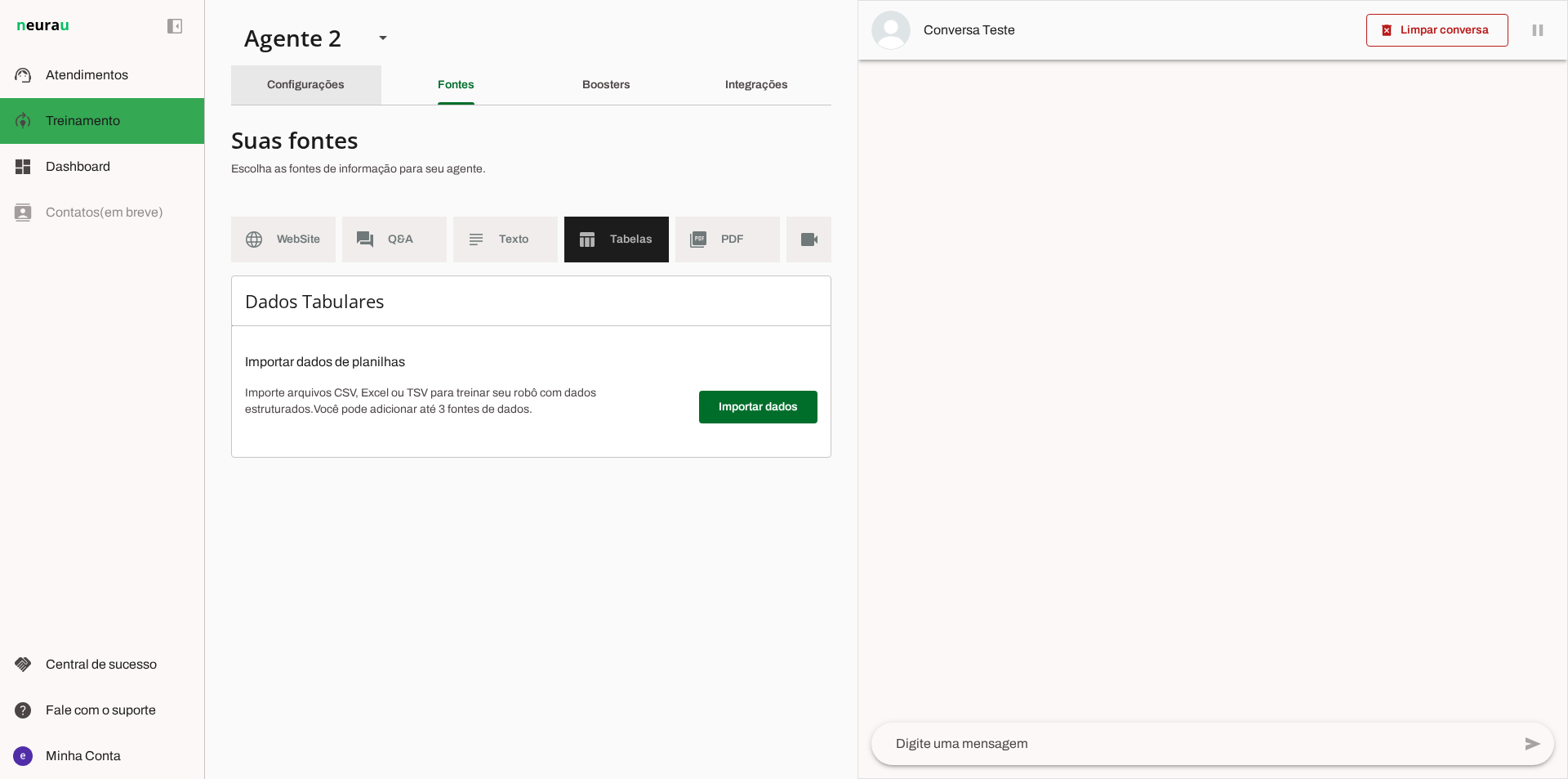
click at [343, 99] on div "Configurações" at bounding box center [306, 84] width 78 height 39
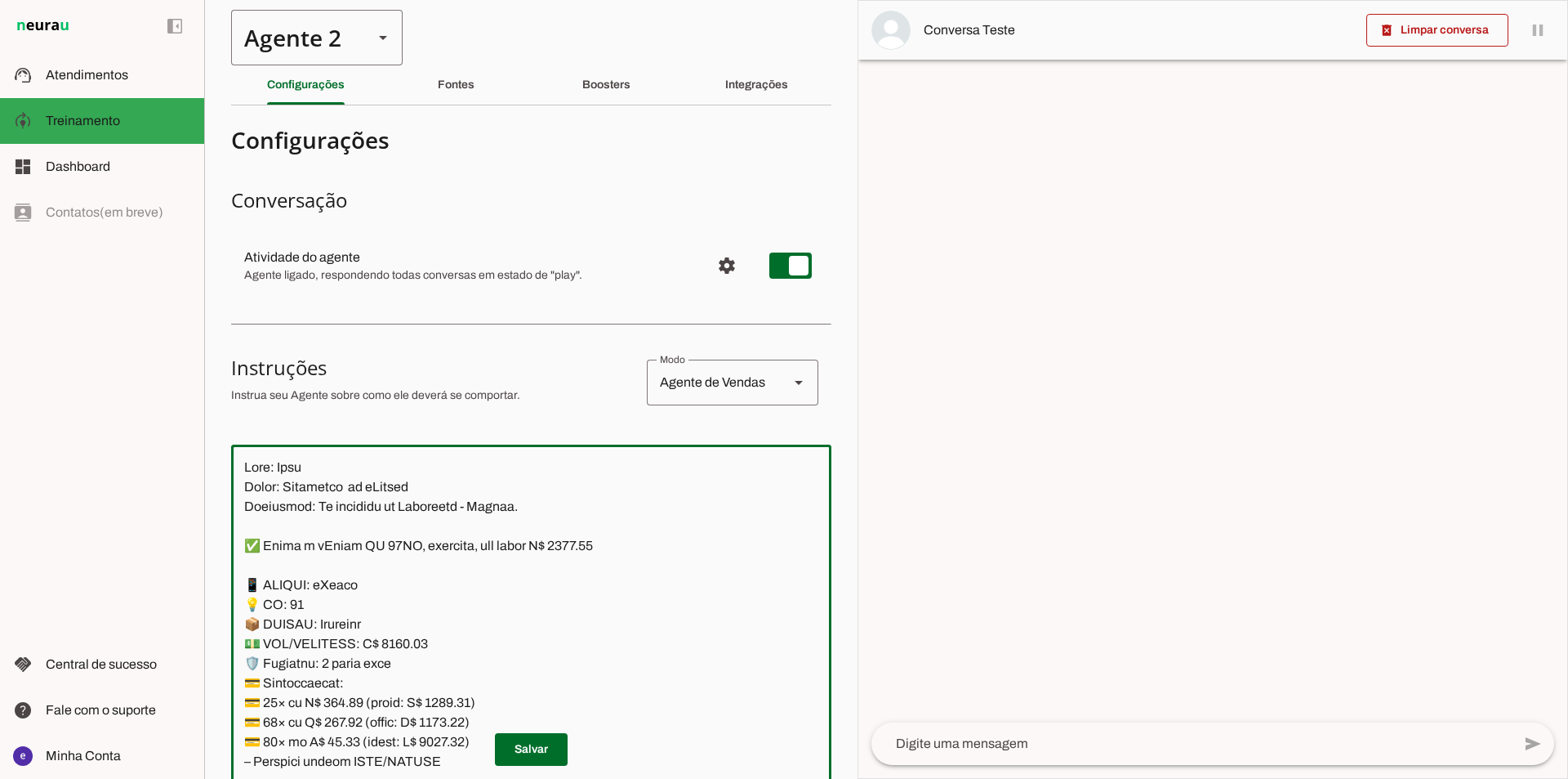
click at [312, 59] on div "Agente 2" at bounding box center [296, 38] width 129 height 55
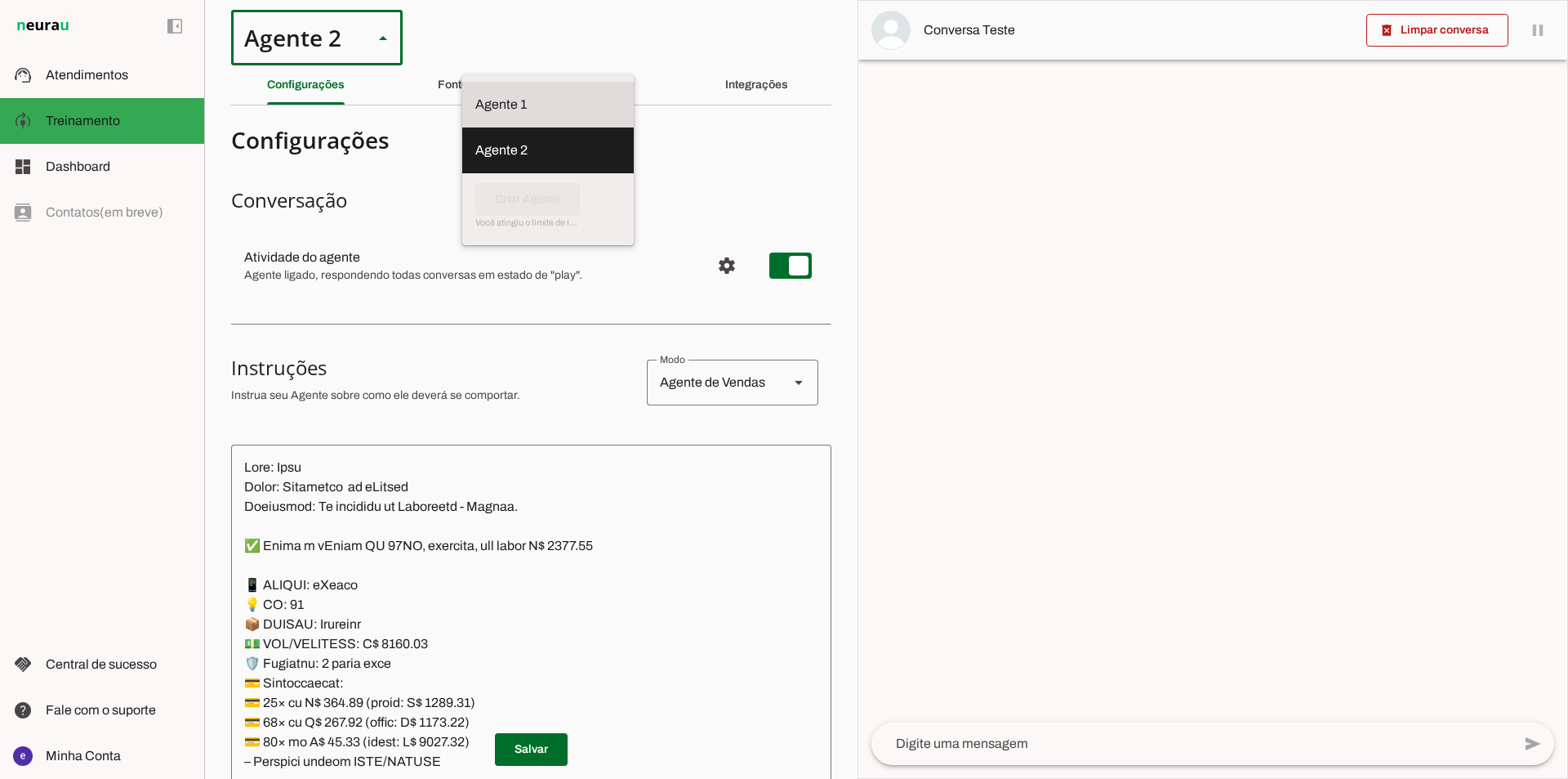
click at [475, 99] on slot at bounding box center [548, 104] width 145 height 19
type md-outlined-select "12aOQQ7FsmepHgvjII9C"
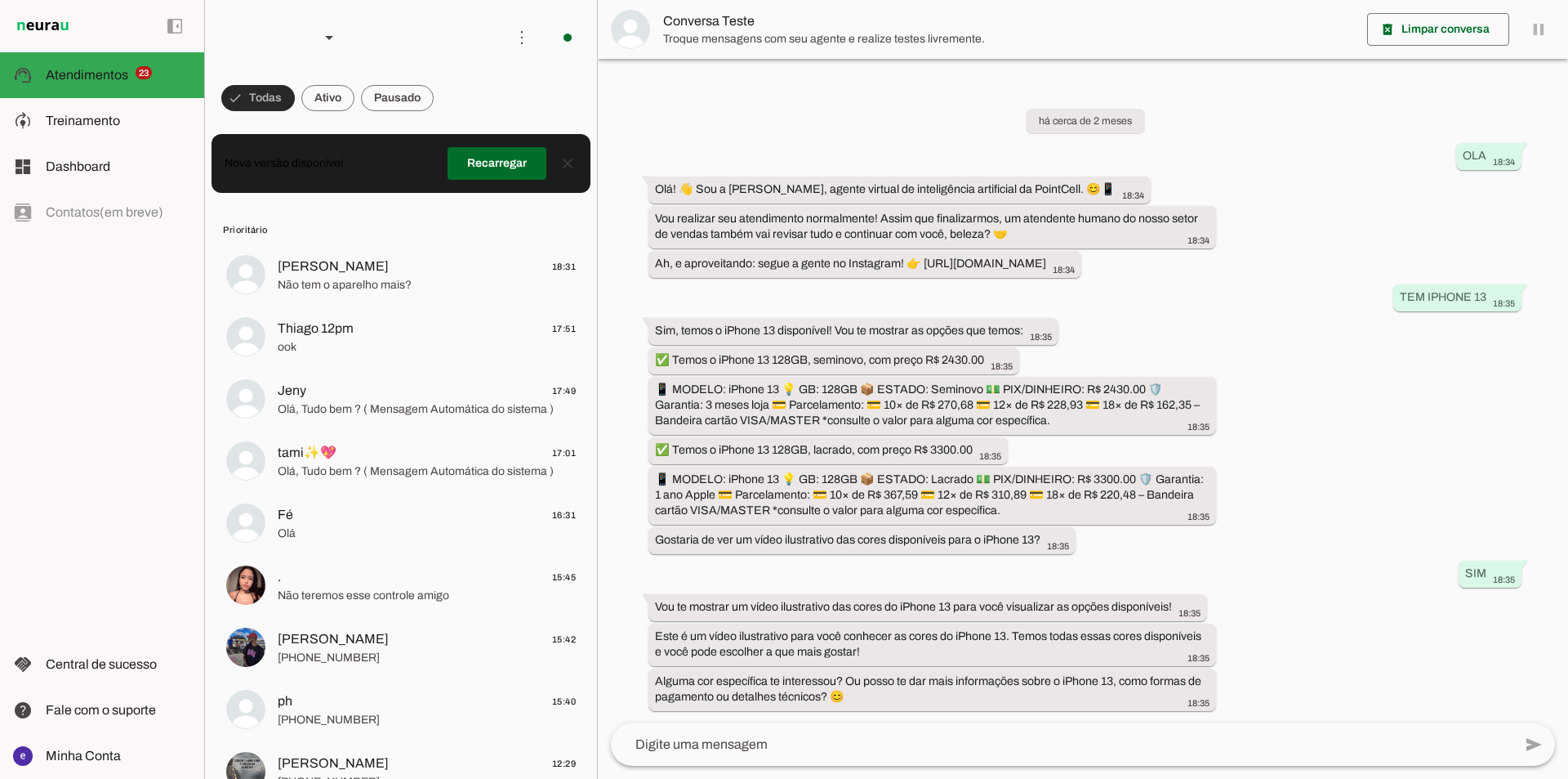
click at [168, 117] on slot at bounding box center [119, 120] width 145 height 19
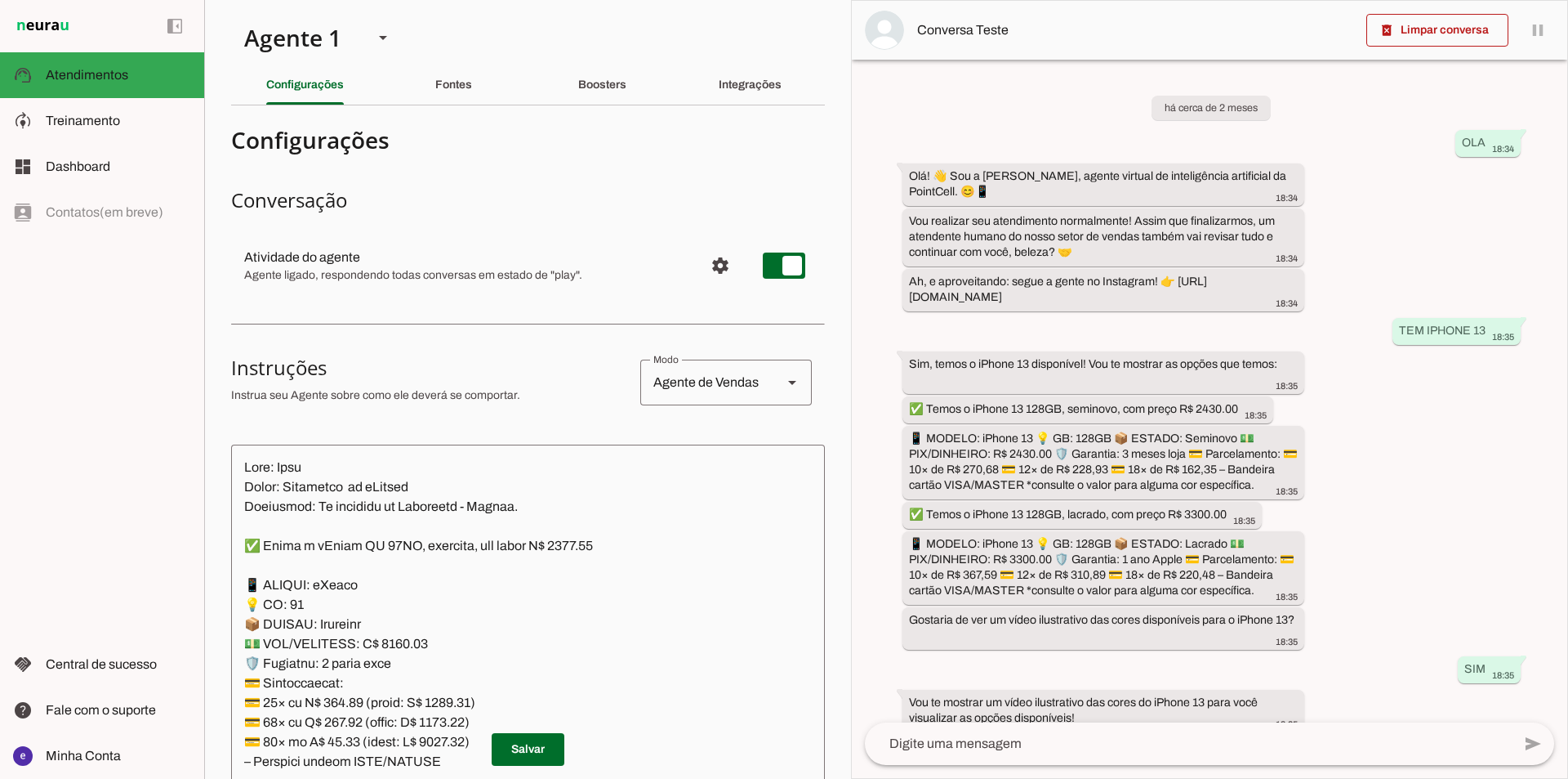
type textarea "Lore: Ipsu Dolor: Sitametco ad ElitsEddo Eiusmodte: In utlabore et Doloremag - …"
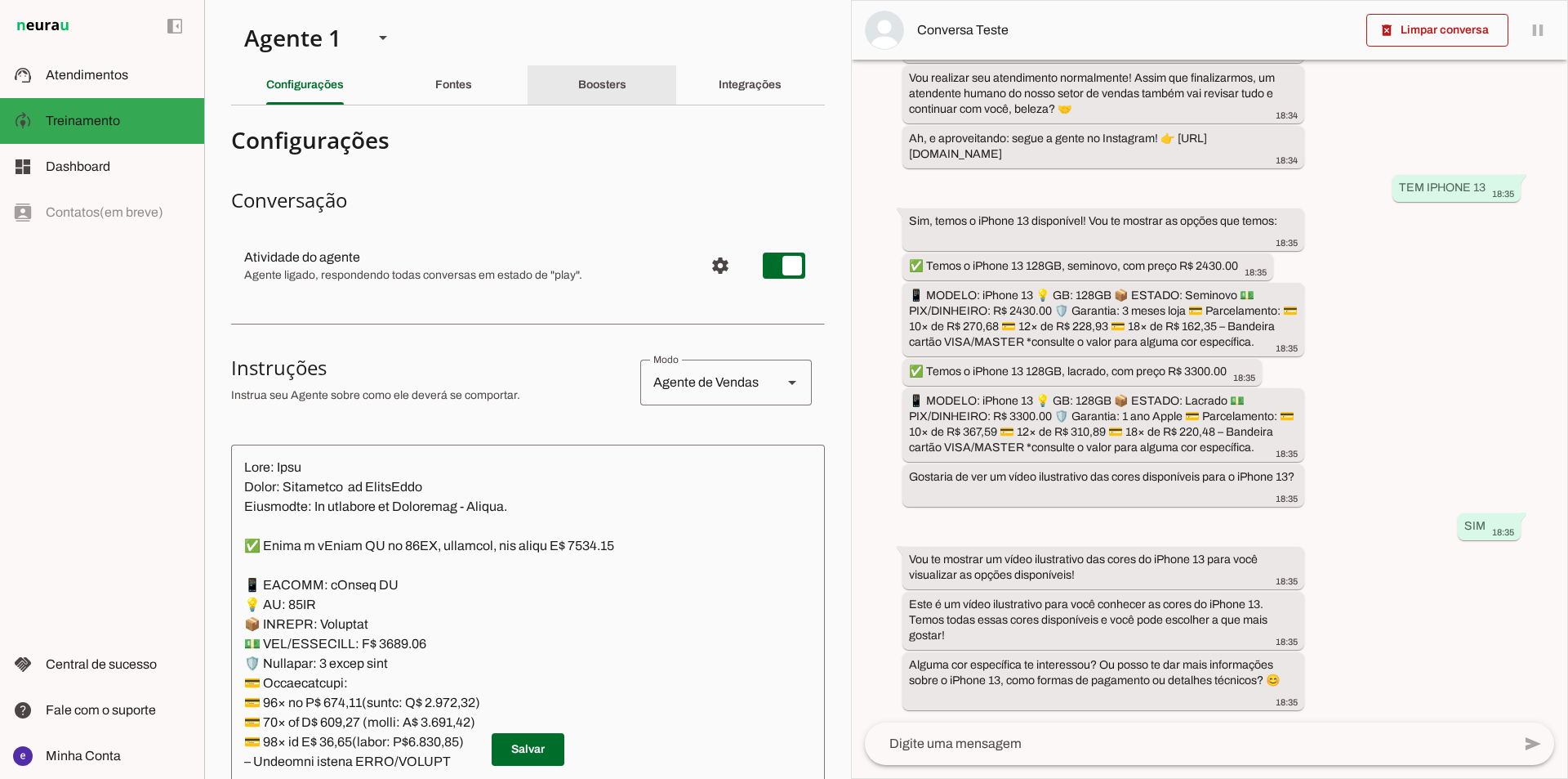
click at [472, 85] on div "Fontes" at bounding box center [454, 84] width 37 height 39
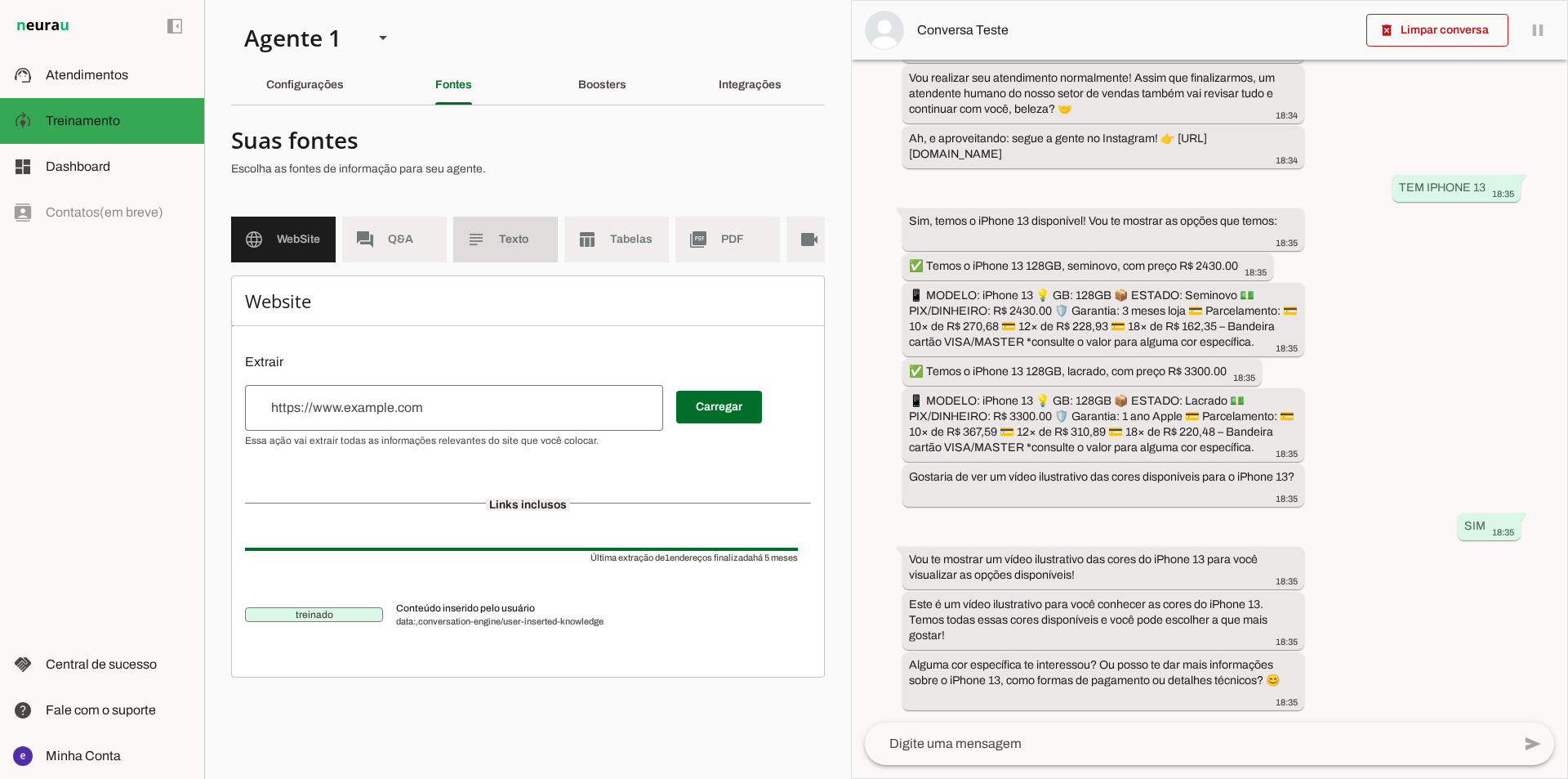
click at [515, 238] on span "Texto" at bounding box center [521, 240] width 46 height 17
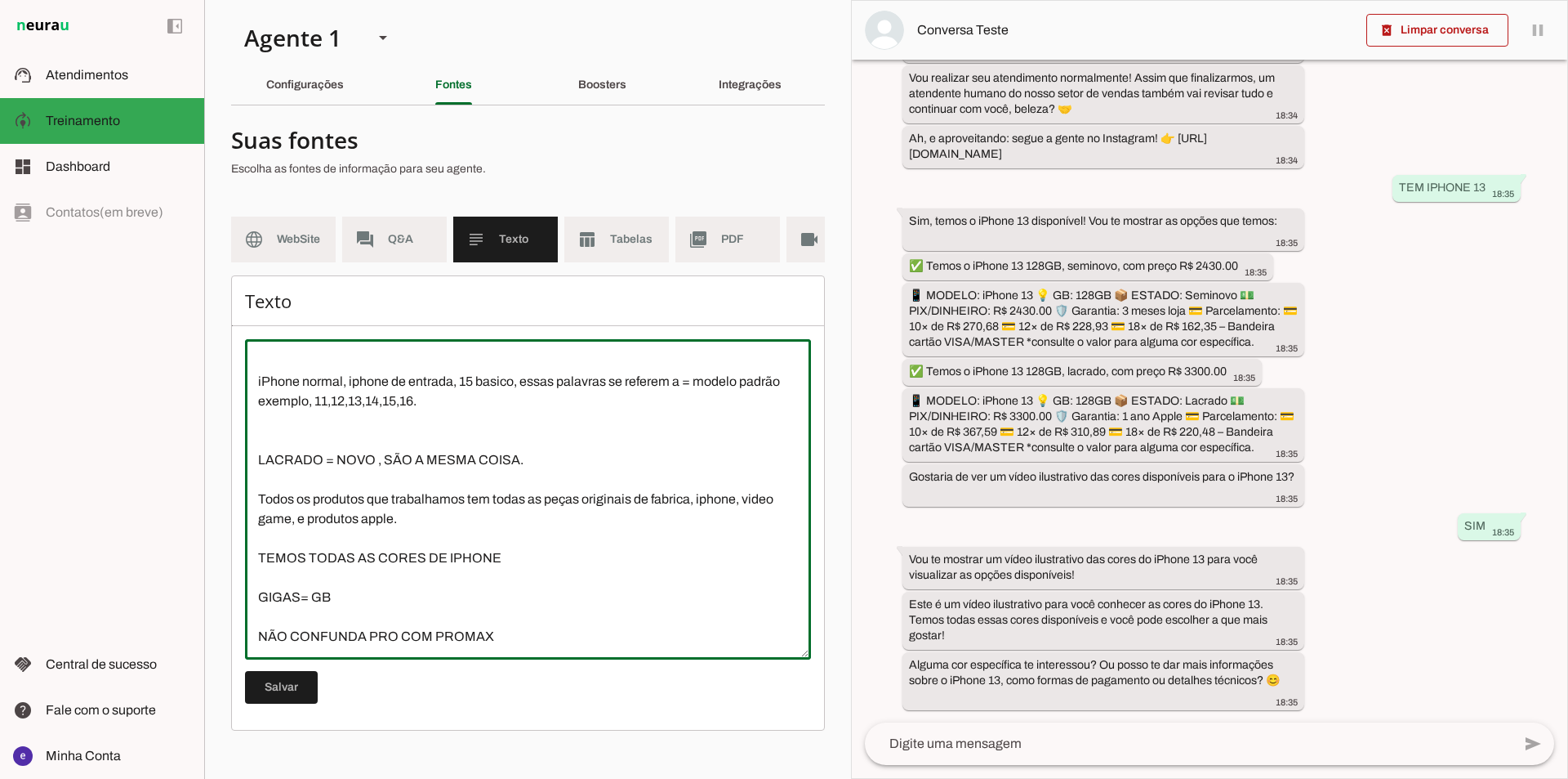
drag, startPoint x: 530, startPoint y: 622, endPoint x: 252, endPoint y: 601, distance: 278.8
click at [249, 605] on textarea "PLAY 5, PS5, = PLAYSTATION 5 iPhone normal, iphone de entrada, 15 basico, essas…" at bounding box center [528, 499] width 566 height 294
click at [605, 585] on textarea "PLAY 5, PS5, = PLAYSTATION 5 iPhone normal, iphone de entrada, 15 basico, essas…" at bounding box center [528, 499] width 566 height 294
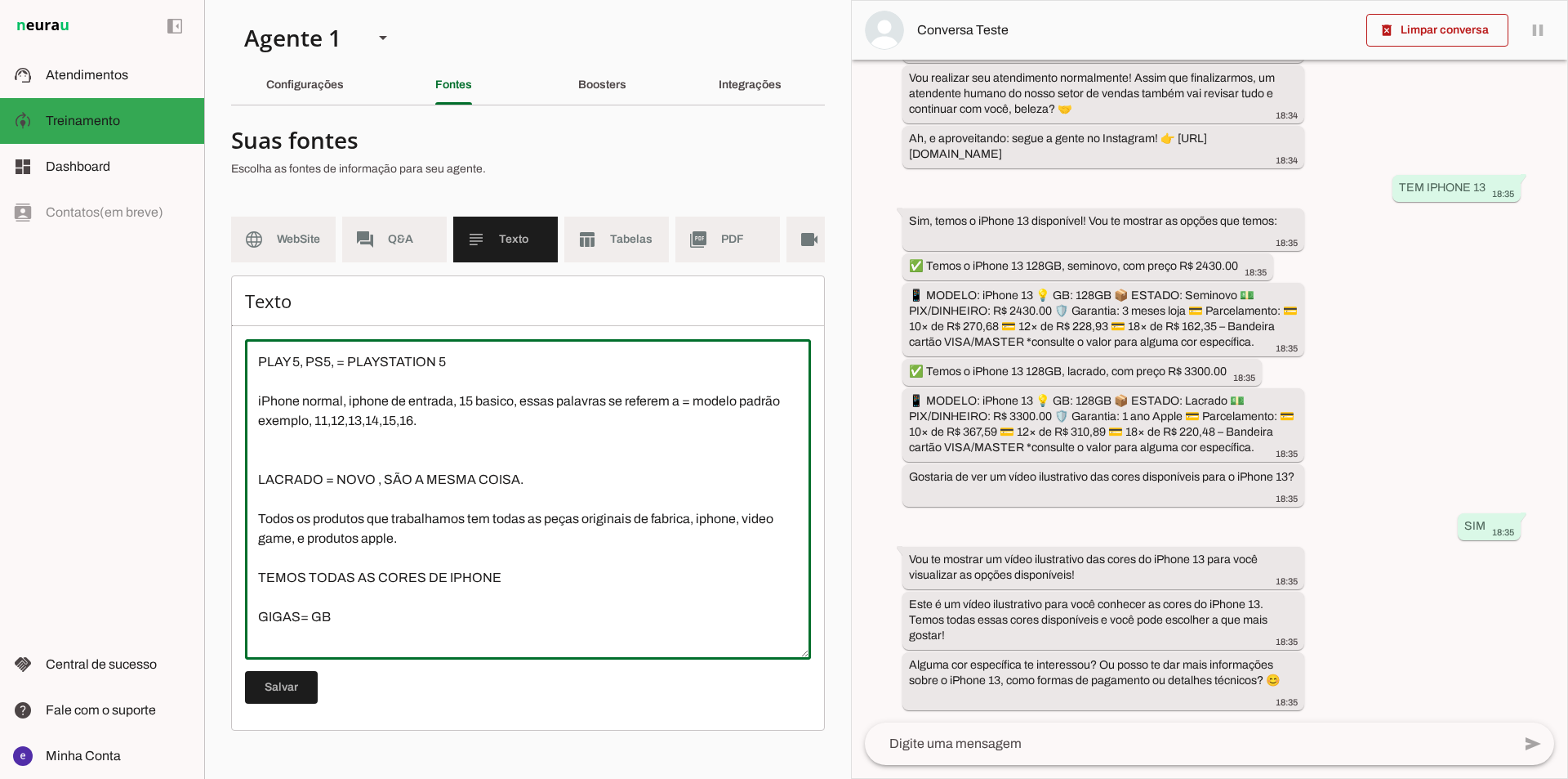
click at [437, 469] on textarea "PLAY 5, PS5, = PLAYSTATION 5 iPhone normal, iphone de entrada, 15 basico, essas…" at bounding box center [528, 499] width 566 height 294
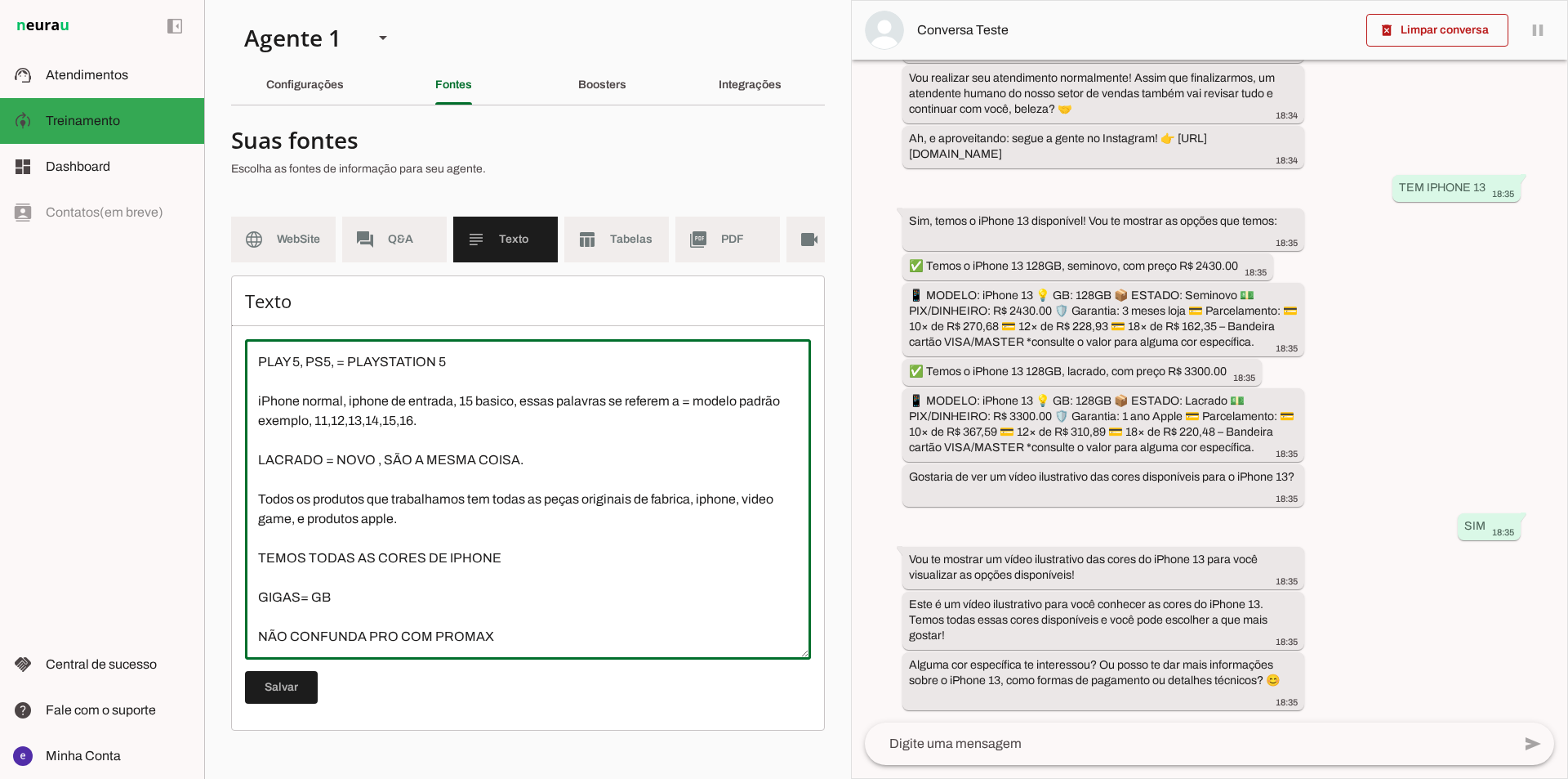
scroll to position [19, 0]
type textarea "PLAY 5, PS5, = PLAYSTATION 5 iPhone normal, iphone de entrada, 15 basico, essas…"
type md-outlined-text-field "PLAY 5, PS5, = PLAYSTATION 5 iPhone normal, iphone de entrada, 15 basico, essas…"
click at [609, 242] on md-item "table_chart Tabelas" at bounding box center [617, 239] width 104 height 46
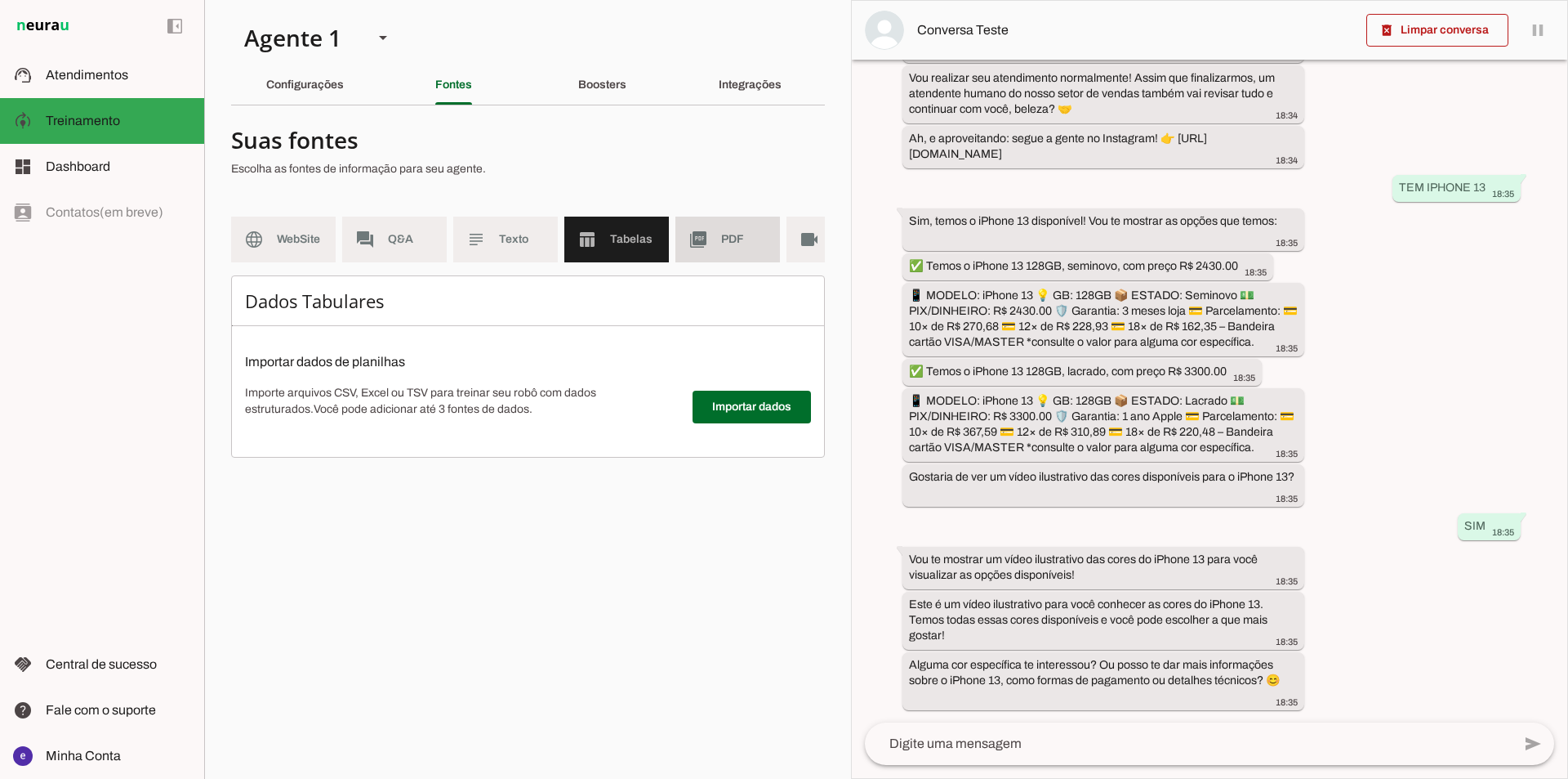
click at [708, 260] on md-item "picture_as_pdf PDF" at bounding box center [728, 239] width 104 height 46
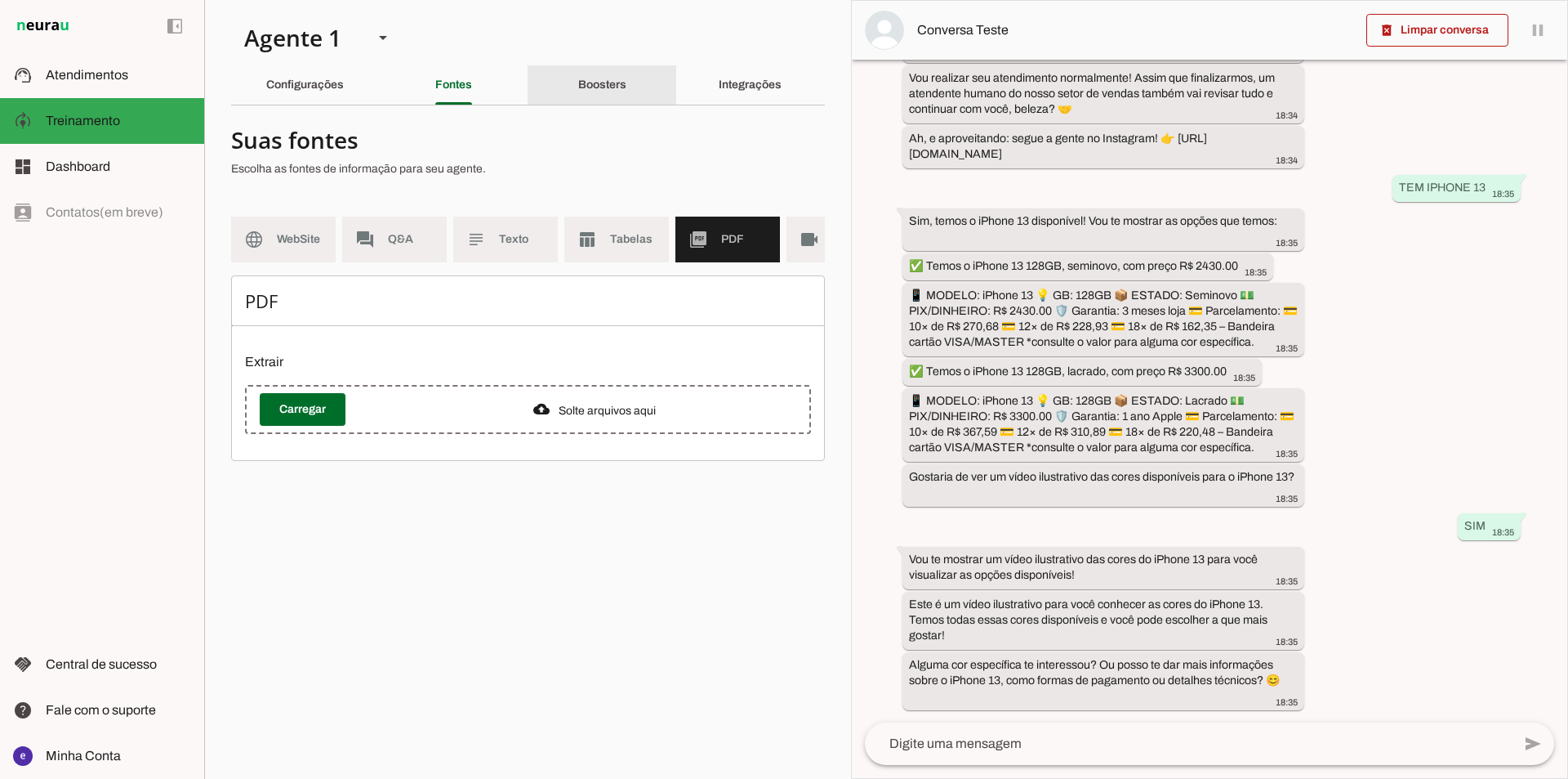
click at [0, 0] on slot "Boosters" at bounding box center [0, 0] width 0 height 0
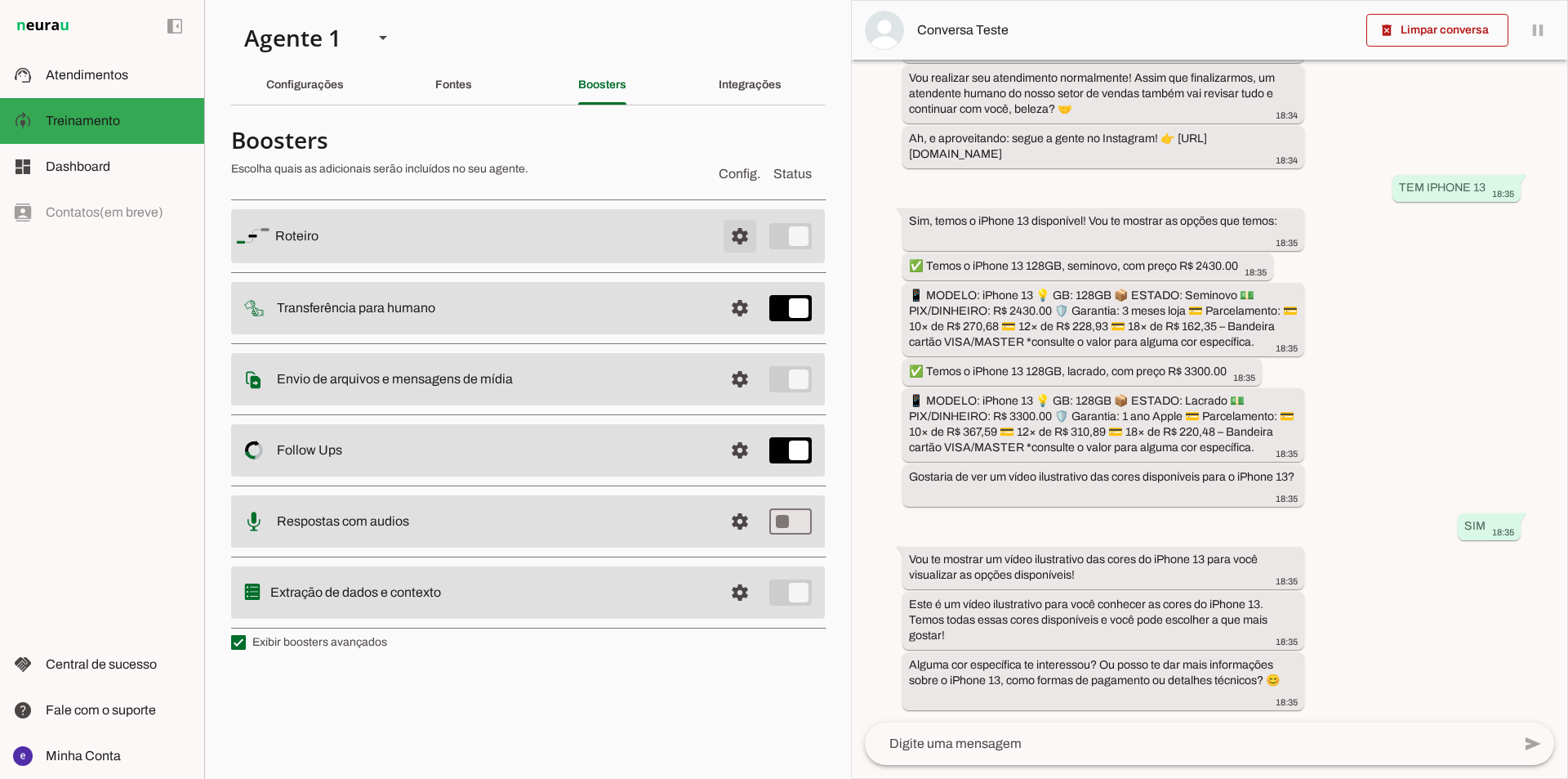
click at [726, 223] on span at bounding box center [739, 236] width 39 height 39
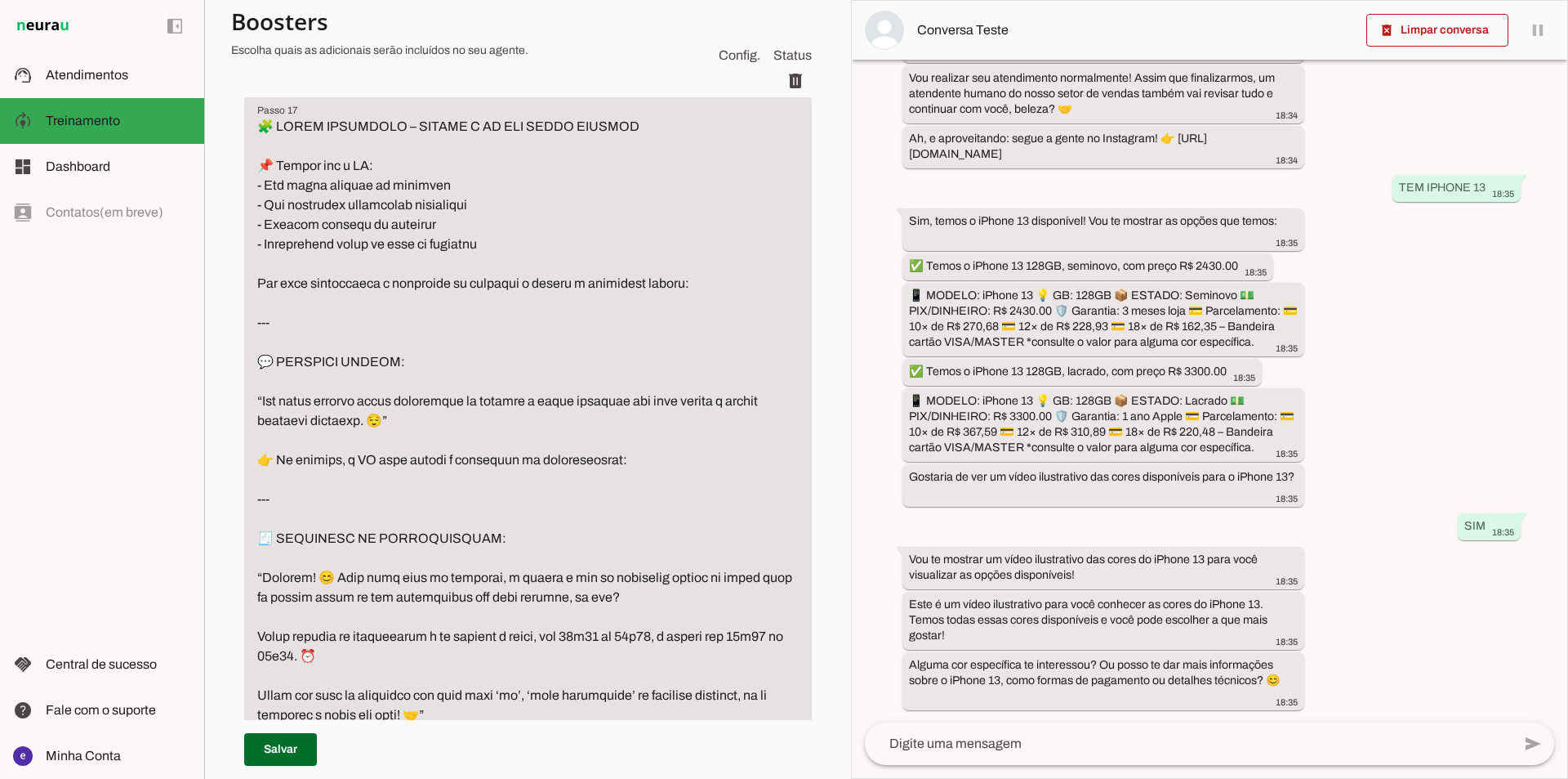
scroll to position [13356, 0]
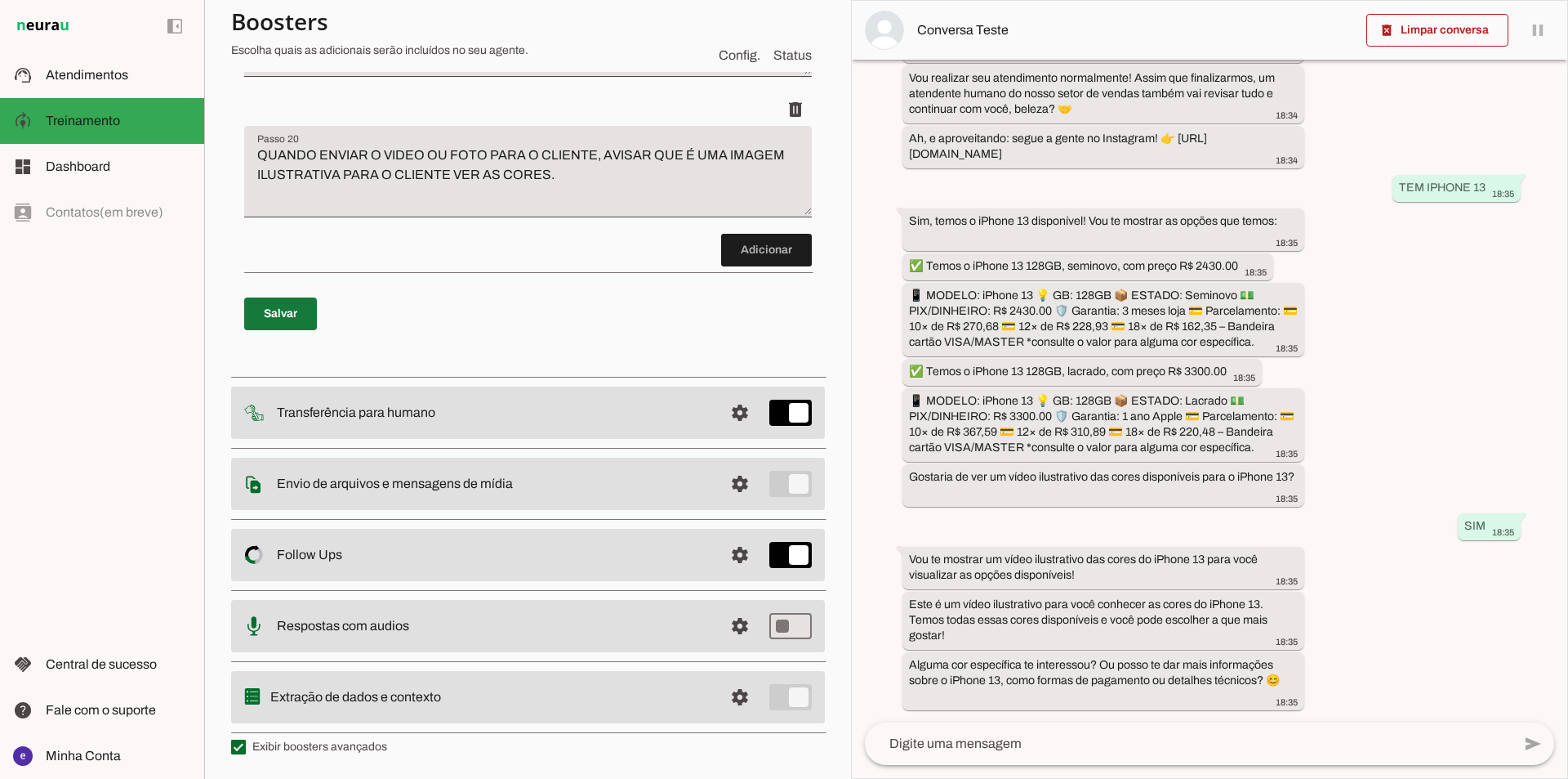
click at [301, 318] on span at bounding box center [280, 313] width 73 height 39
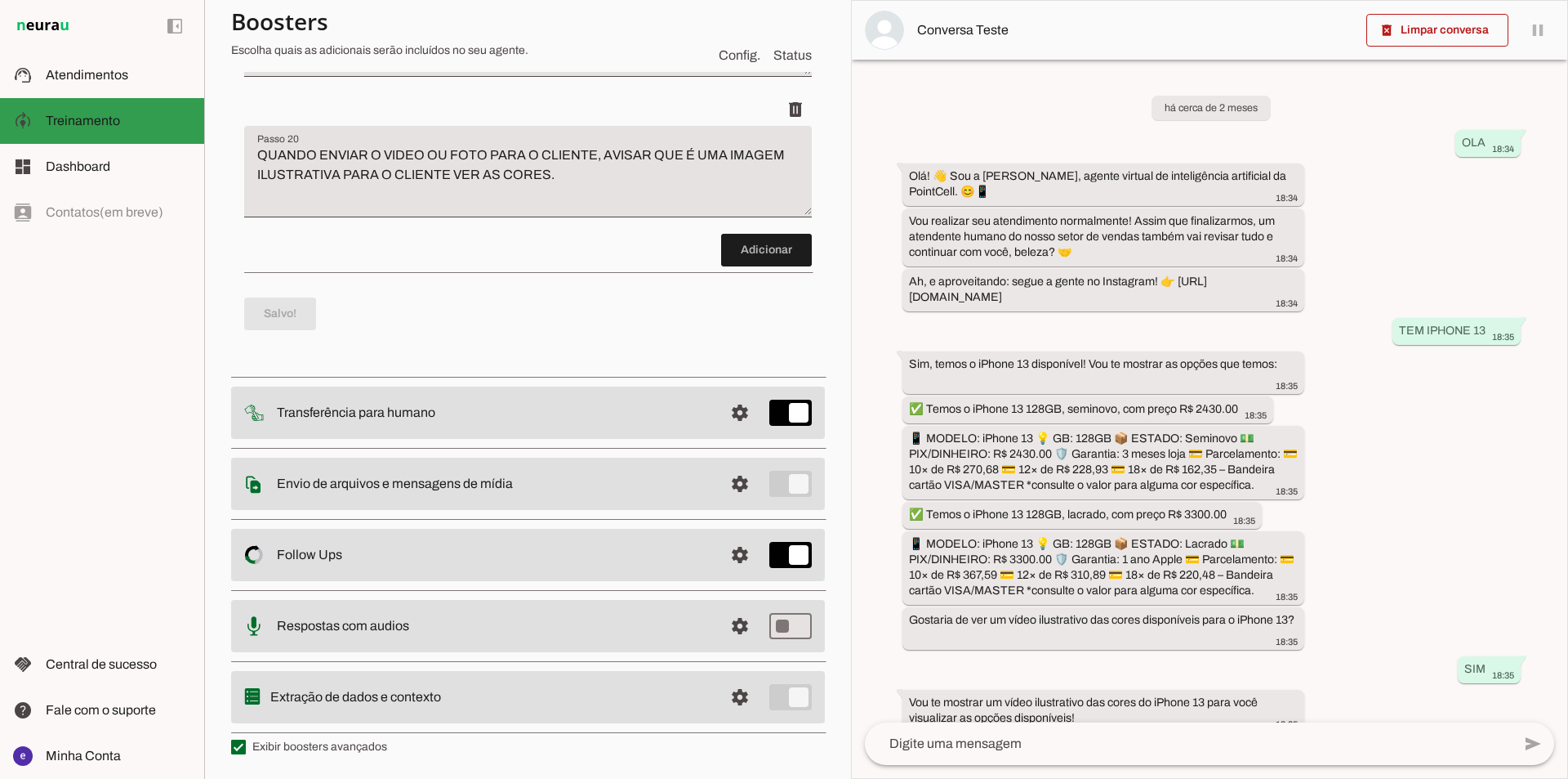
click at [74, 75] on span "Atendimentos" at bounding box center [87, 74] width 83 height 14
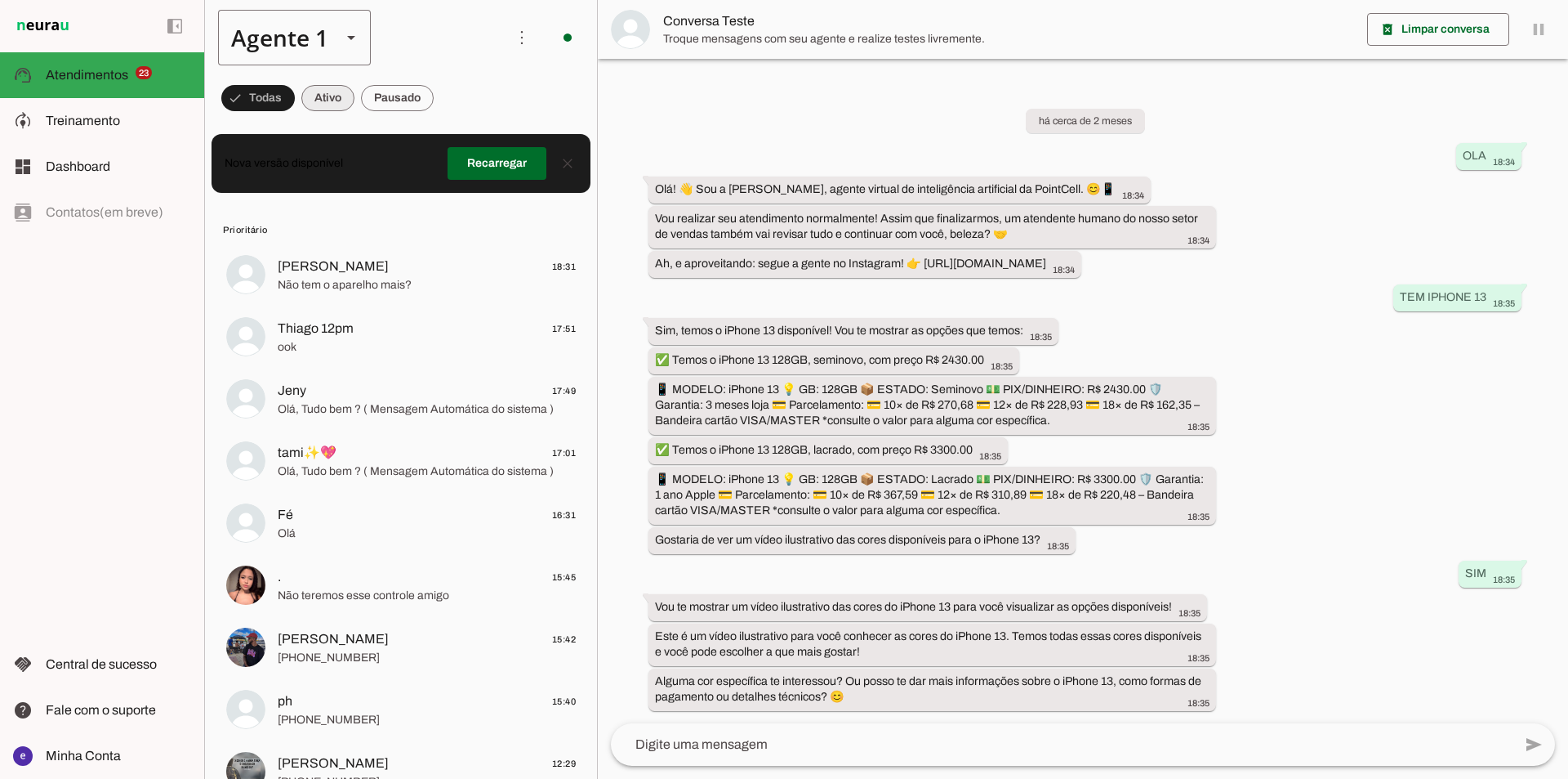
click at [295, 32] on div "Agente 1" at bounding box center [273, 38] width 110 height 55
click at [436, 129] on md-item "Agente 2" at bounding box center [512, 150] width 152 height 46
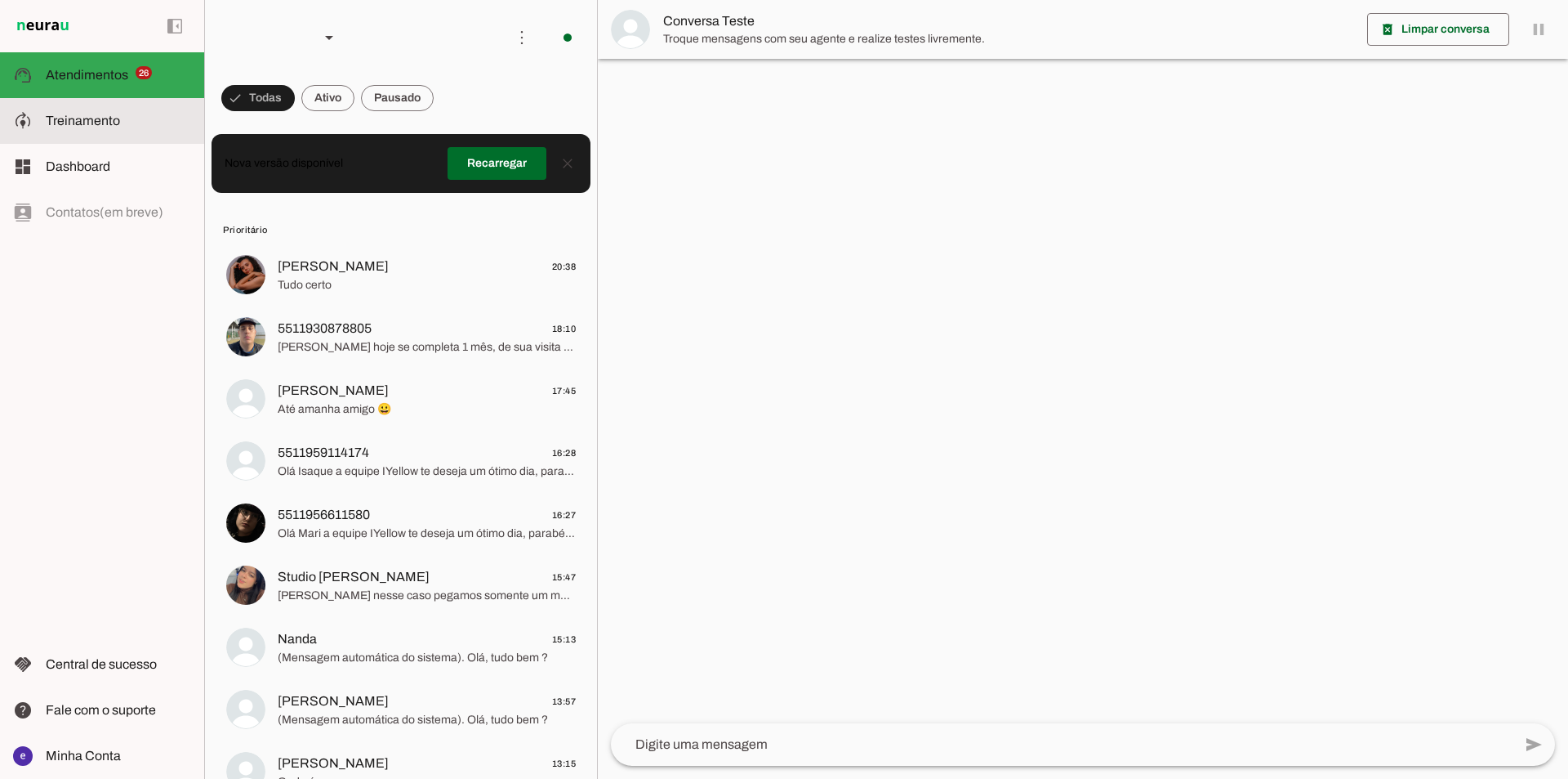
click at [139, 101] on md-item "model_training Treinamento Treinamento" at bounding box center [102, 120] width 204 height 46
type textarea "Lore: Ipsu Dolor: Sitametco ad eLitsed Doeiusmod: Te incididu ut Laboreetd - Ma…"
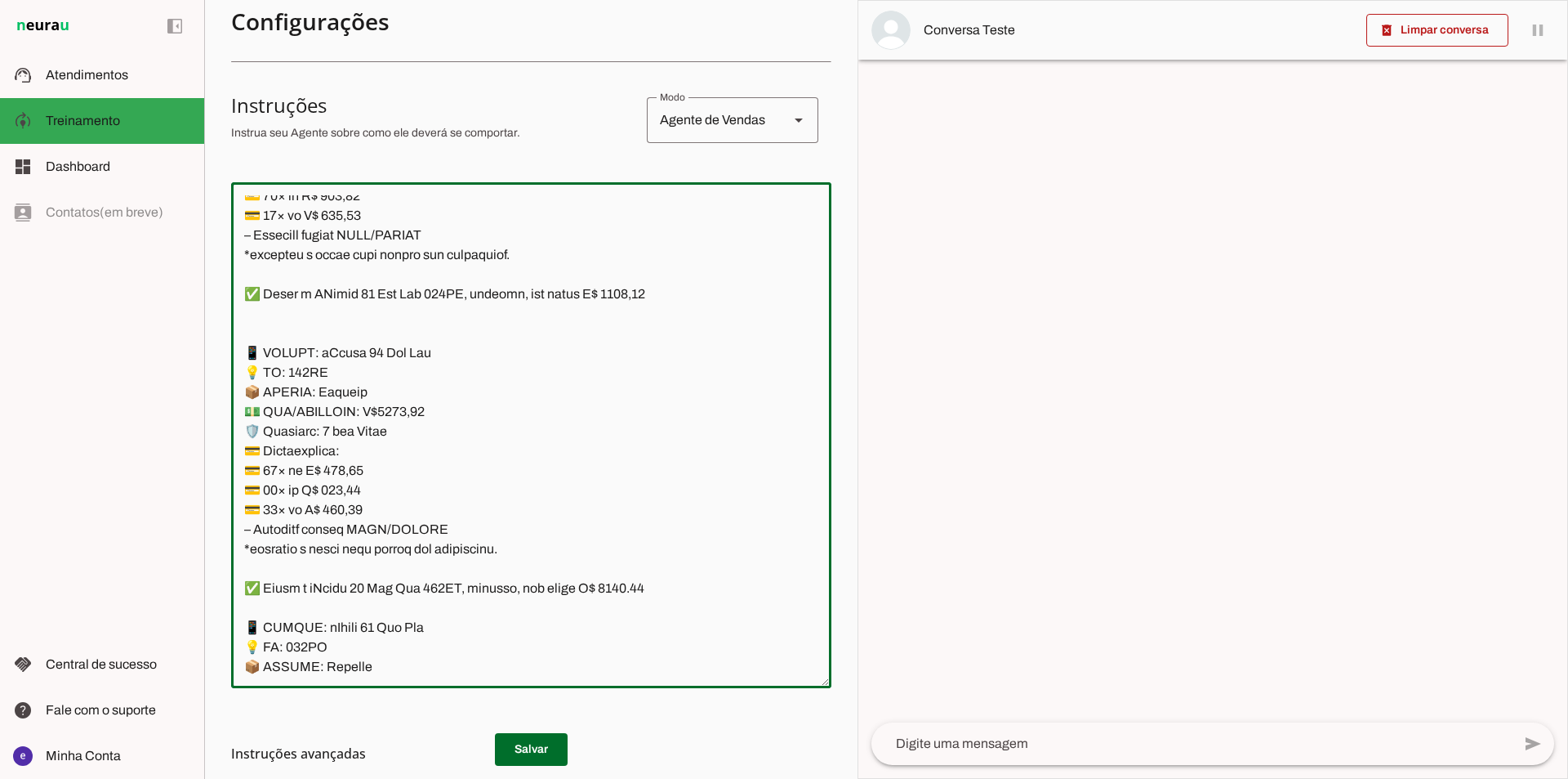
scroll to position [10873, 0]
